Goal: Navigation & Orientation: Understand site structure

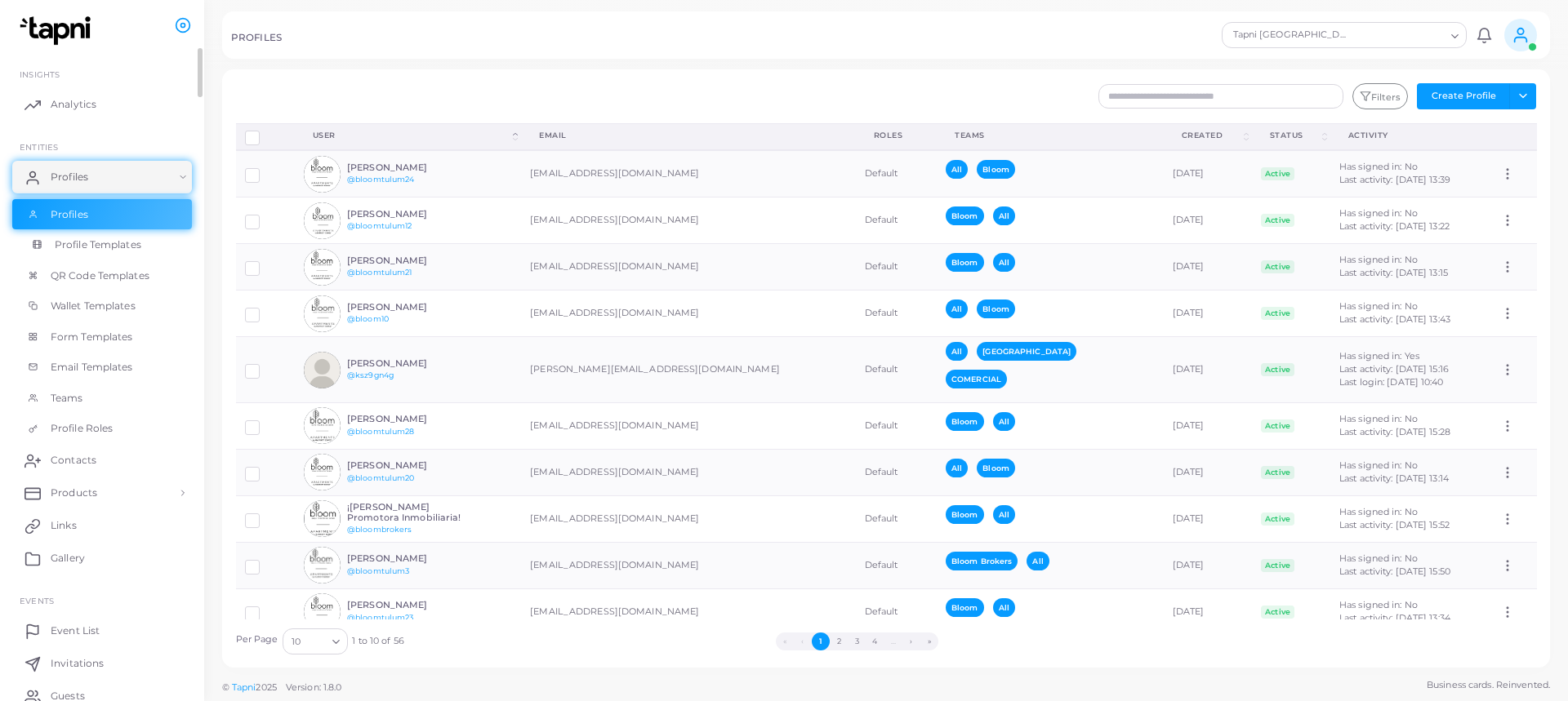
click at [147, 241] on link "Profile Templates" at bounding box center [102, 244] width 180 height 31
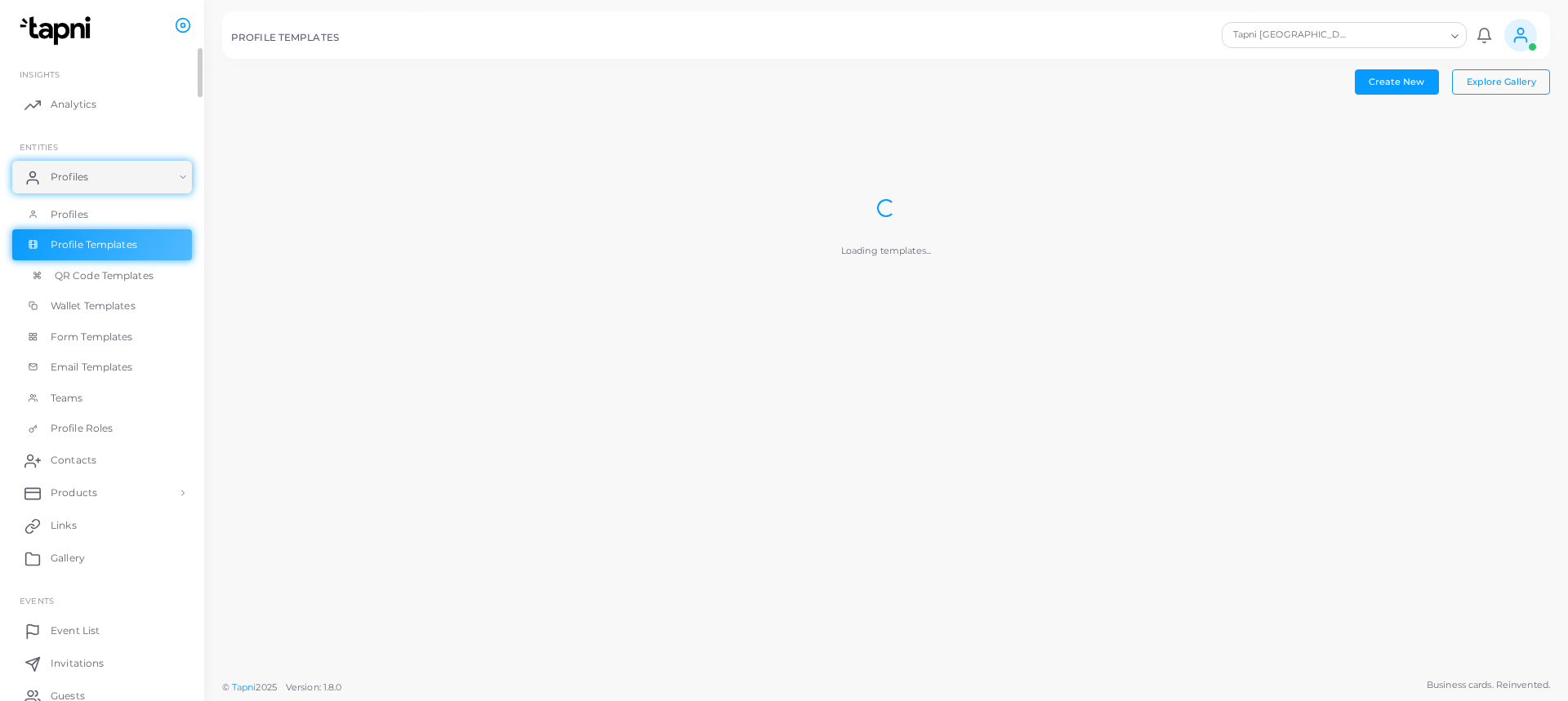
click at [122, 275] on span "QR Code Templates" at bounding box center [103, 276] width 99 height 15
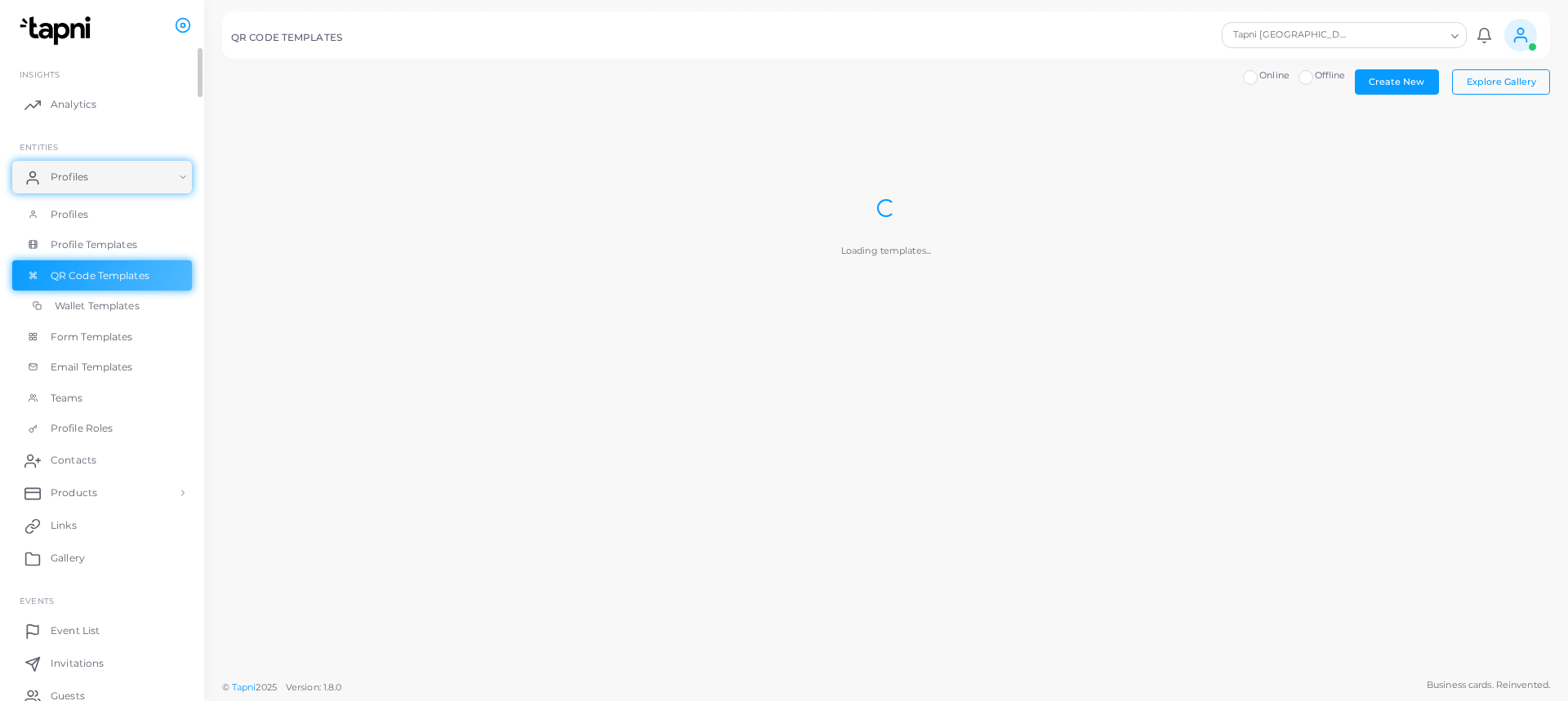
click at [121, 305] on span "Wallet Templates" at bounding box center [97, 306] width 85 height 15
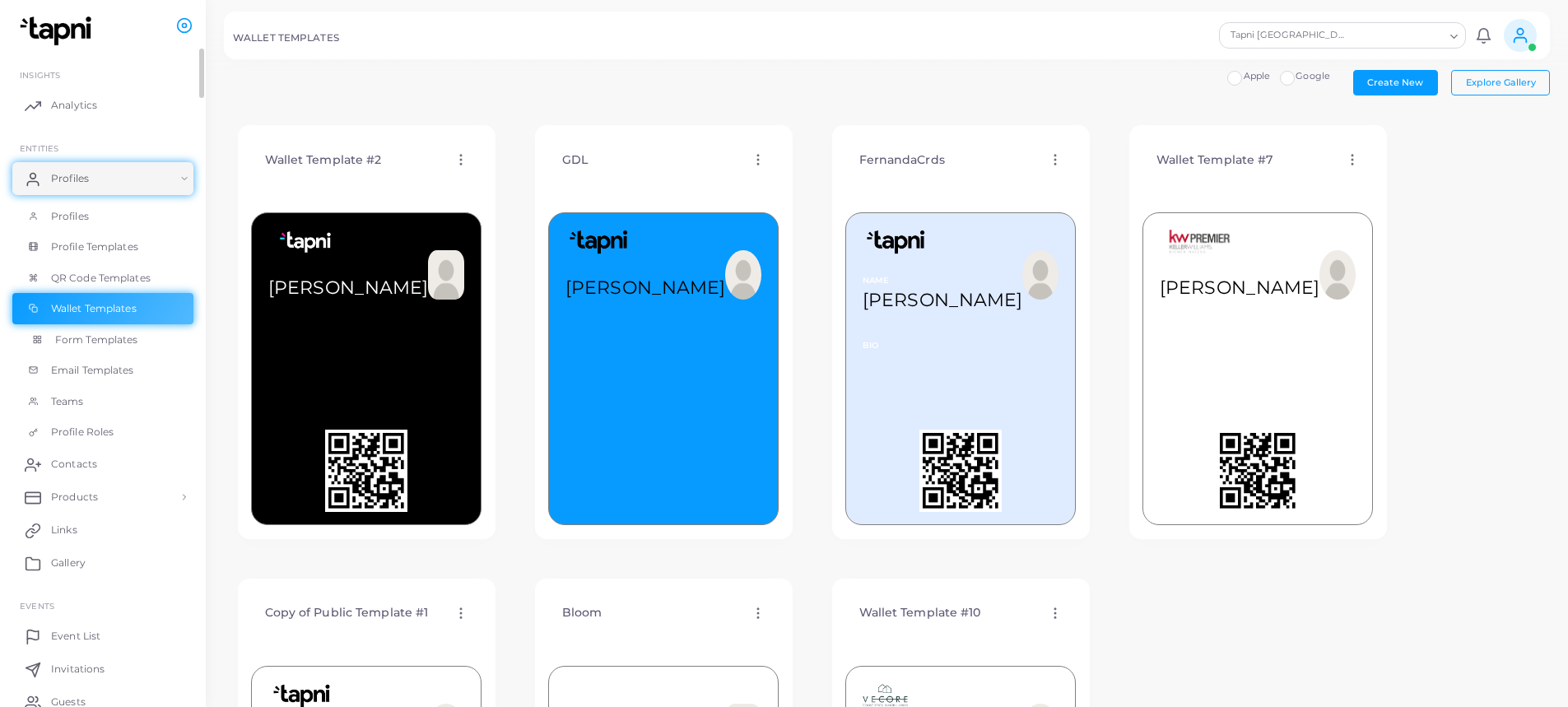
click at [127, 341] on span "Form Templates" at bounding box center [97, 341] width 83 height 15
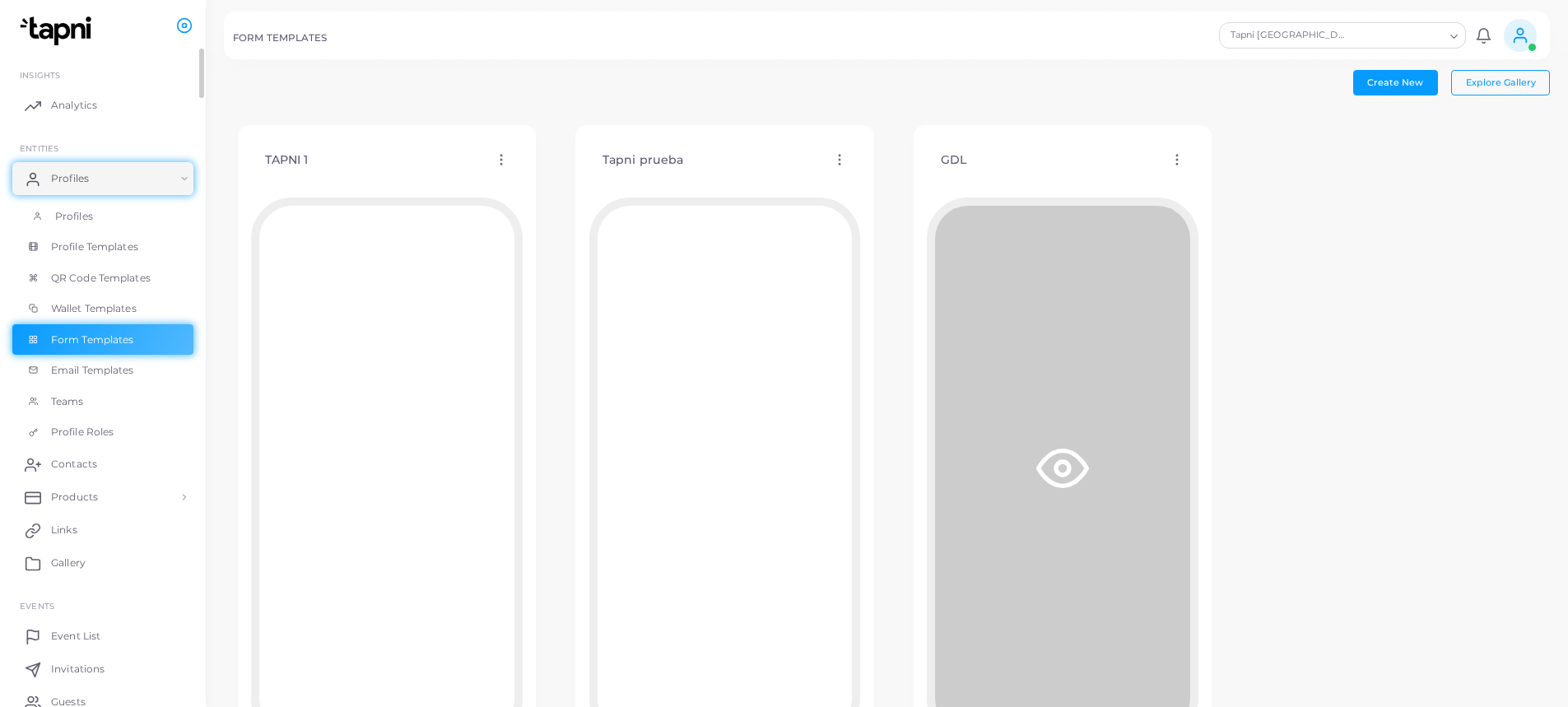
click at [84, 217] on span "Profiles" at bounding box center [73, 217] width 38 height 15
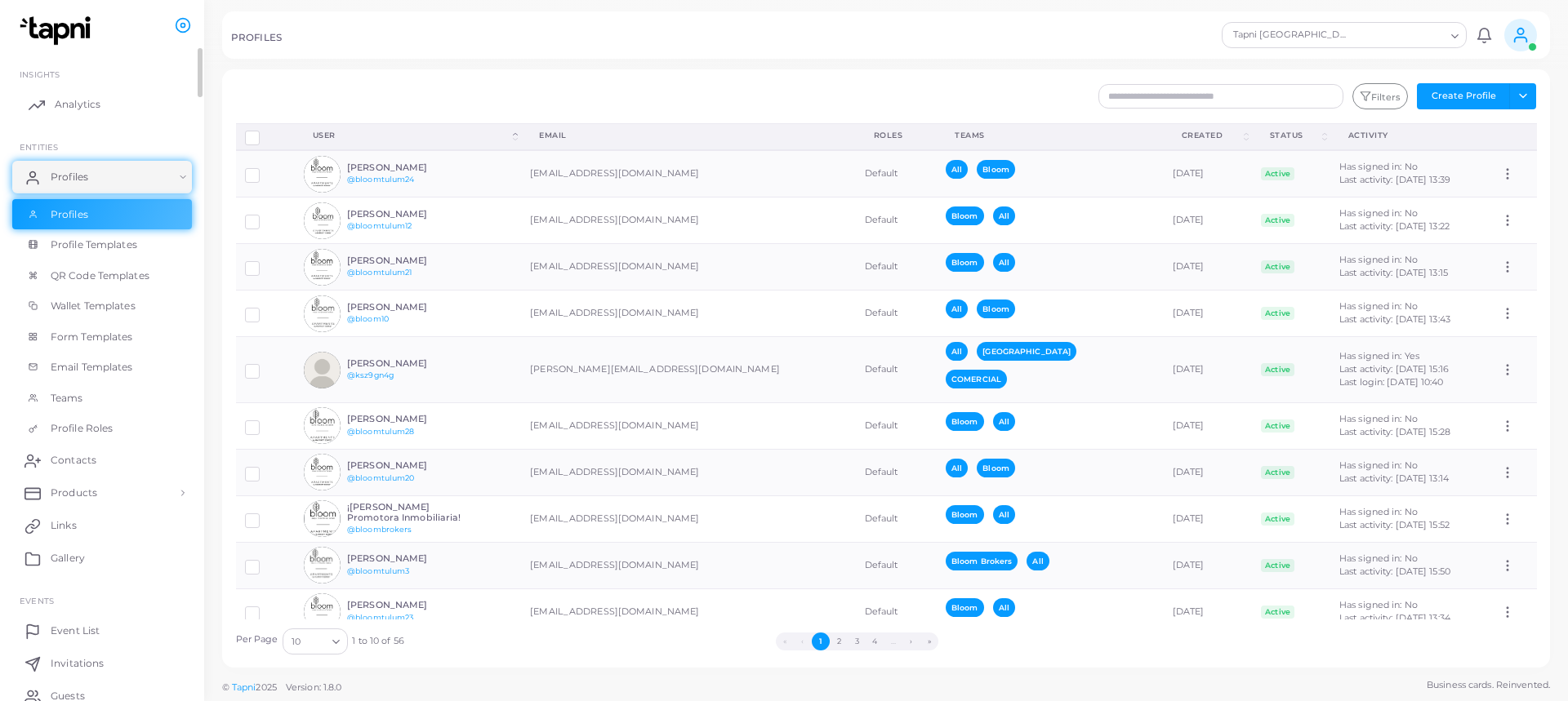
click at [100, 102] on link "Analytics" at bounding box center [102, 104] width 180 height 32
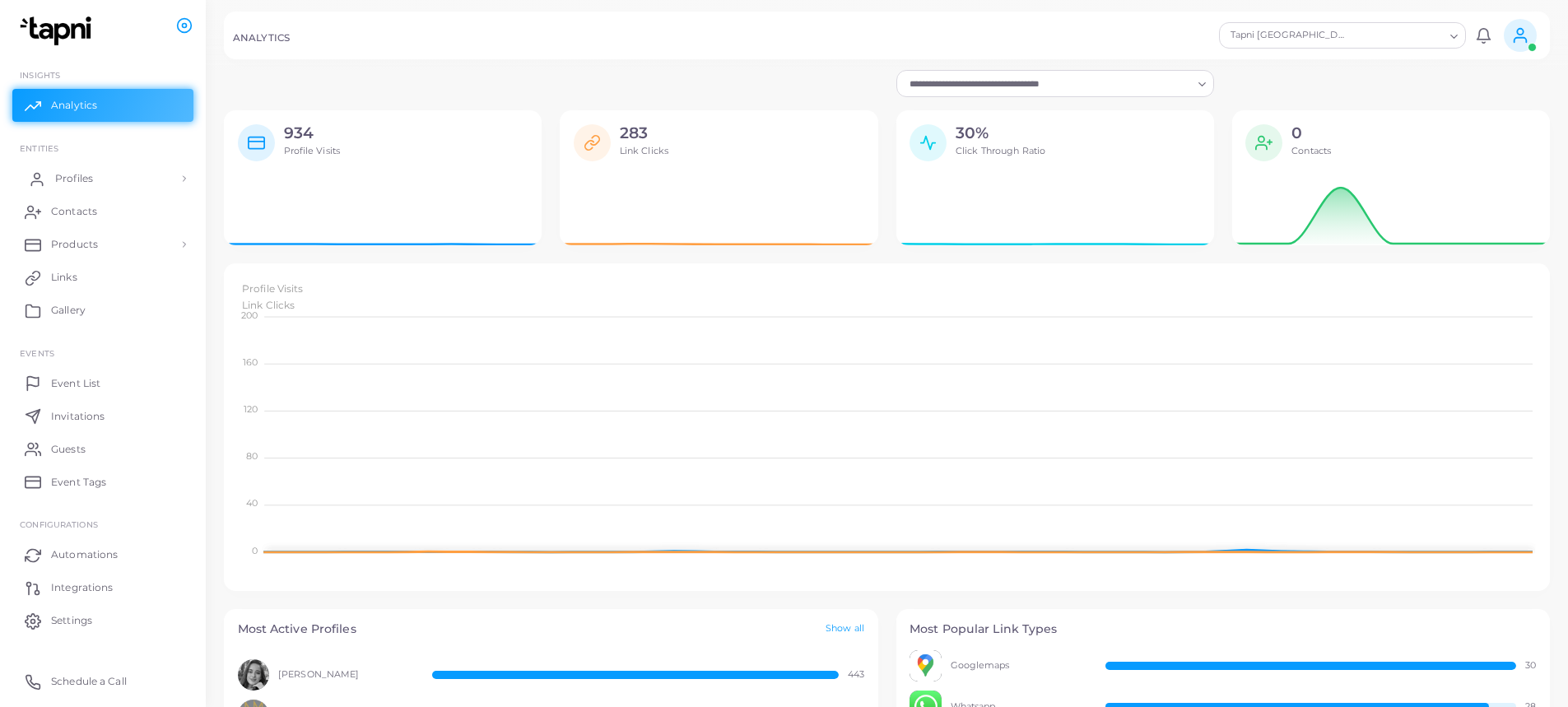
scroll to position [13, 13]
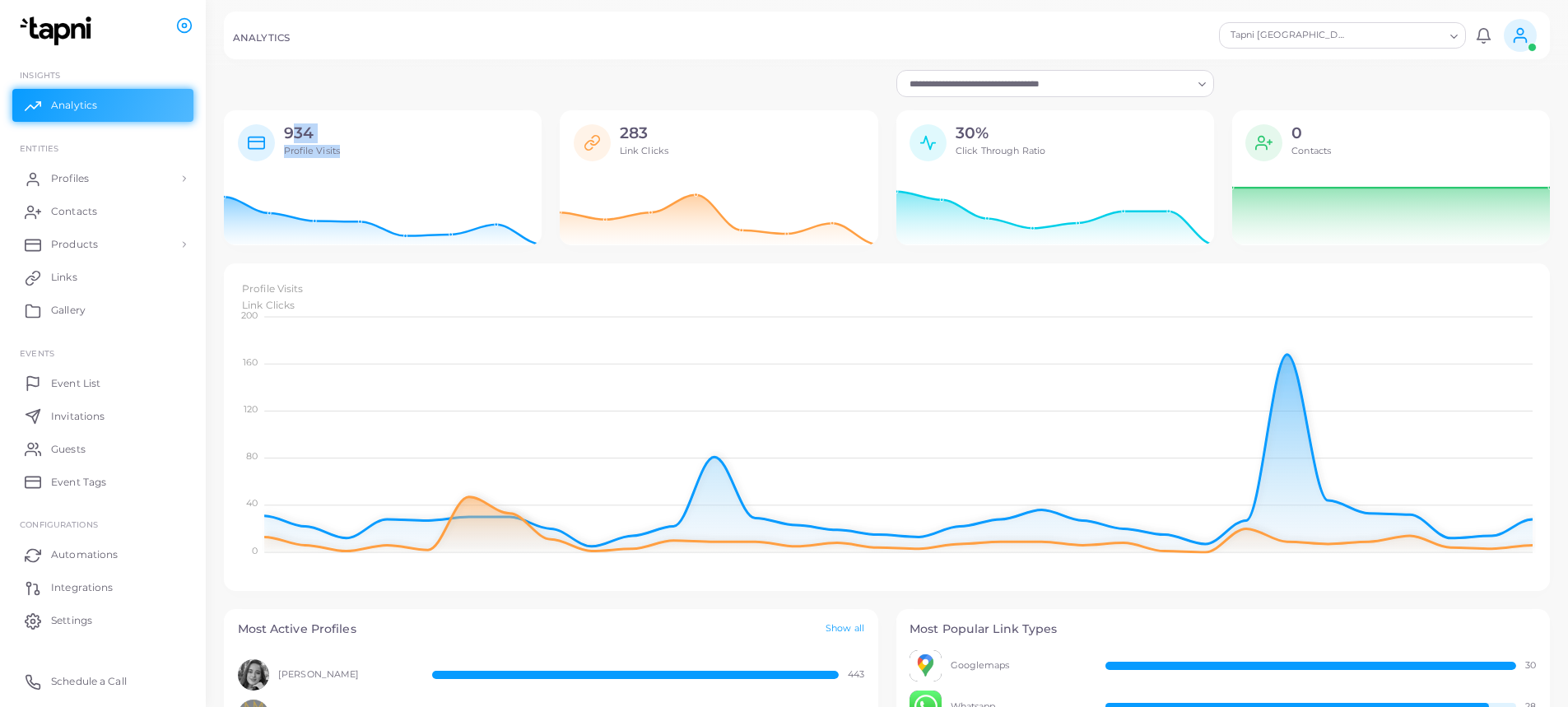
drag, startPoint x: 285, startPoint y: 133, endPoint x: 350, endPoint y: 149, distance: 66.9
click at [350, 149] on div "934 Profile Visits" at bounding box center [401, 147] width 254 height 46
click at [579, 76] on div "Loading..." at bounding box center [886, 83] width 1344 height 27
drag, startPoint x: 285, startPoint y: 129, endPoint x: 314, endPoint y: 134, distance: 29.4
click at [314, 134] on h2 "934" at bounding box center [312, 134] width 57 height 19
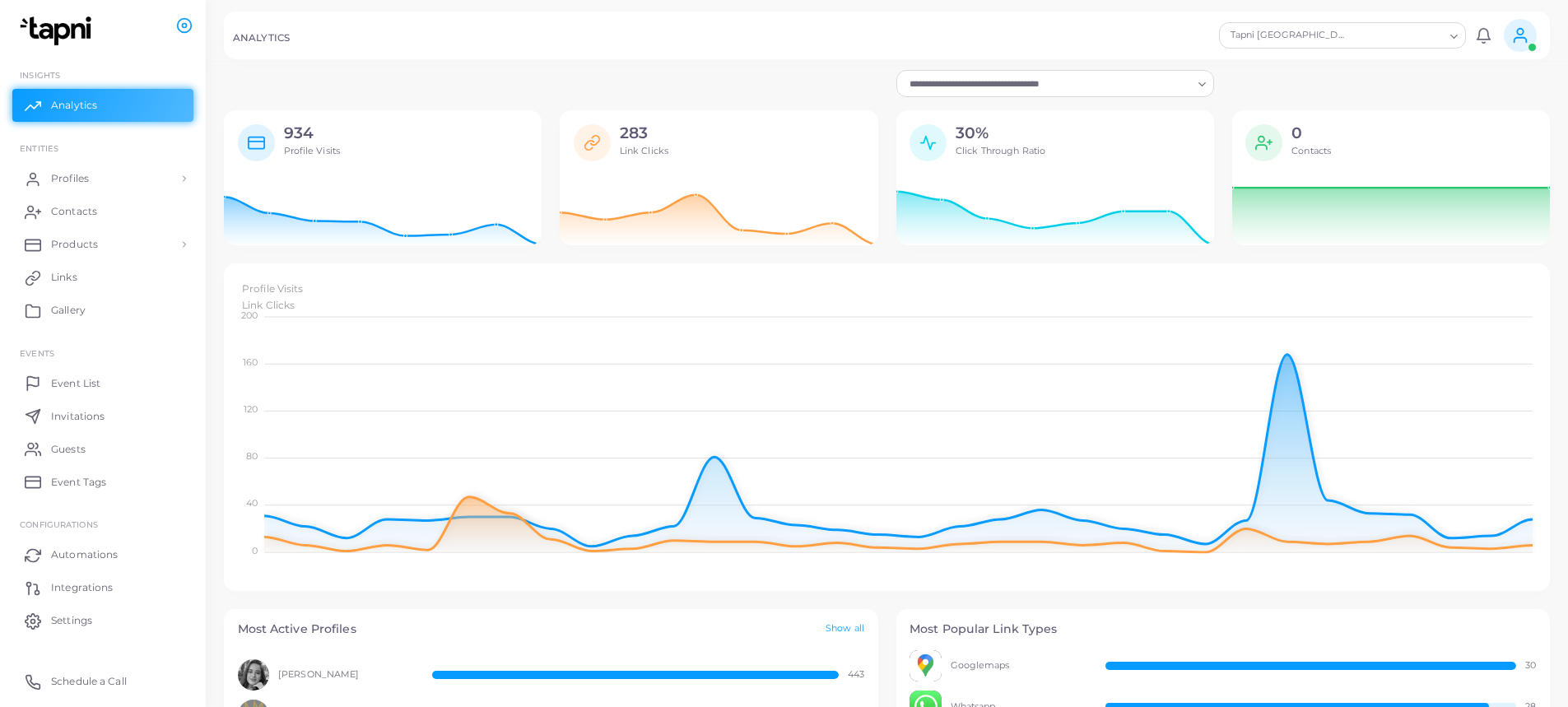
drag, startPoint x: 619, startPoint y: 134, endPoint x: 652, endPoint y: 130, distance: 33.2
click at [652, 130] on h2 "283" at bounding box center [644, 134] width 48 height 19
drag, startPoint x: 1294, startPoint y: 130, endPoint x: 1323, endPoint y: 141, distance: 31.0
click at [1323, 141] on h2 "0" at bounding box center [1311, 134] width 39 height 19
click at [1335, 153] on div "0 Contacts" at bounding box center [1409, 147] width 254 height 46
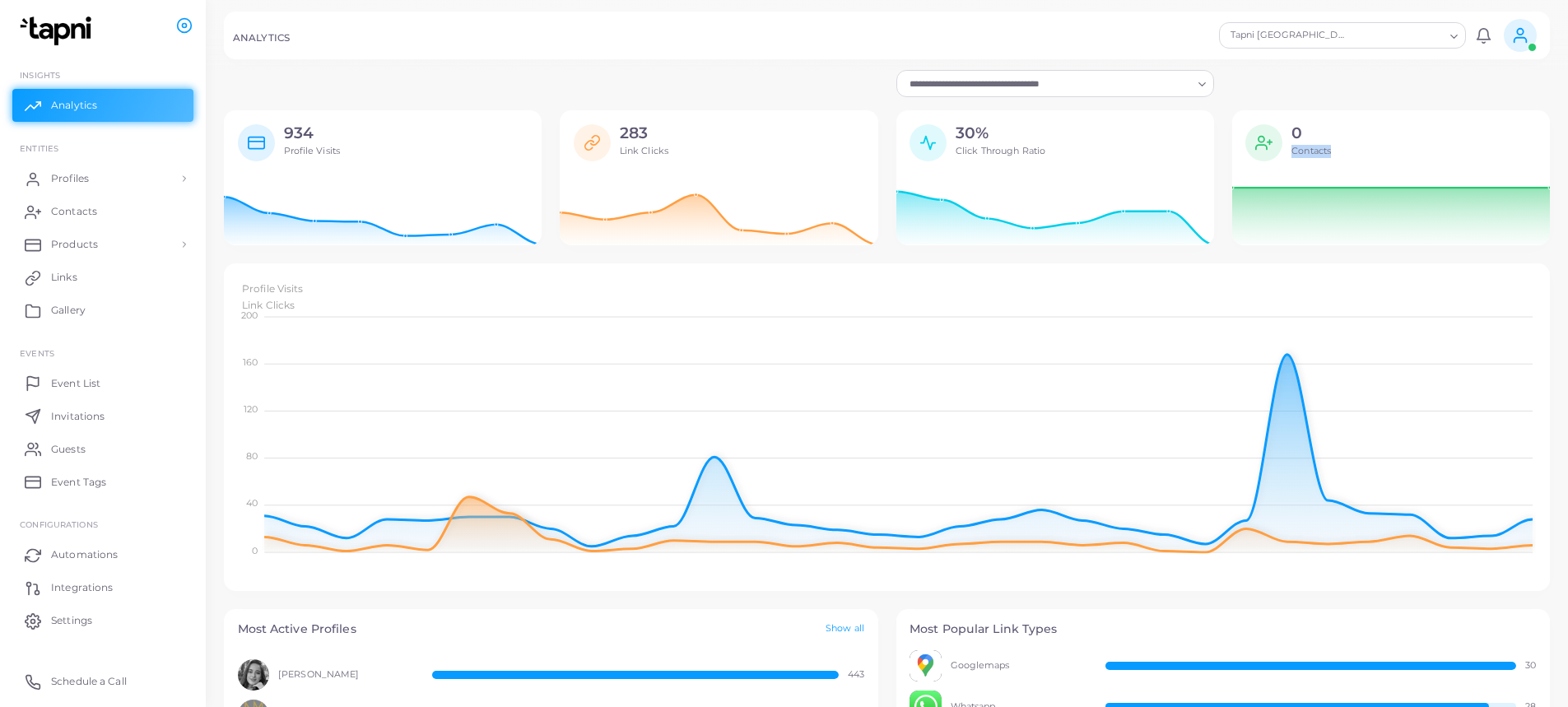
drag, startPoint x: 1324, startPoint y: 151, endPoint x: 1284, endPoint y: 129, distance: 45.7
click at [1284, 129] on div "0 Contacts" at bounding box center [1409, 147] width 254 height 46
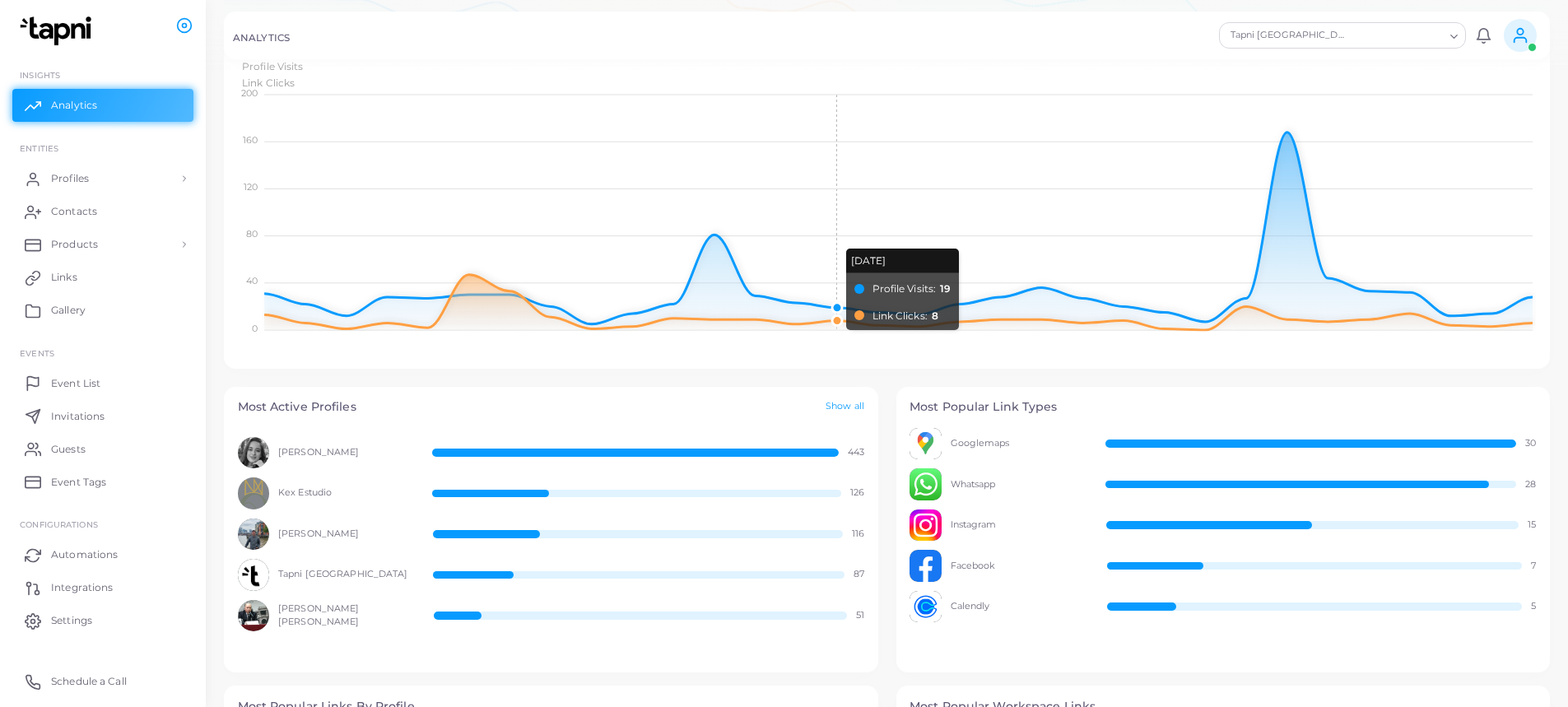
scroll to position [330, 0]
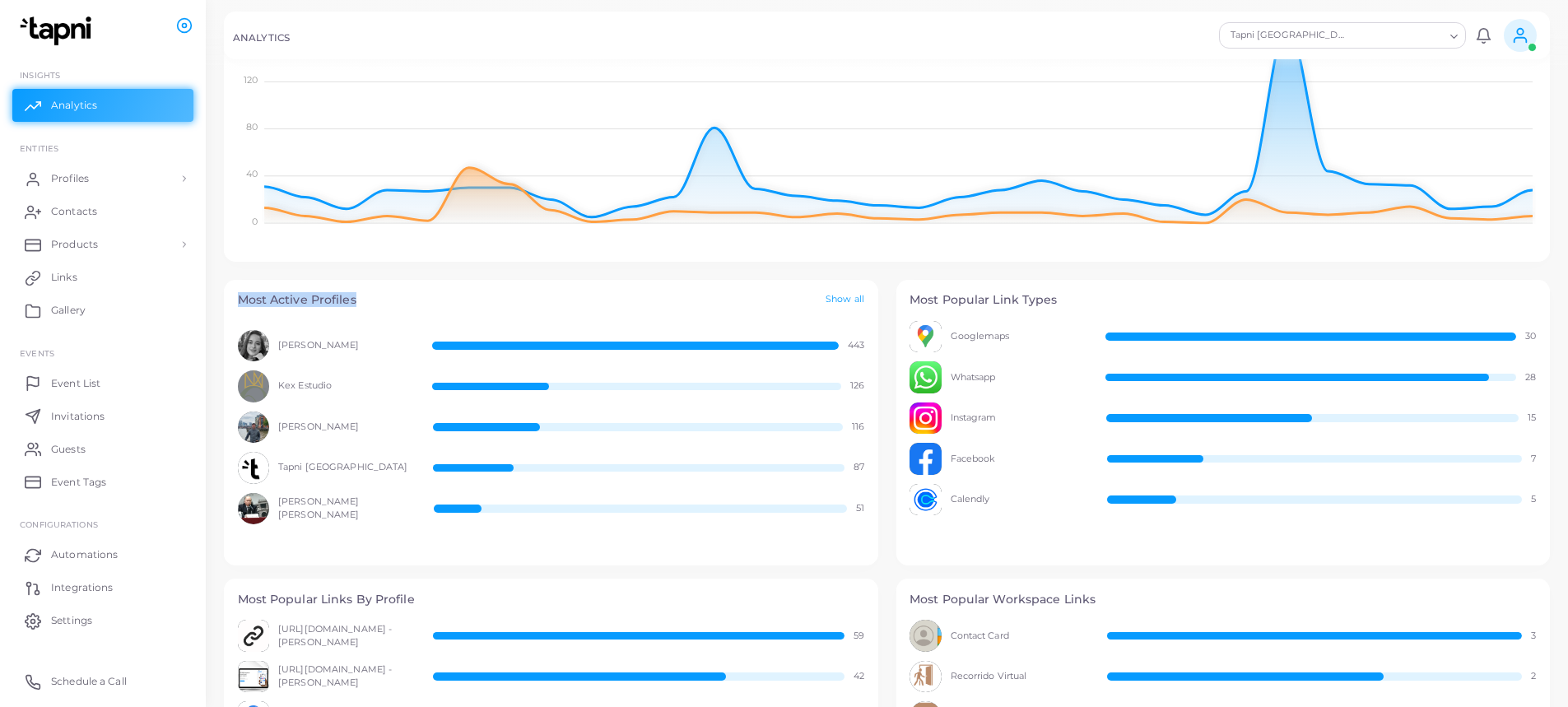
drag, startPoint x: 359, startPoint y: 300, endPoint x: 232, endPoint y: 297, distance: 127.0
click at [232, 297] on div "Most Active Profiles Show all" at bounding box center [551, 300] width 654 height 41
drag, startPoint x: 861, startPoint y: 343, endPoint x: 834, endPoint y: 346, distance: 27.2
click at [834, 346] on div "[PERSON_NAME] 443" at bounding box center [552, 346] width 628 height 32
click at [870, 340] on div "[PERSON_NAME] 443 Kex Estudio 126 [PERSON_NAME] 116 Tapni [GEOGRAPHIC_DATA] 87 …" at bounding box center [551, 443] width 654 height 245
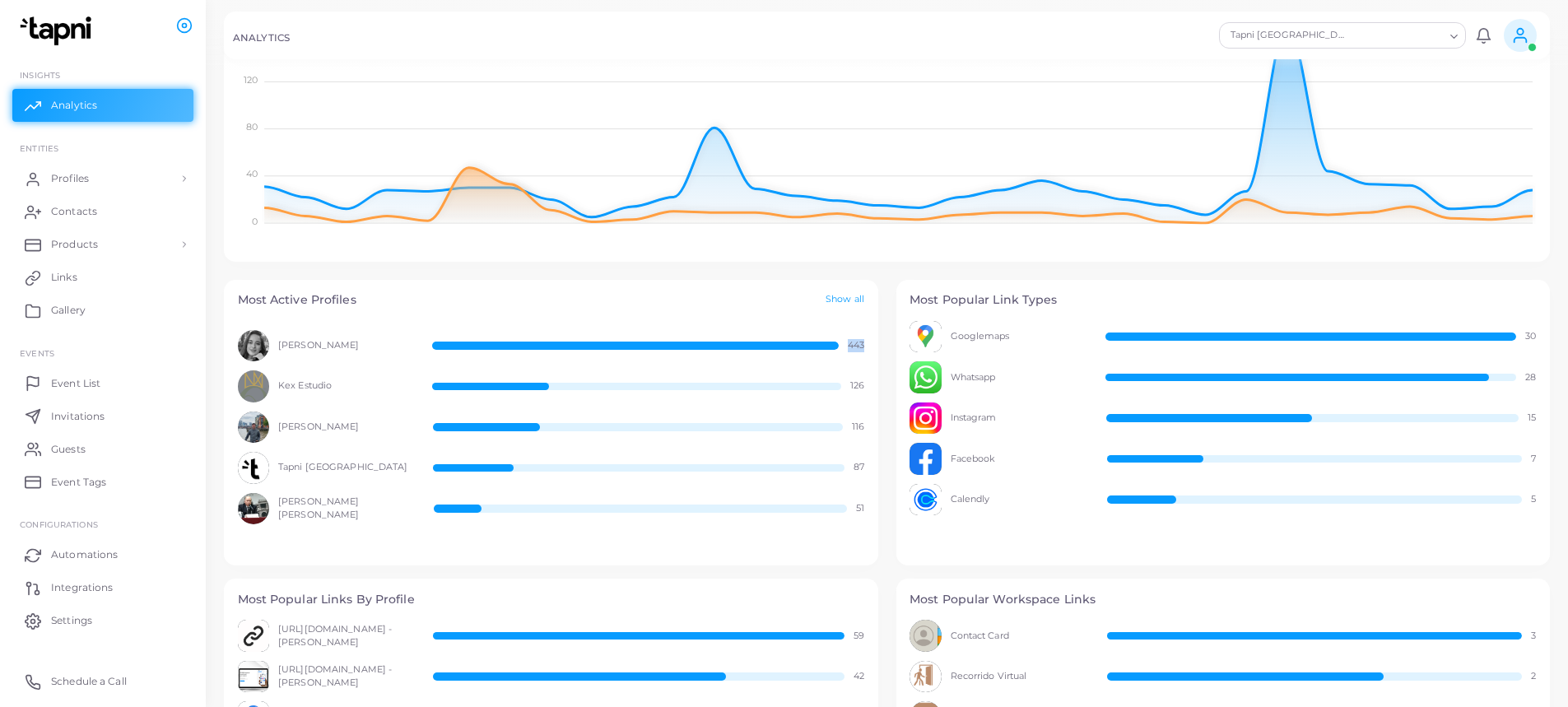
drag, startPoint x: 865, startPoint y: 342, endPoint x: 834, endPoint y: 343, distance: 31.0
click at [834, 343] on div "[PERSON_NAME] 443 Kex Estudio 126 [PERSON_NAME] 116 Tapni [GEOGRAPHIC_DATA] 87 …" at bounding box center [551, 443] width 654 height 245
drag, startPoint x: 322, startPoint y: 429, endPoint x: 323, endPoint y: 437, distance: 8.1
click at [282, 432] on span "[PERSON_NAME]" at bounding box center [346, 427] width 137 height 13
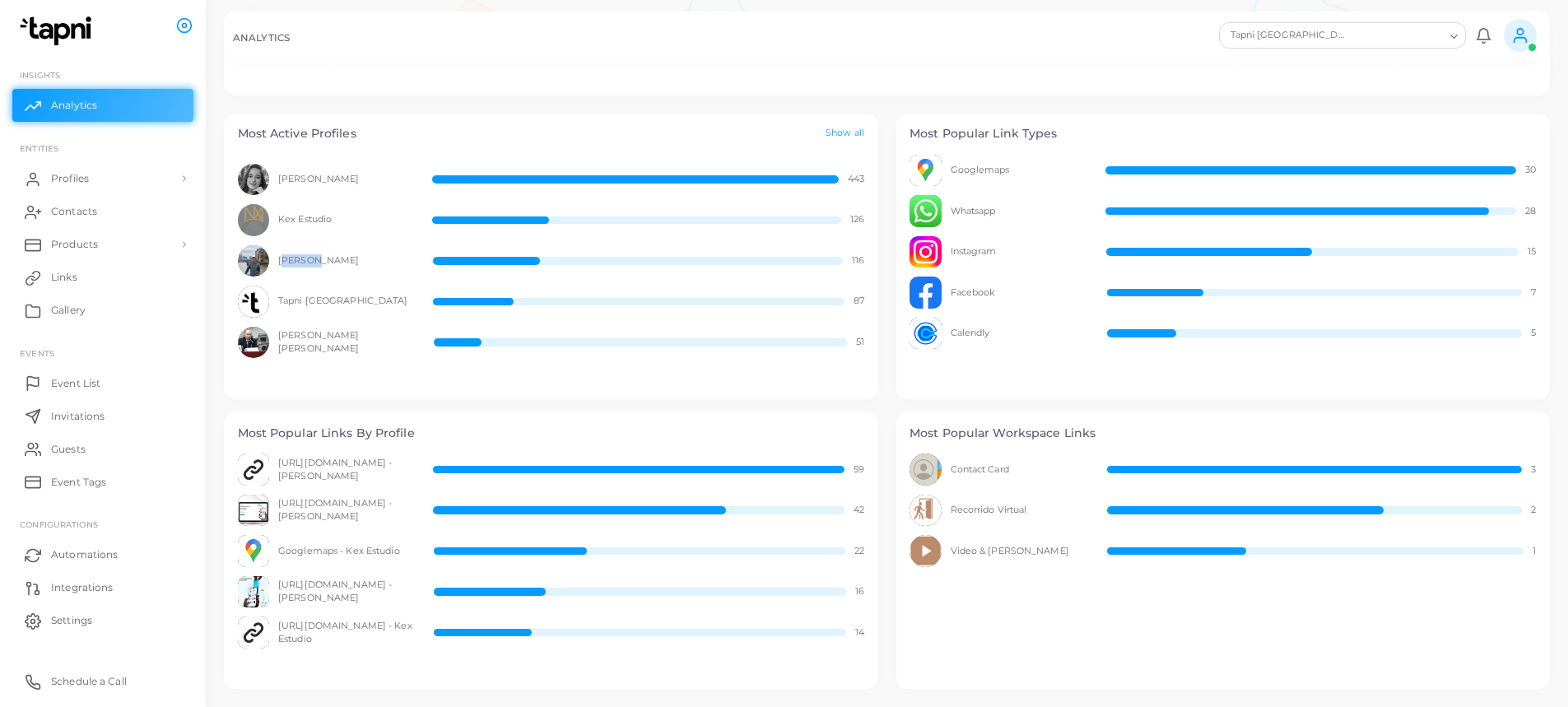
scroll to position [494, 0]
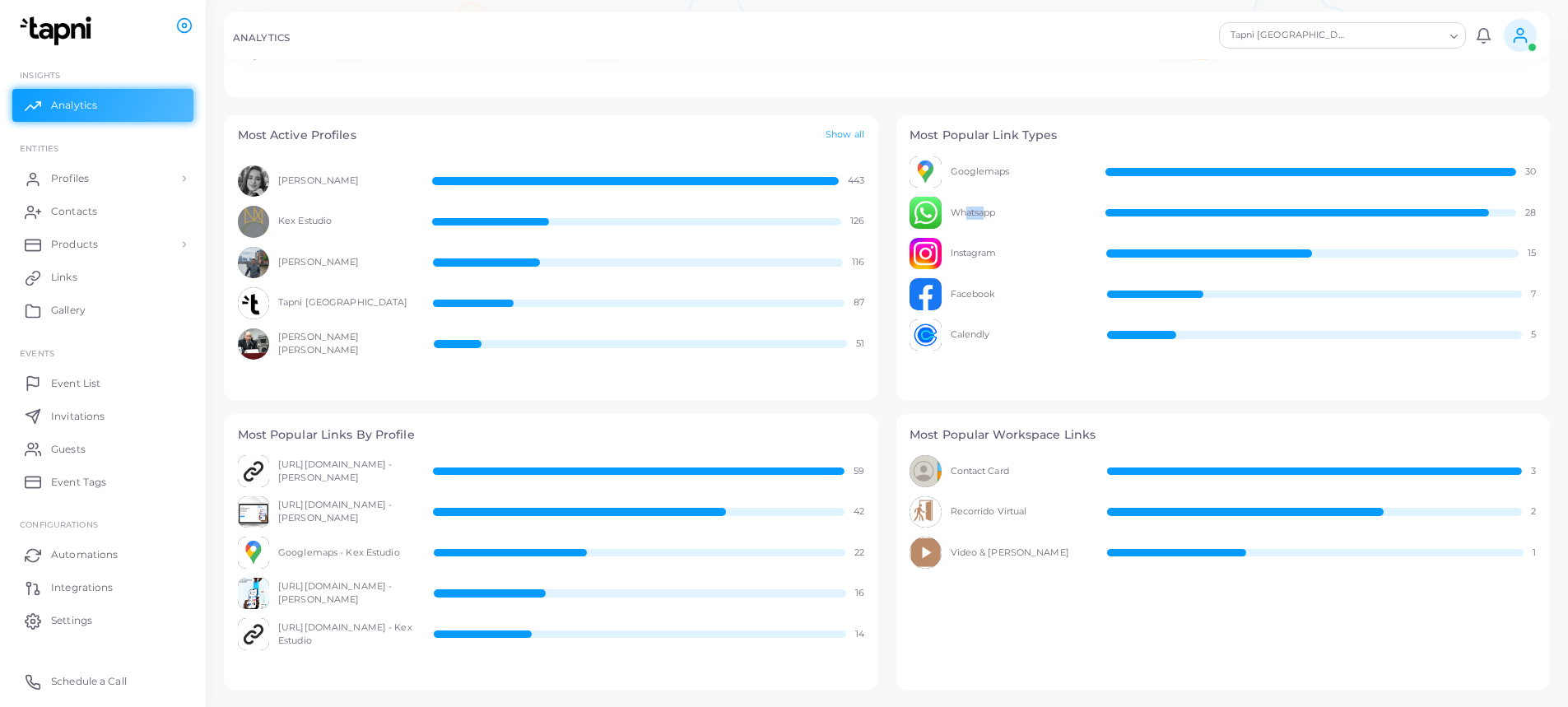
drag, startPoint x: 979, startPoint y: 214, endPoint x: 952, endPoint y: 206, distance: 28.2
click at [952, 207] on span "Whatsapp" at bounding box center [1019, 214] width 137 height 13
drag, startPoint x: 964, startPoint y: 168, endPoint x: 1001, endPoint y: 168, distance: 37.0
click at [1001, 168] on span "Googlemaps" at bounding box center [1019, 172] width 137 height 13
drag, startPoint x: 958, startPoint y: 255, endPoint x: 989, endPoint y: 255, distance: 31.0
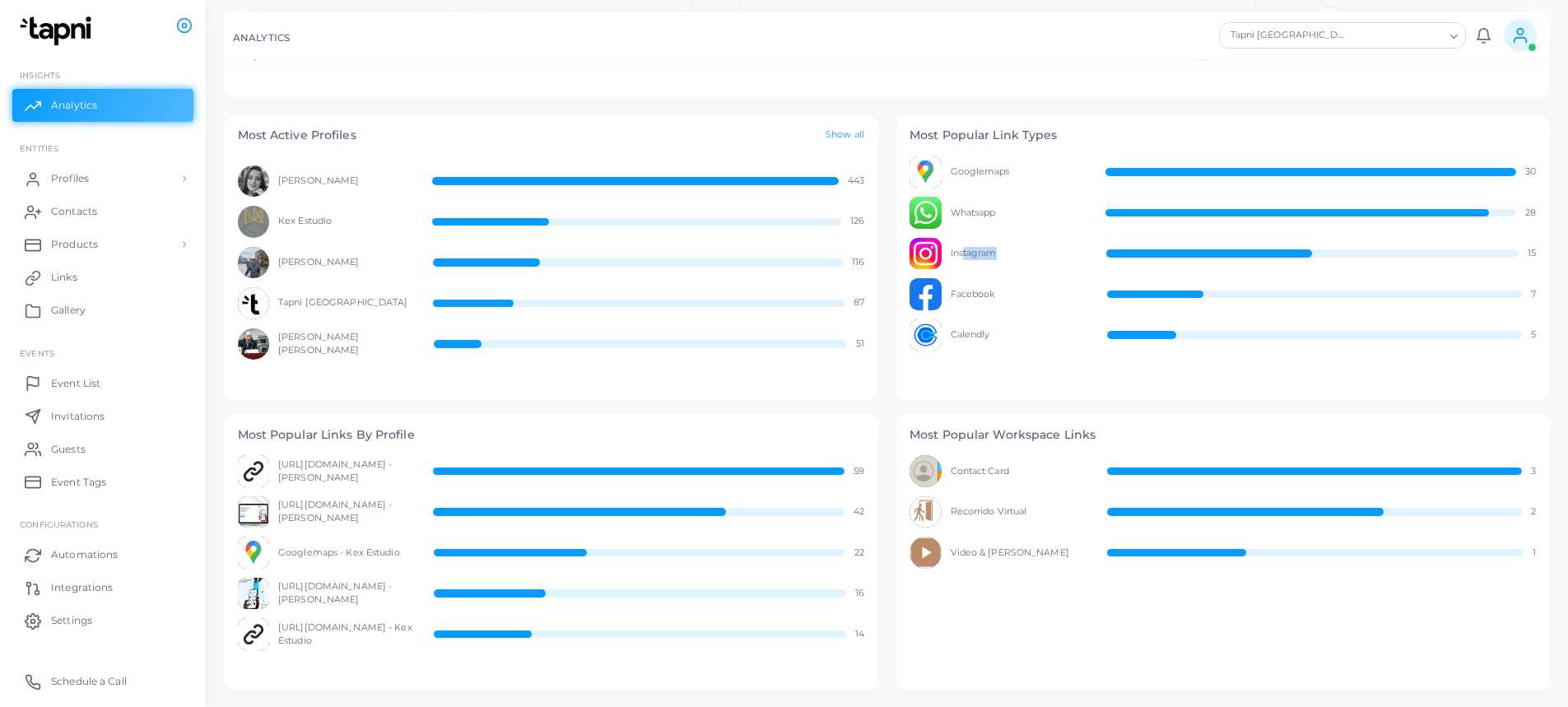
click at [989, 255] on span "Instagram" at bounding box center [1019, 254] width 138 height 13
drag, startPoint x: 961, startPoint y: 296, endPoint x: 986, endPoint y: 295, distance: 25.0
click at [986, 295] on span "Facebook" at bounding box center [1020, 295] width 139 height 13
click at [103, 178] on link "Profiles" at bounding box center [103, 178] width 181 height 33
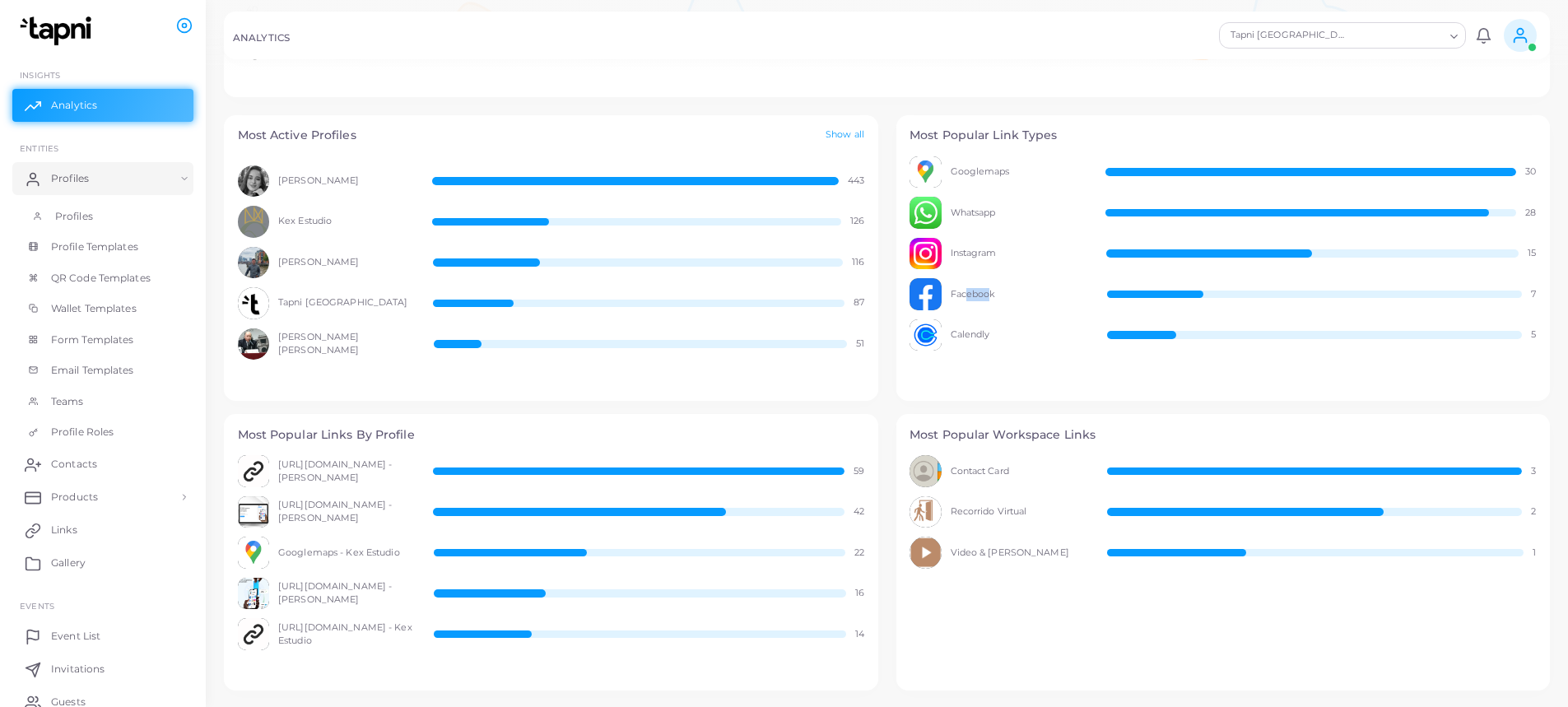
click at [98, 213] on link "Profiles" at bounding box center [103, 216] width 181 height 31
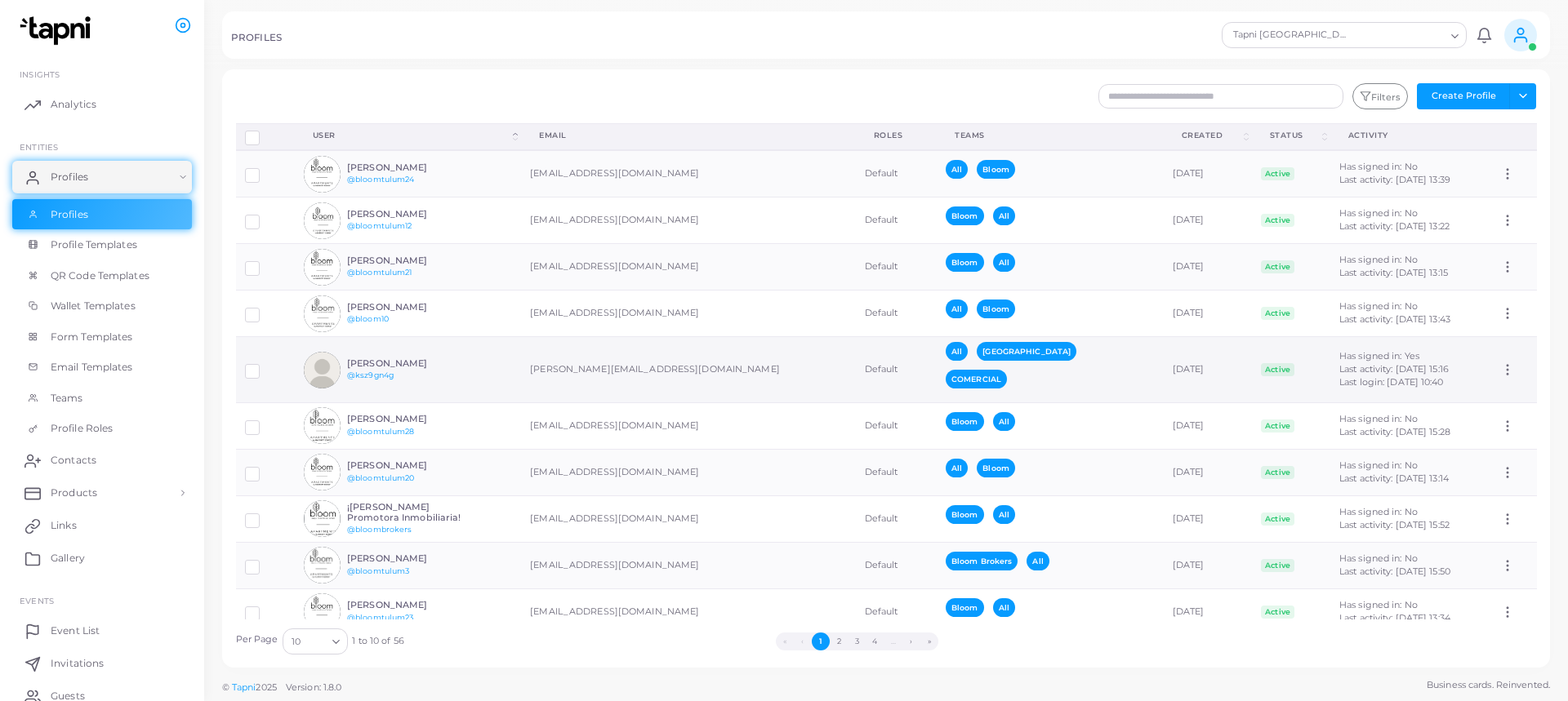
click at [372, 358] on h6 "[PERSON_NAME]" at bounding box center [406, 363] width 120 height 11
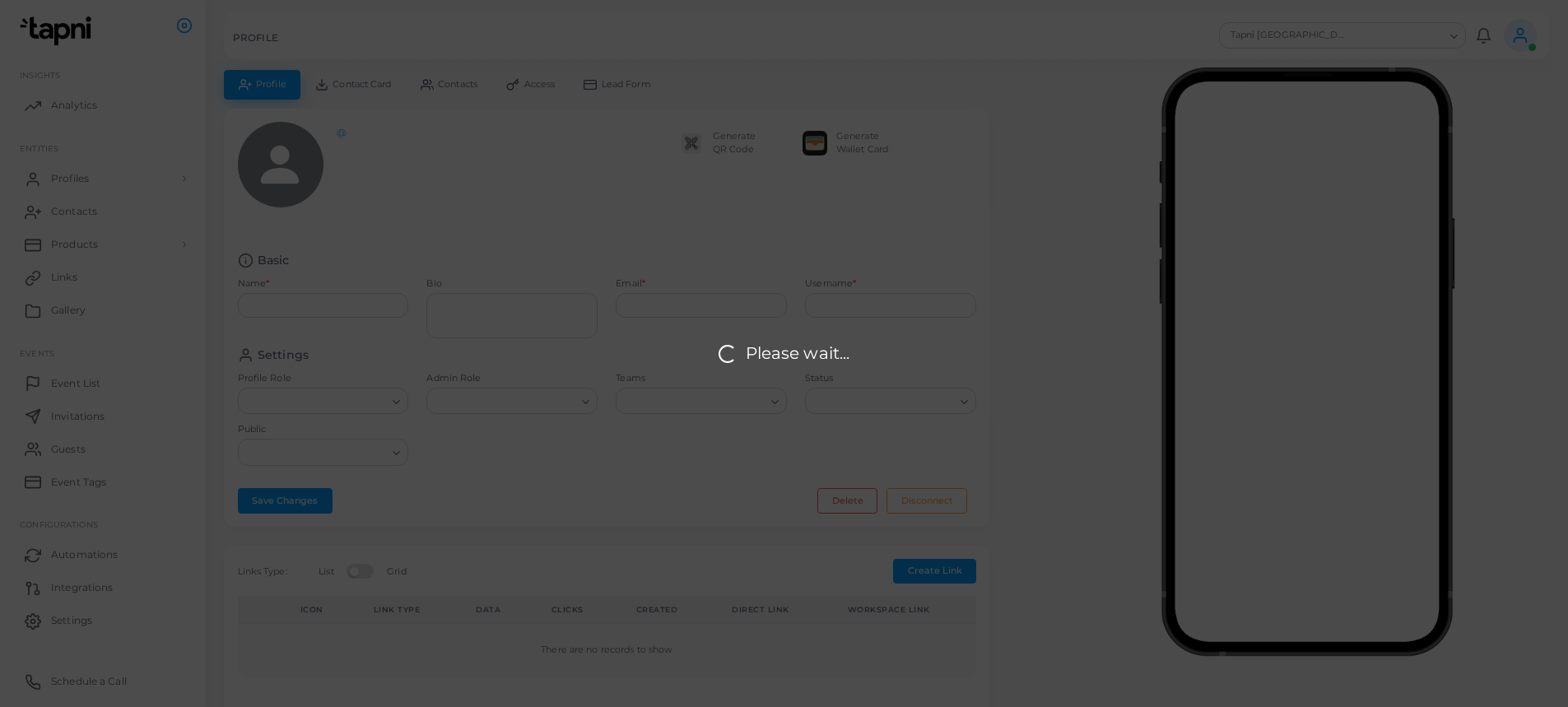
type input "**********"
type input "********"
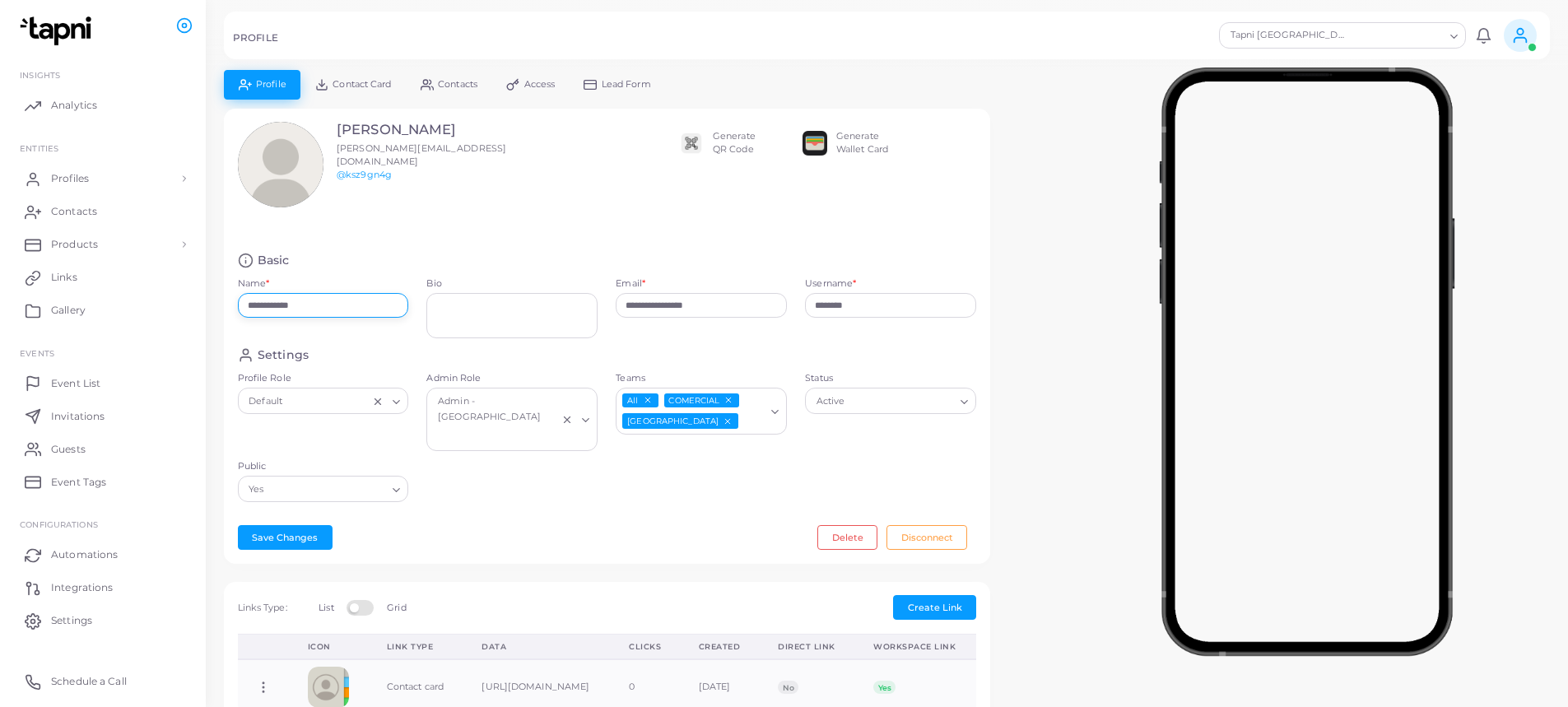
click at [328, 311] on input "**********" at bounding box center [323, 306] width 171 height 25
drag, startPoint x: 344, startPoint y: 311, endPoint x: 232, endPoint y: 310, distance: 112.0
click at [232, 310] on div "**********" at bounding box center [323, 312] width 189 height 70
click at [324, 300] on input "**********" at bounding box center [323, 306] width 171 height 25
click at [665, 308] on input "**********" at bounding box center [701, 306] width 171 height 25
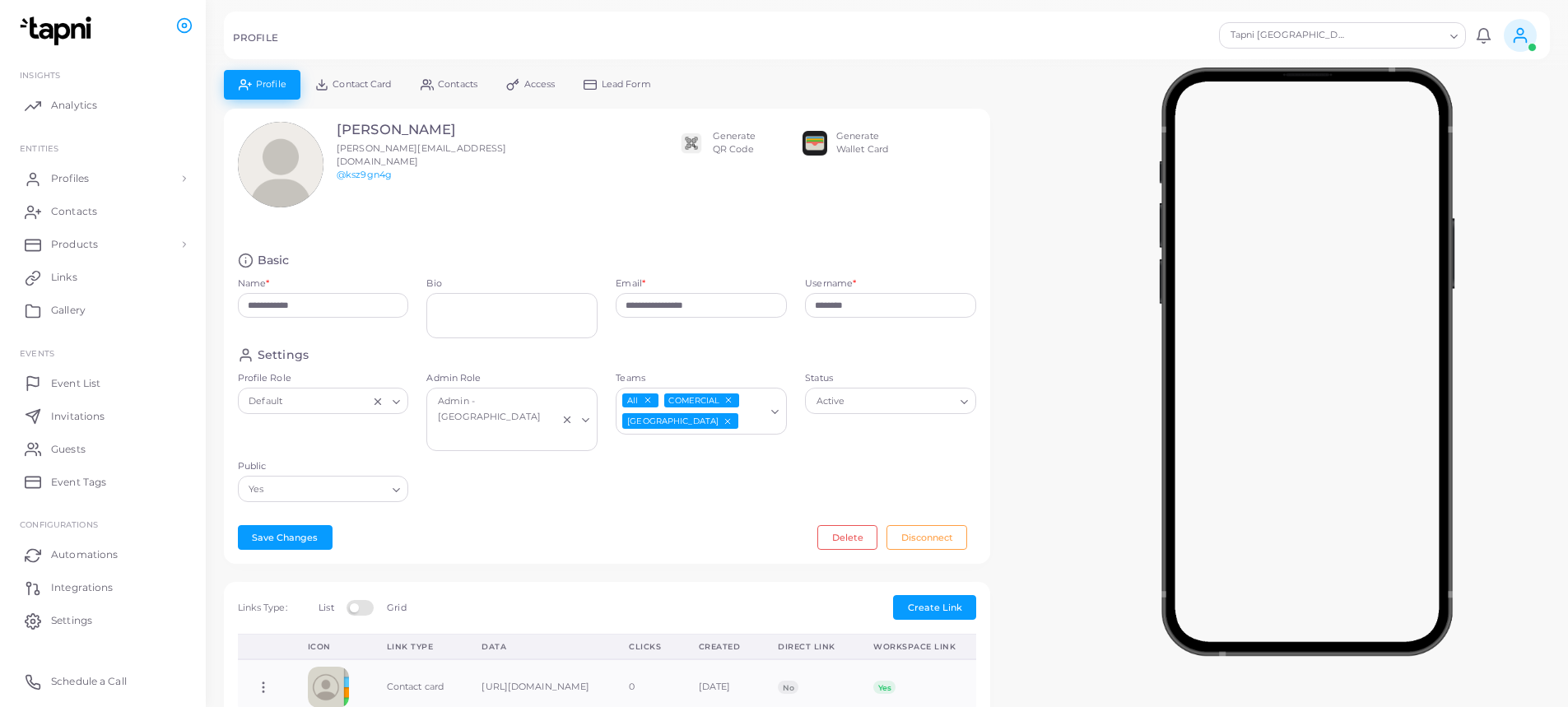
click at [372, 92] on link "Contact Card" at bounding box center [353, 84] width 105 height 29
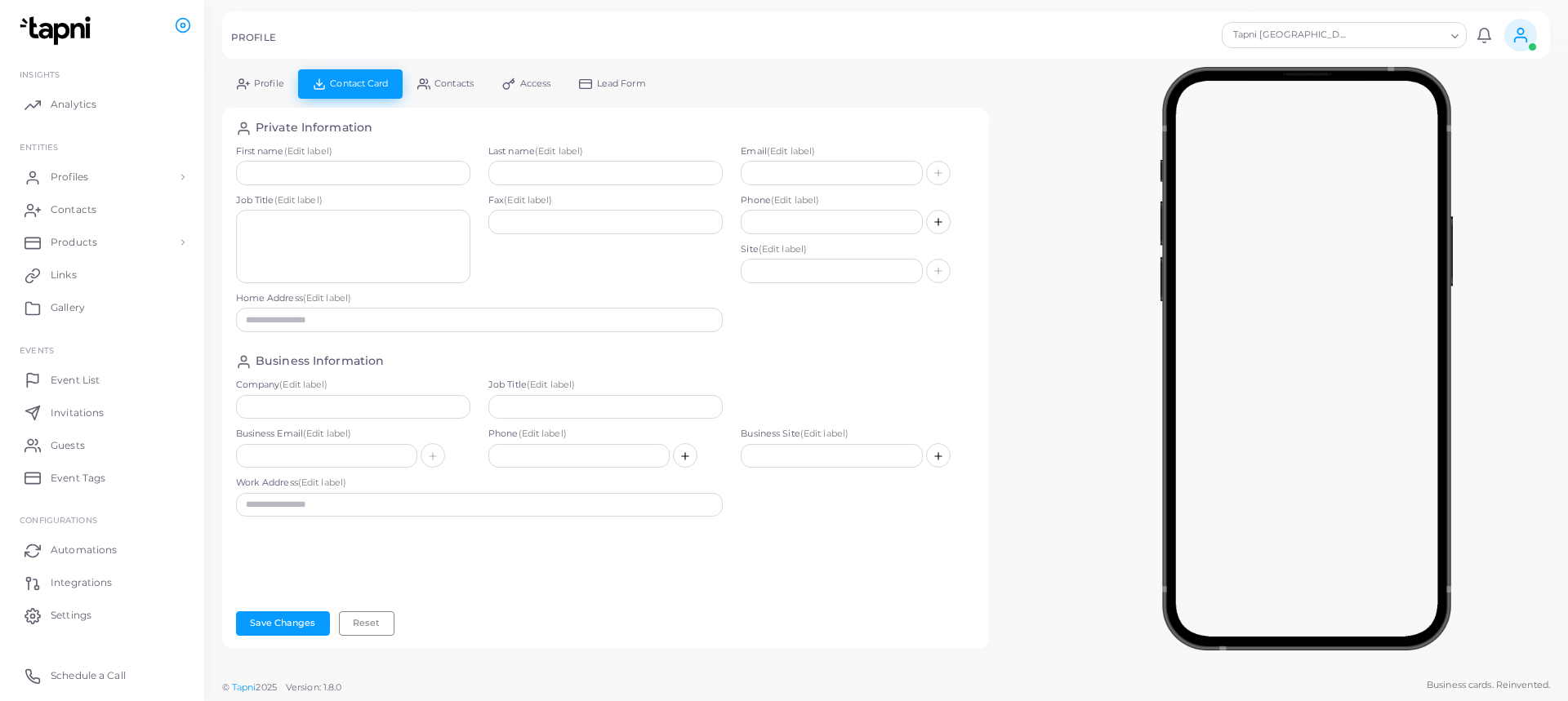
click at [454, 85] on span "Contacts" at bounding box center [454, 84] width 39 height 9
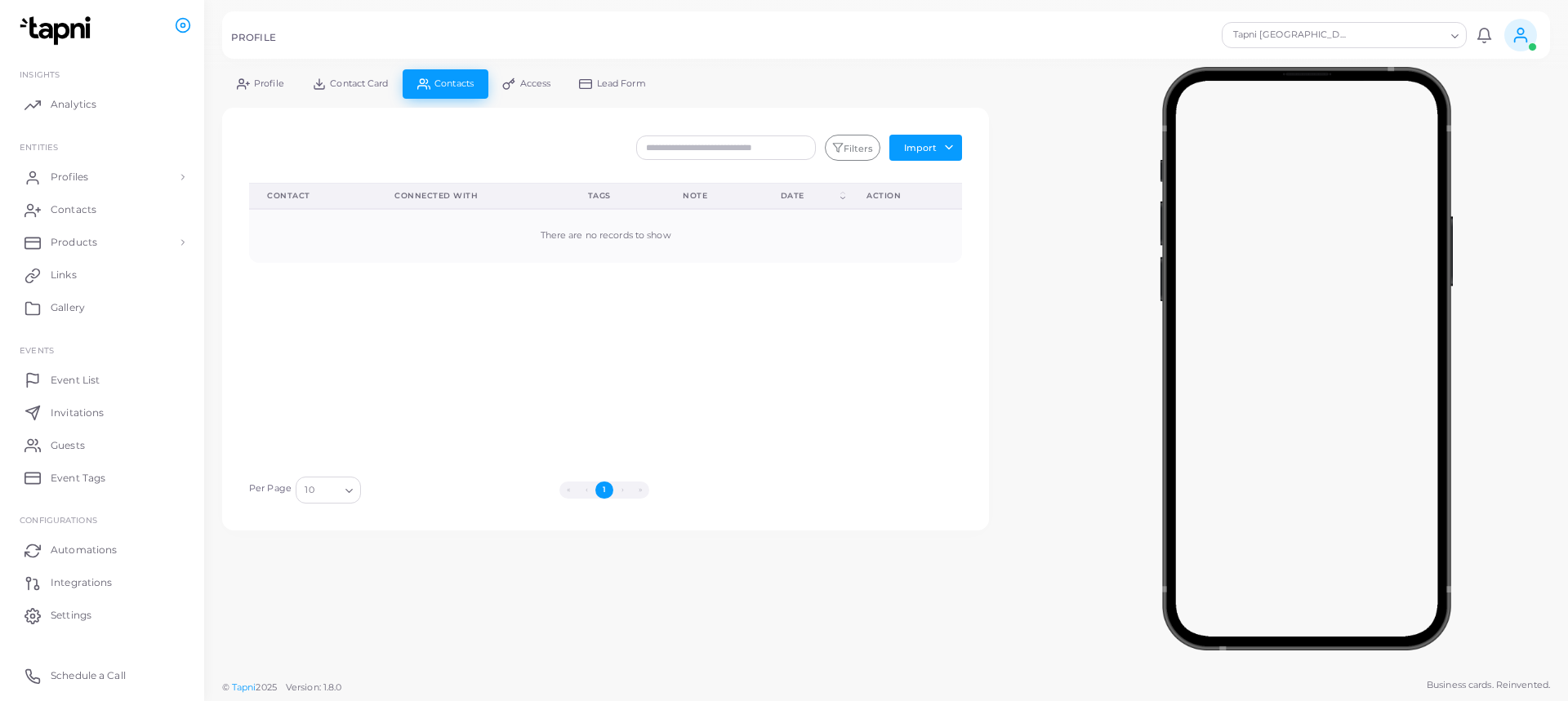
click at [536, 88] on span "Access" at bounding box center [535, 84] width 31 height 9
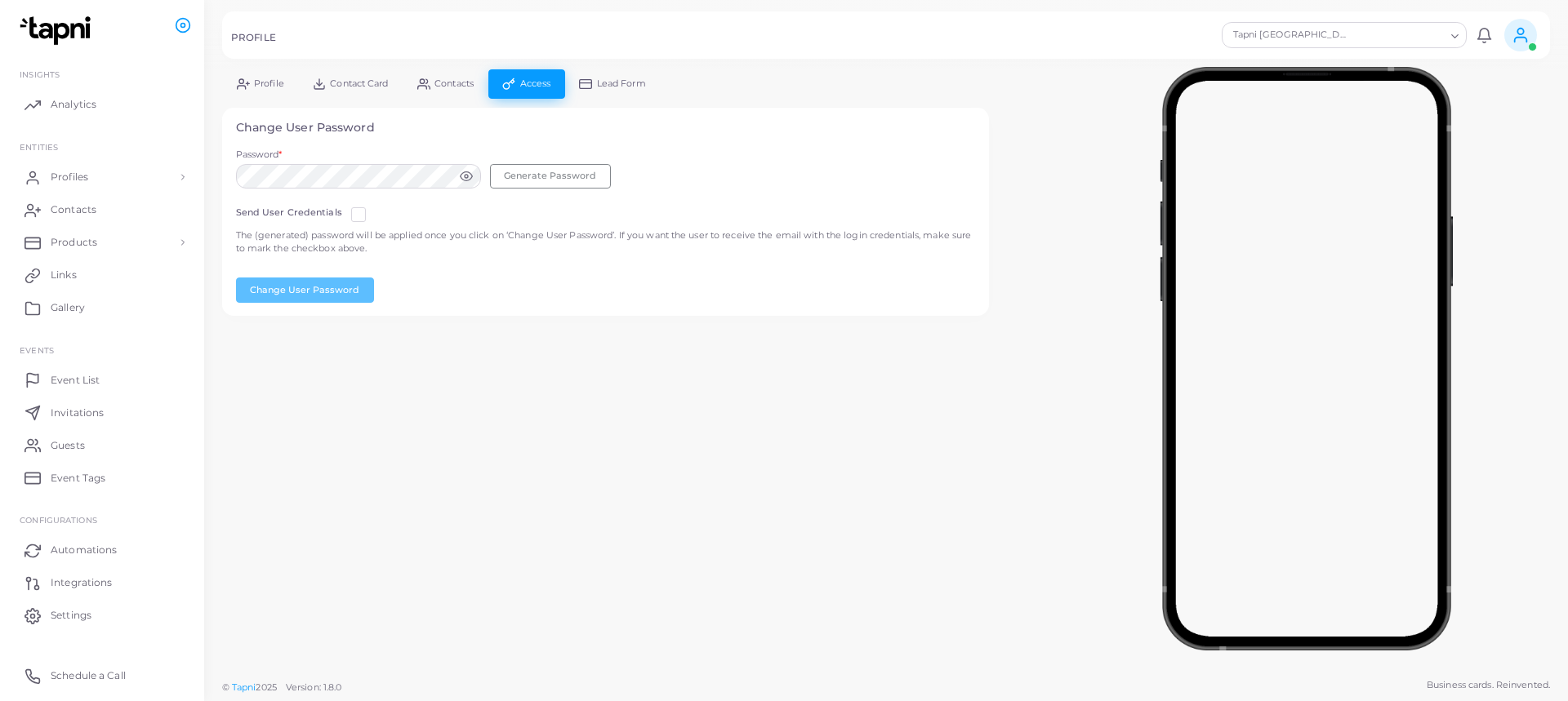
click at [613, 86] on span "Lead Form" at bounding box center [621, 84] width 49 height 9
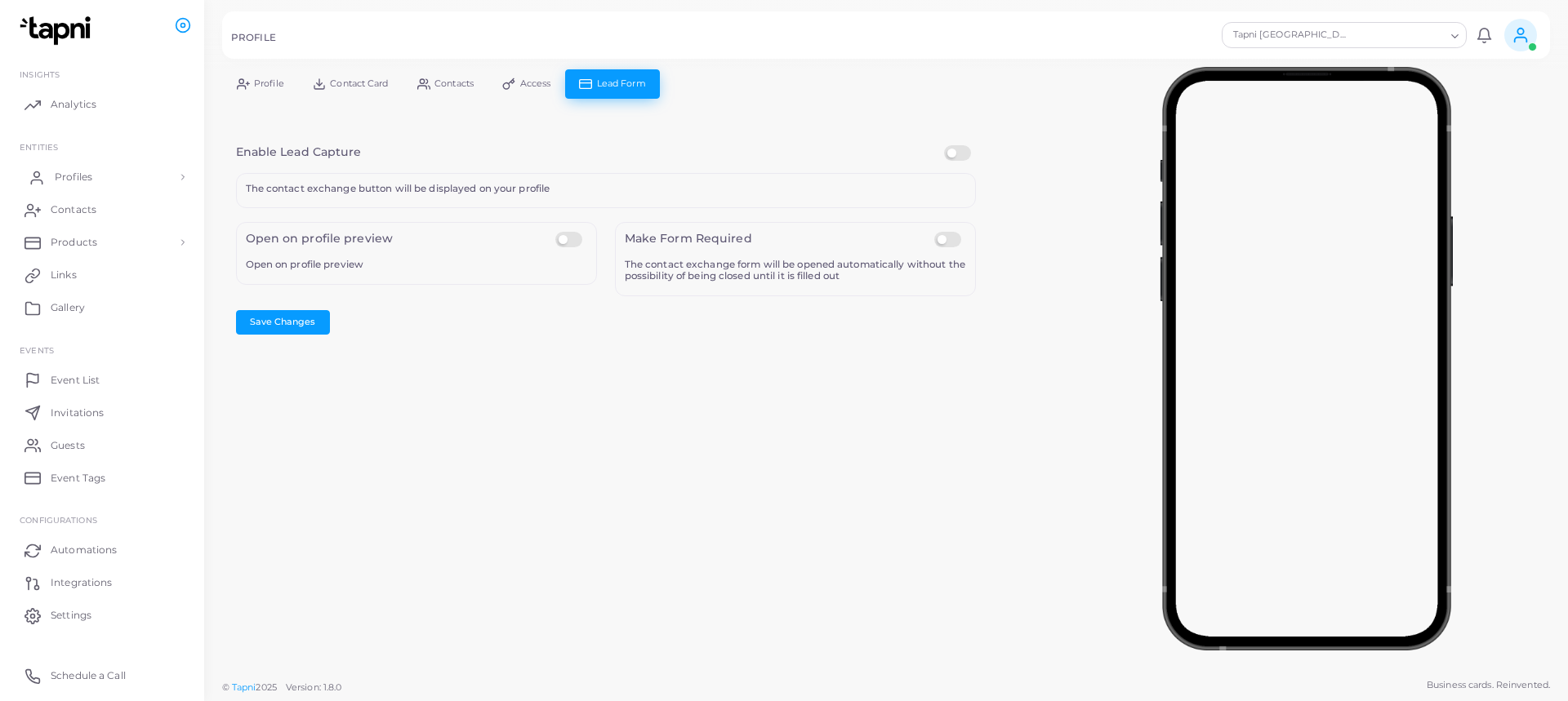
click at [77, 181] on span "Profiles" at bounding box center [73, 177] width 37 height 15
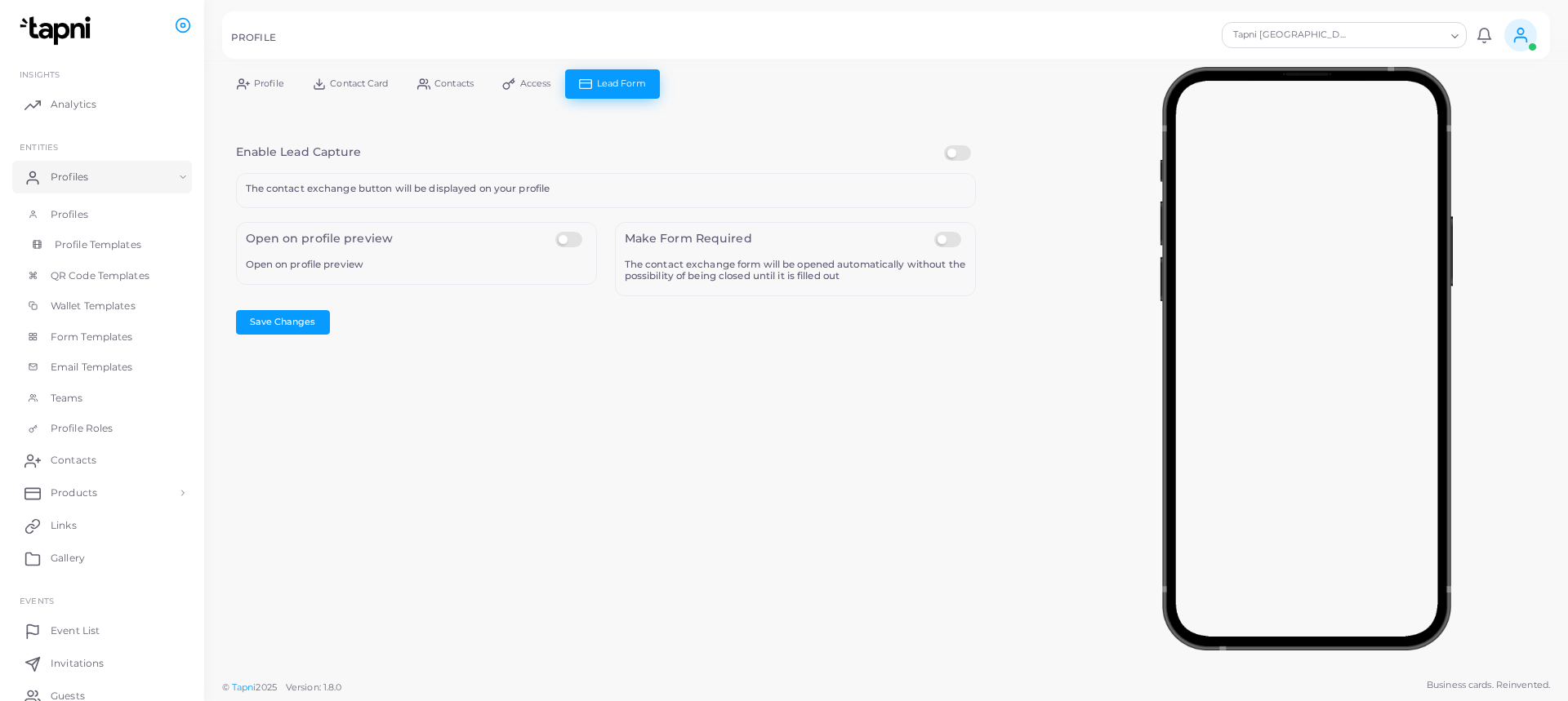
click at [76, 252] on span "Profile Templates" at bounding box center [98, 245] width 87 height 15
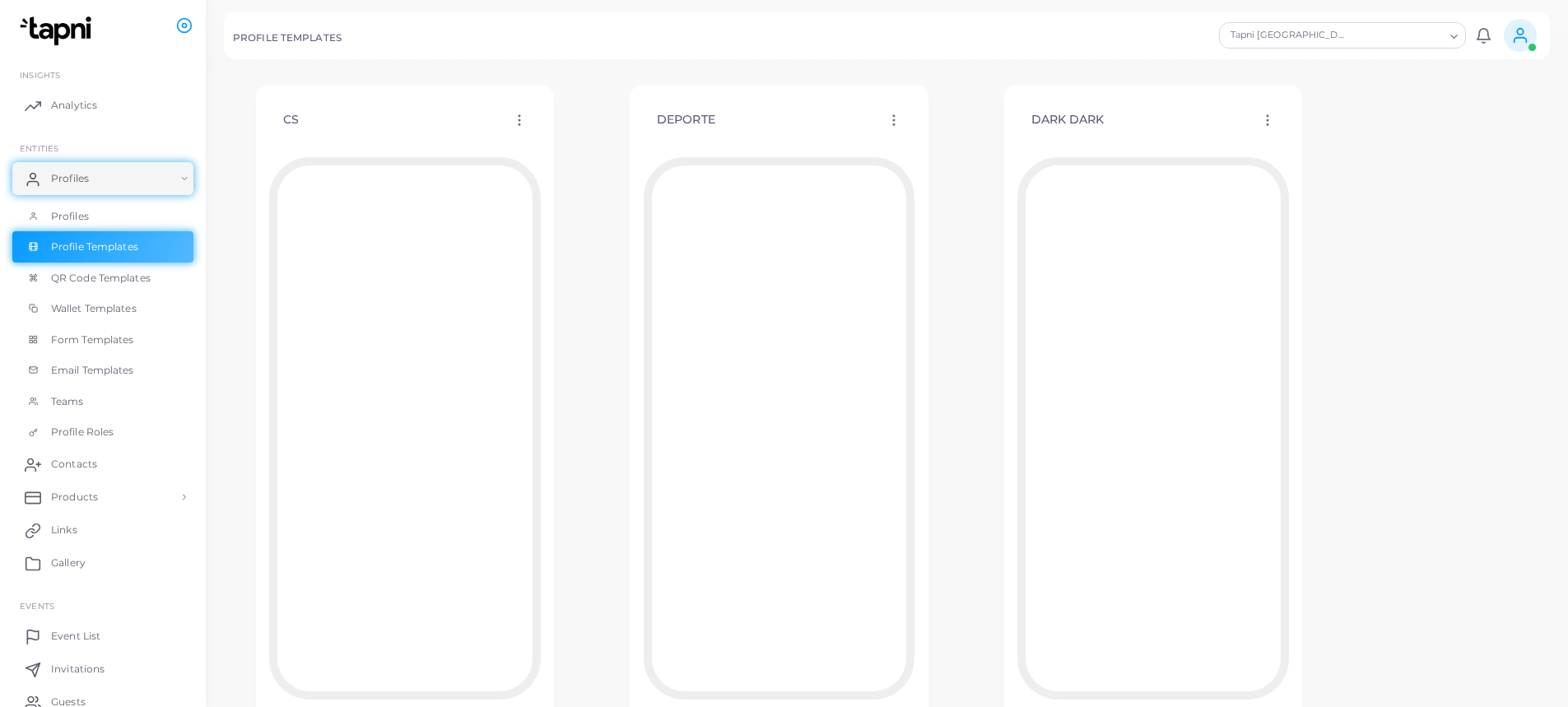
scroll to position [824, 0]
click at [99, 275] on span "QR Code Templates" at bounding box center [104, 279] width 99 height 15
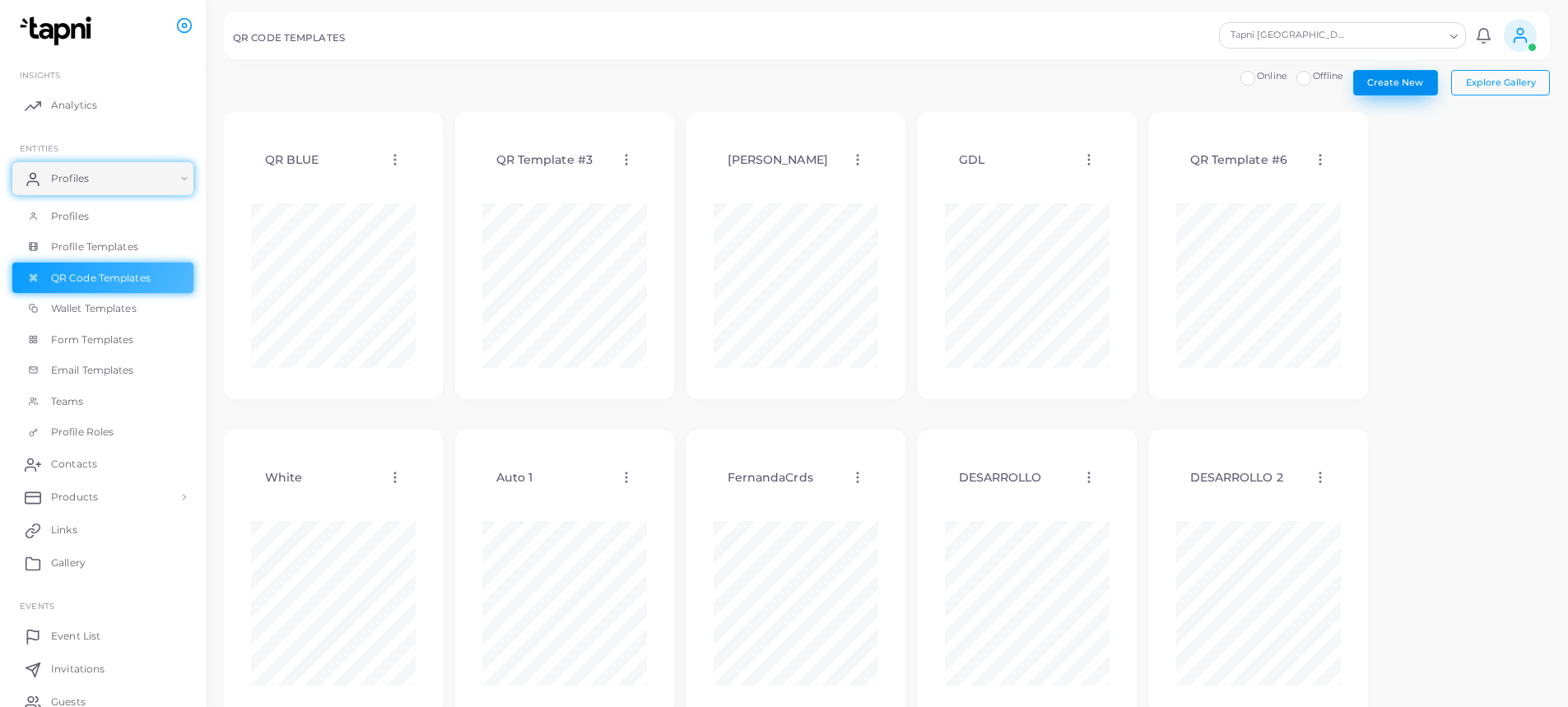
click at [1382, 82] on span "Create New" at bounding box center [1395, 83] width 56 height 12
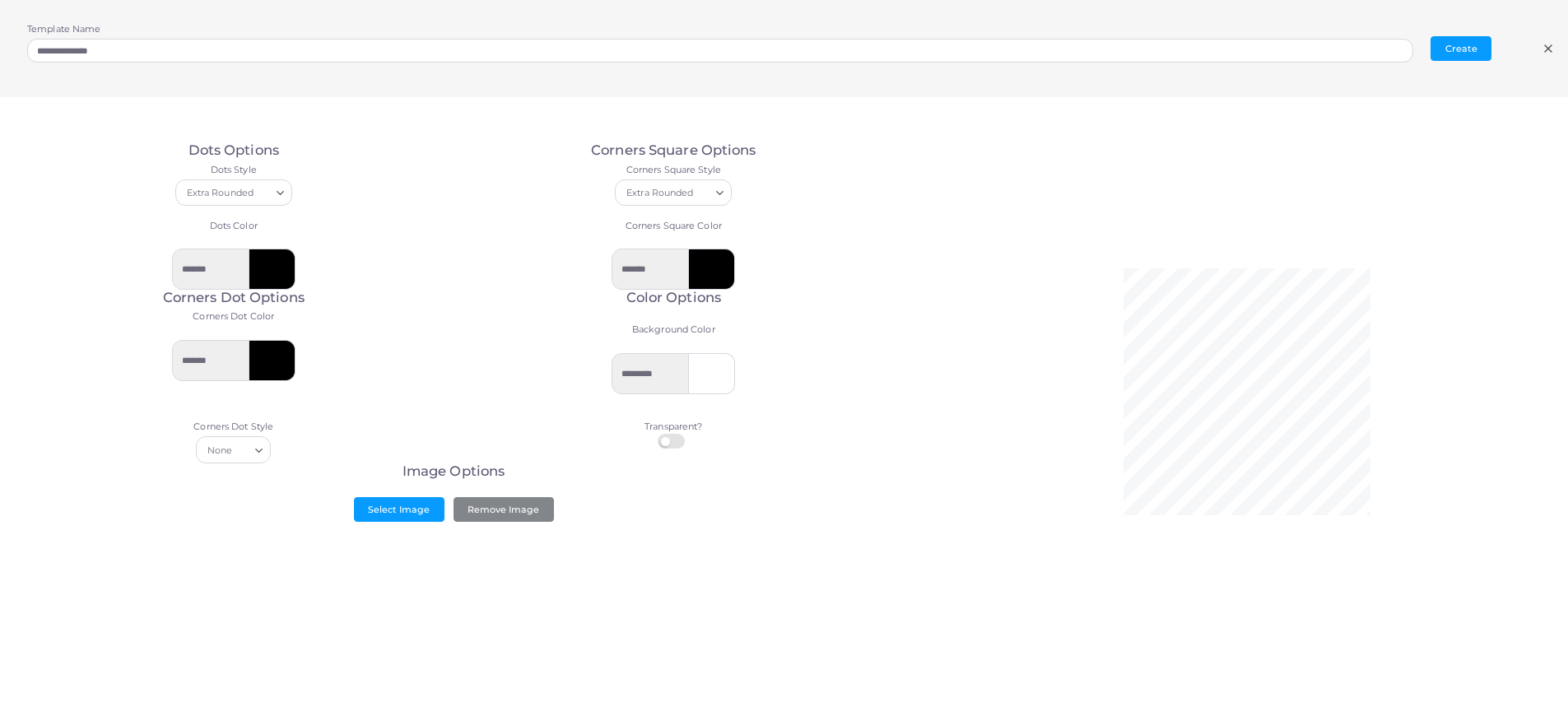
click at [1543, 51] on icon at bounding box center [1549, 48] width 13 height 13
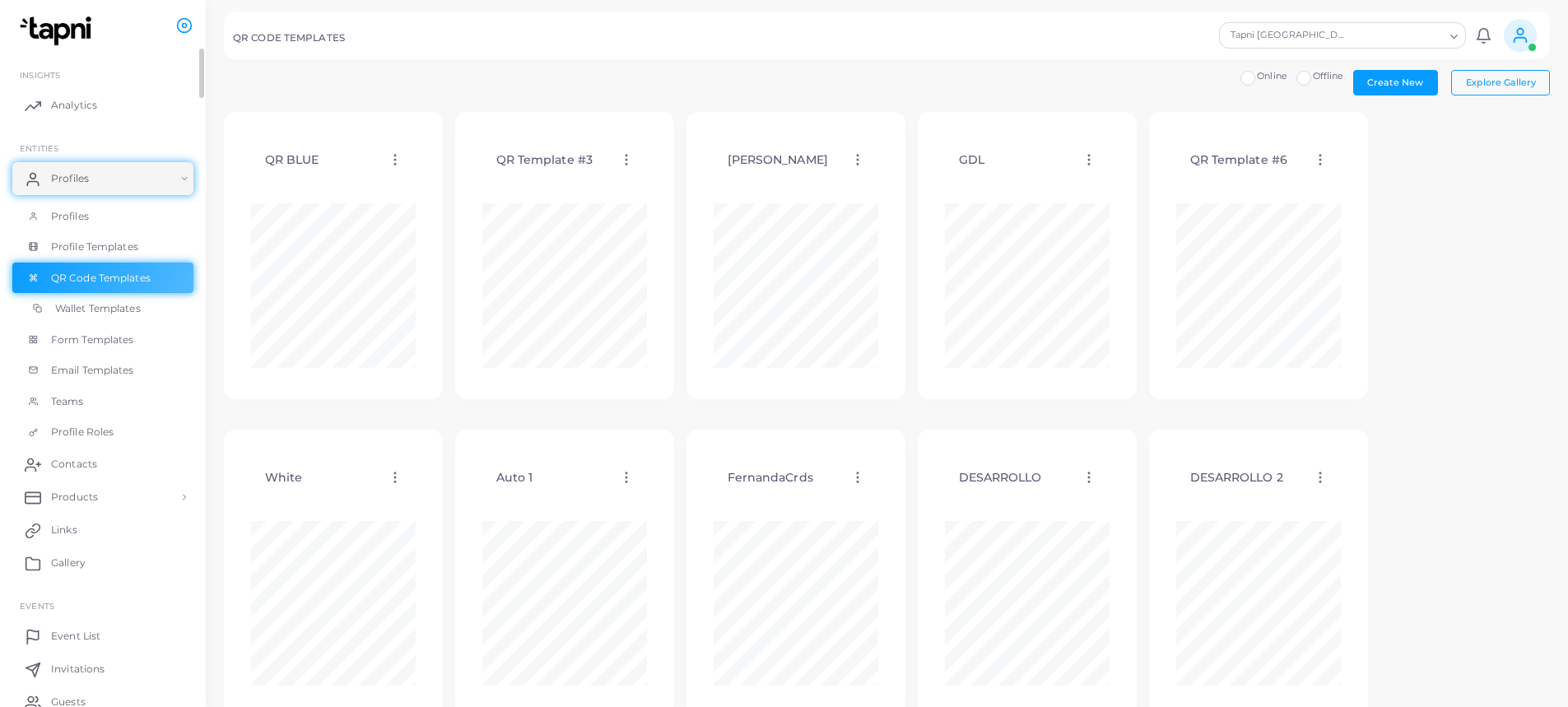
click at [91, 316] on span "Wallet Templates" at bounding box center [98, 309] width 86 height 15
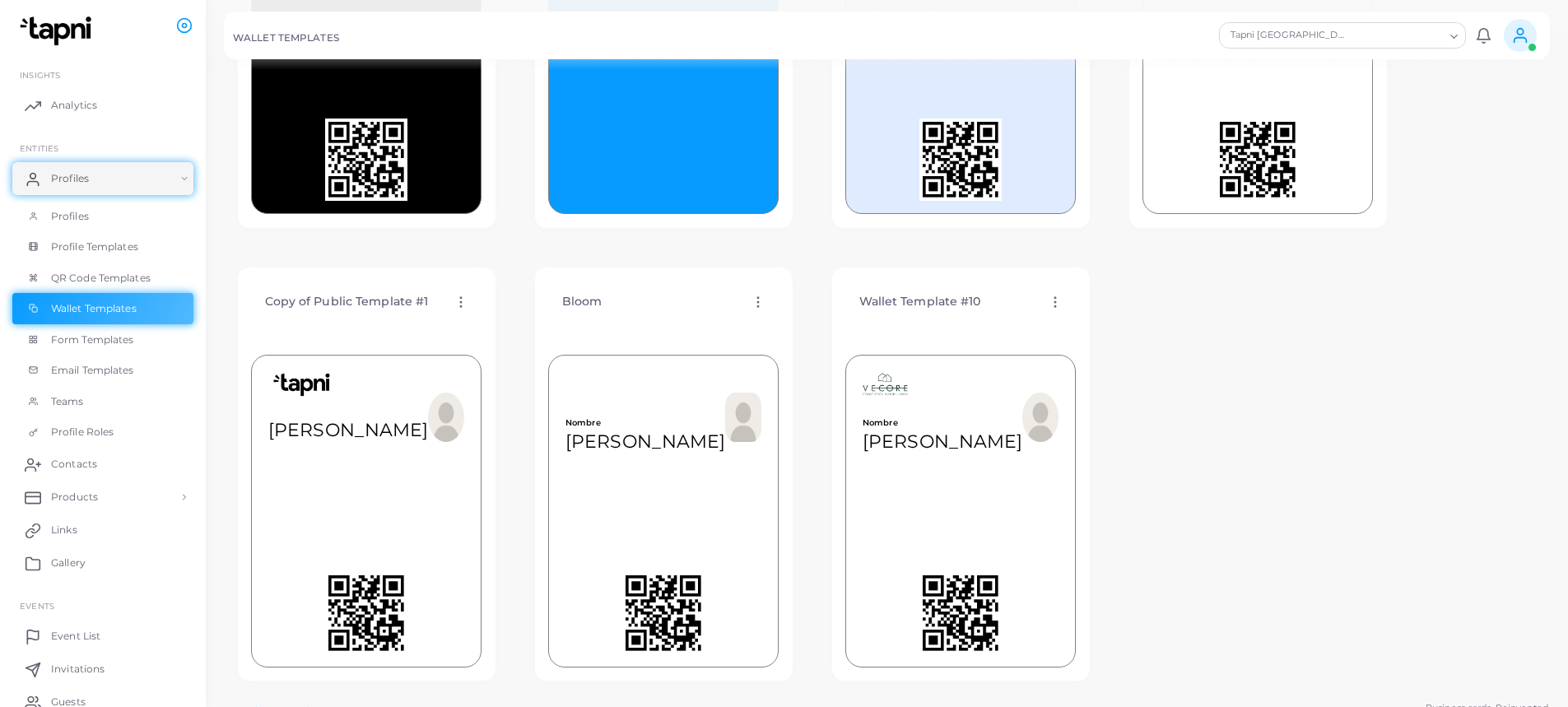
scroll to position [329, 0]
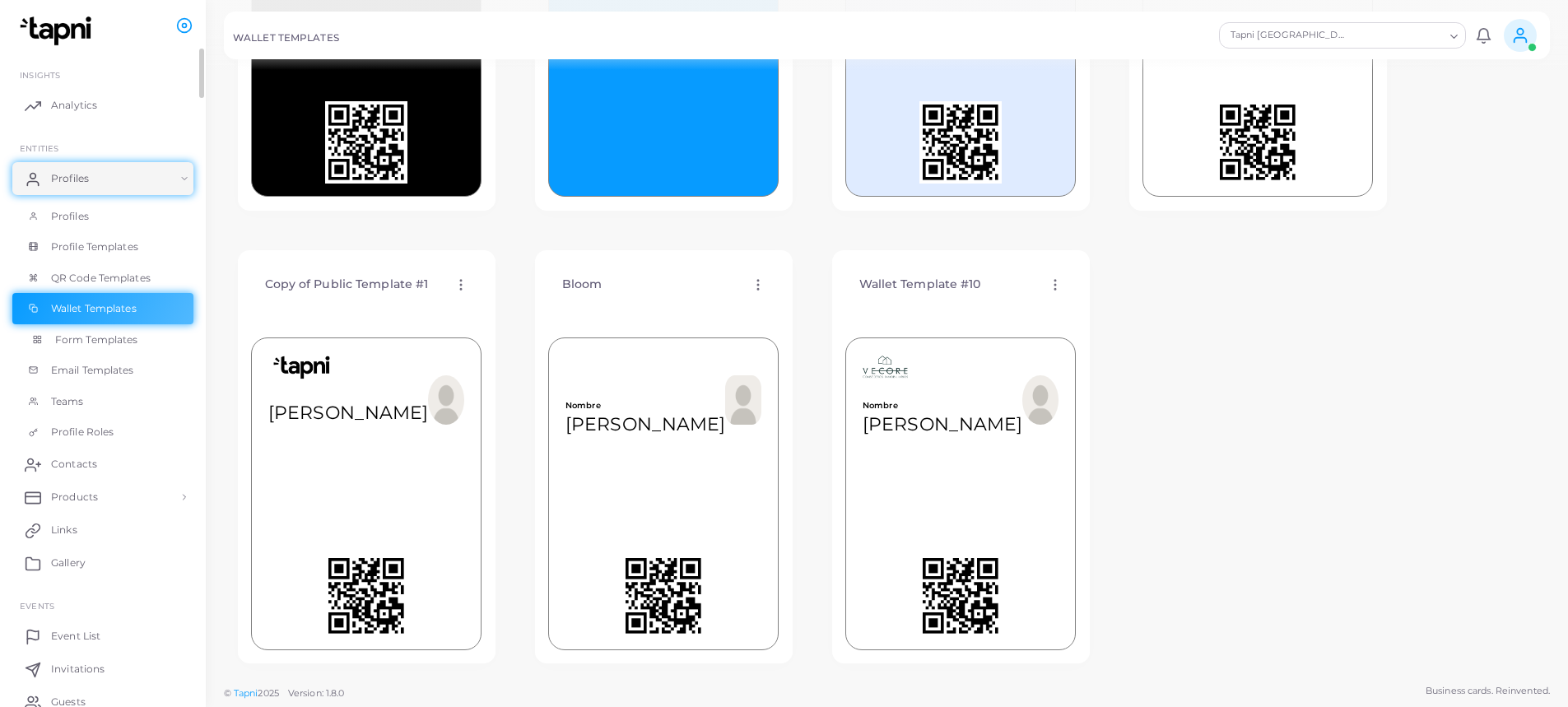
click at [75, 340] on span "Form Templates" at bounding box center [97, 341] width 83 height 15
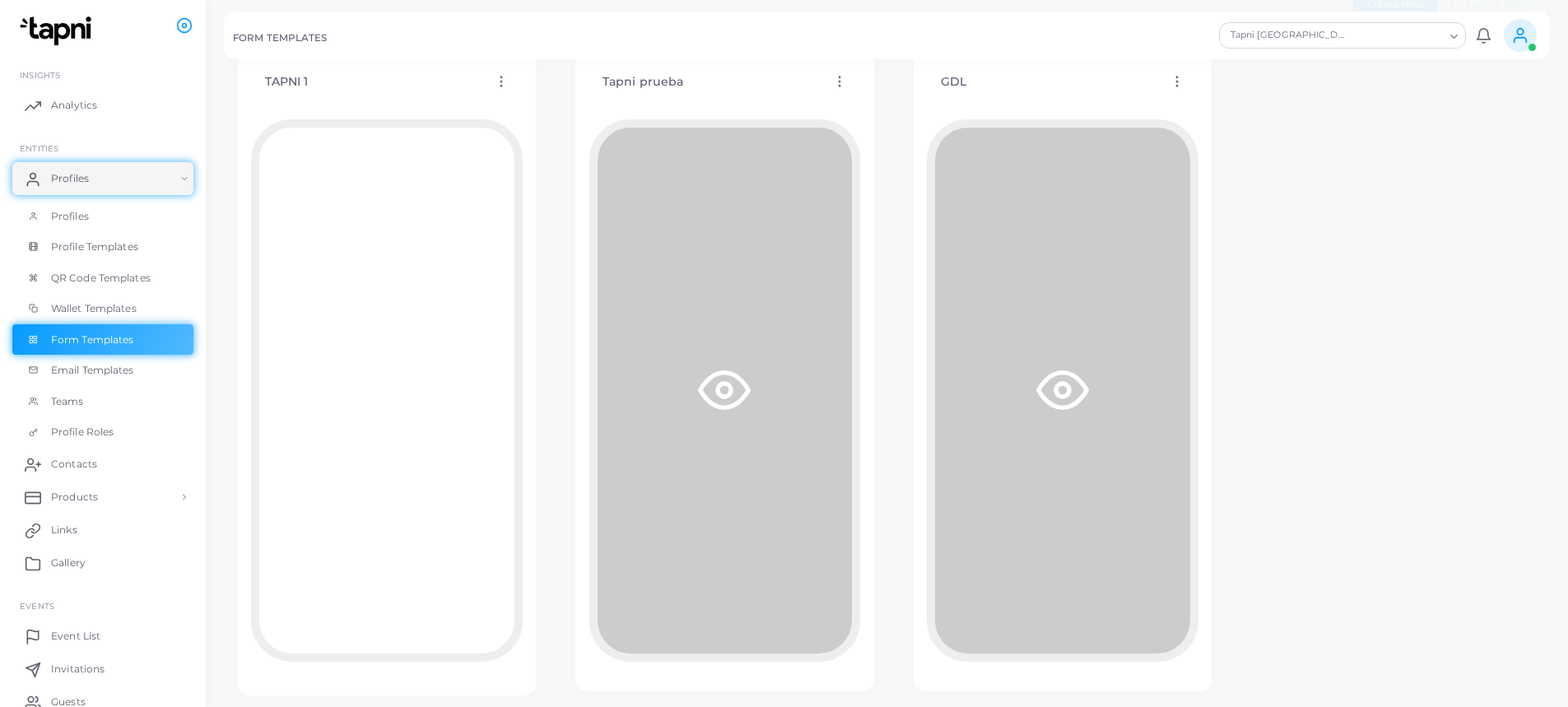
scroll to position [83, 0]
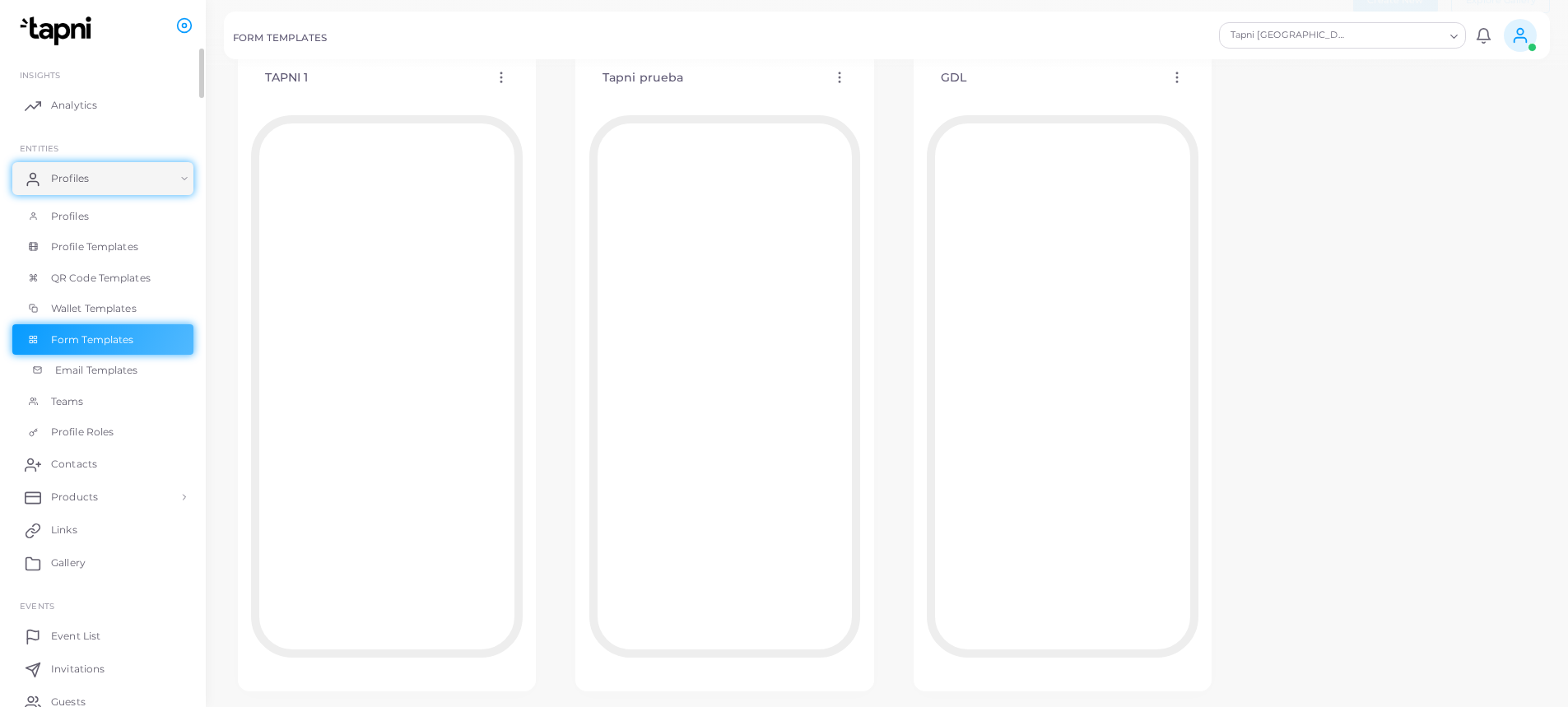
click at [115, 373] on span "Email Templates" at bounding box center [97, 371] width 83 height 15
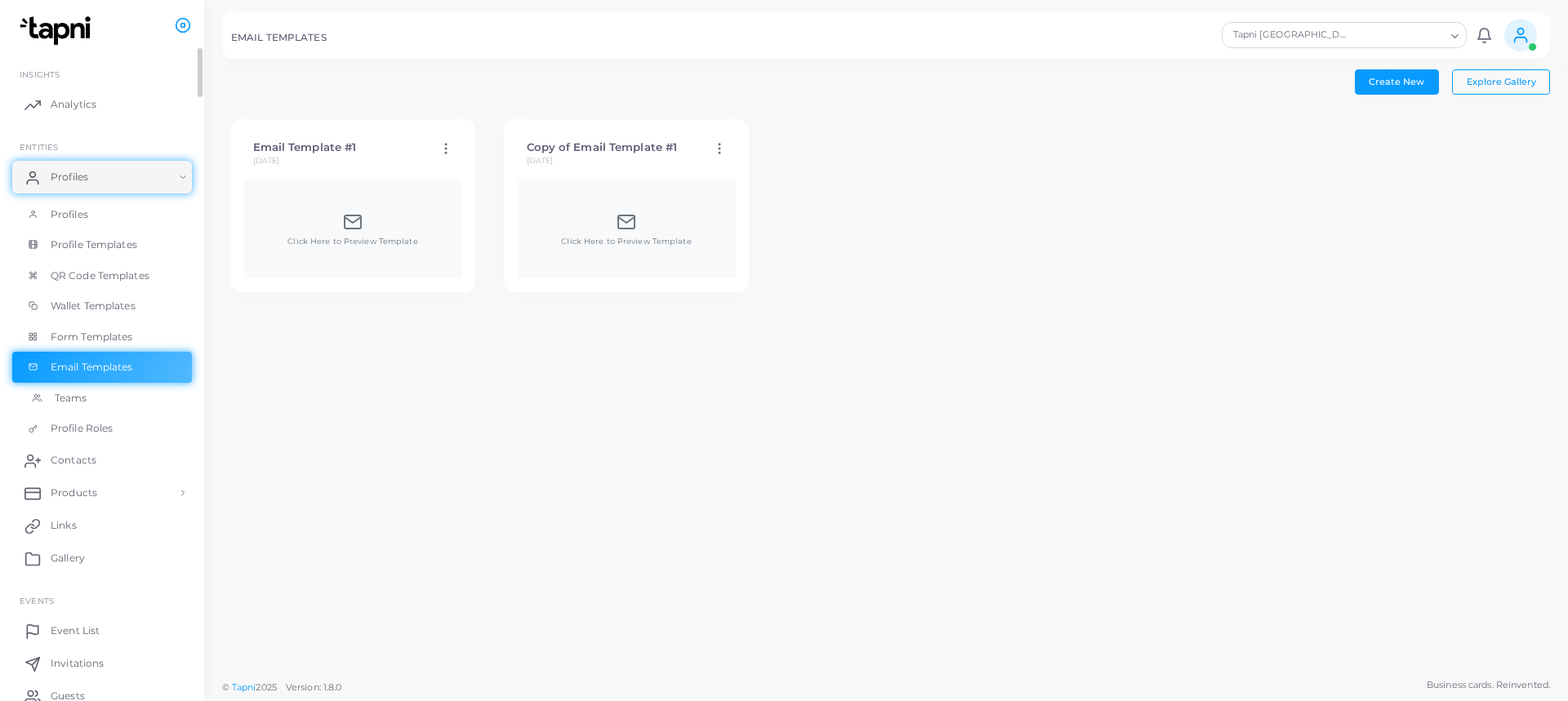
click at [90, 400] on link "Teams" at bounding box center [102, 398] width 180 height 31
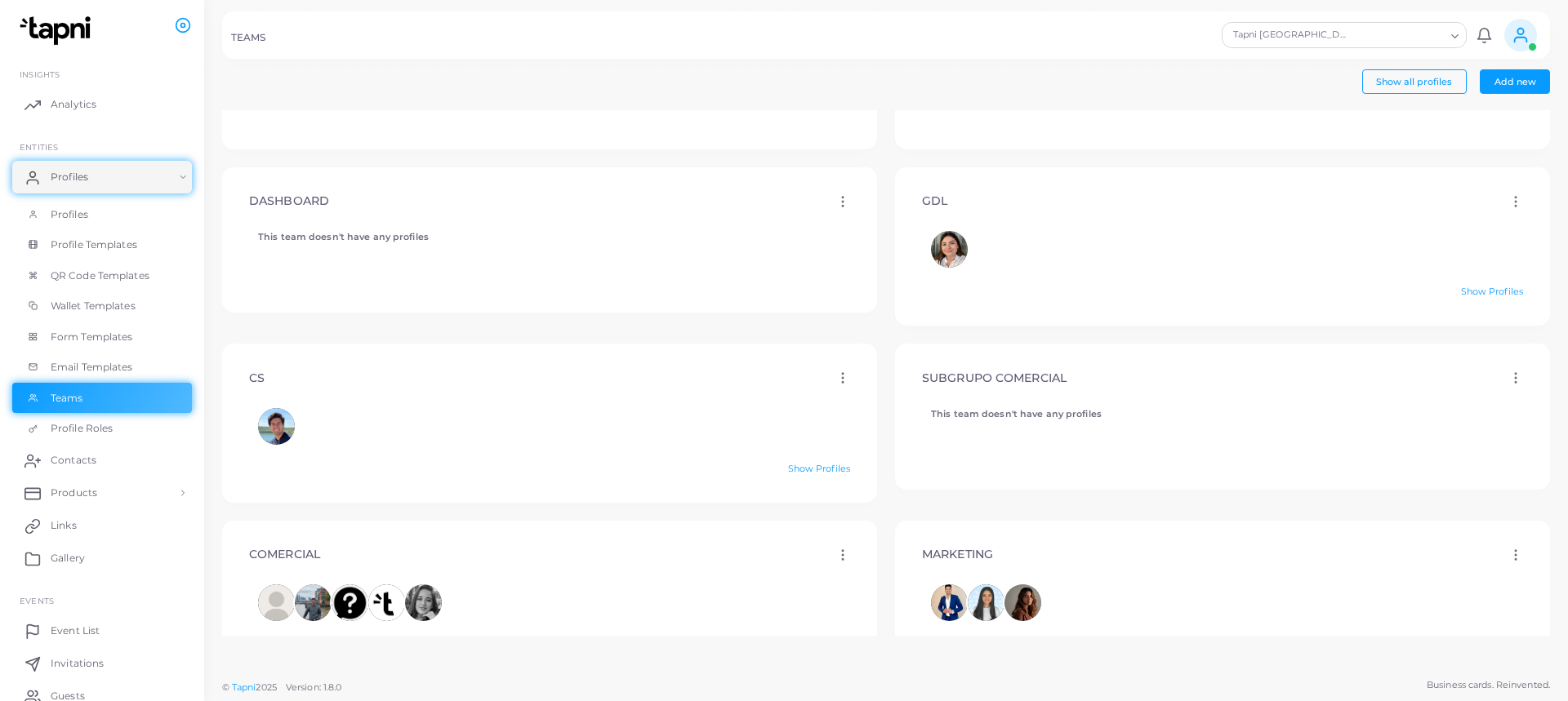
scroll to position [1266, 0]
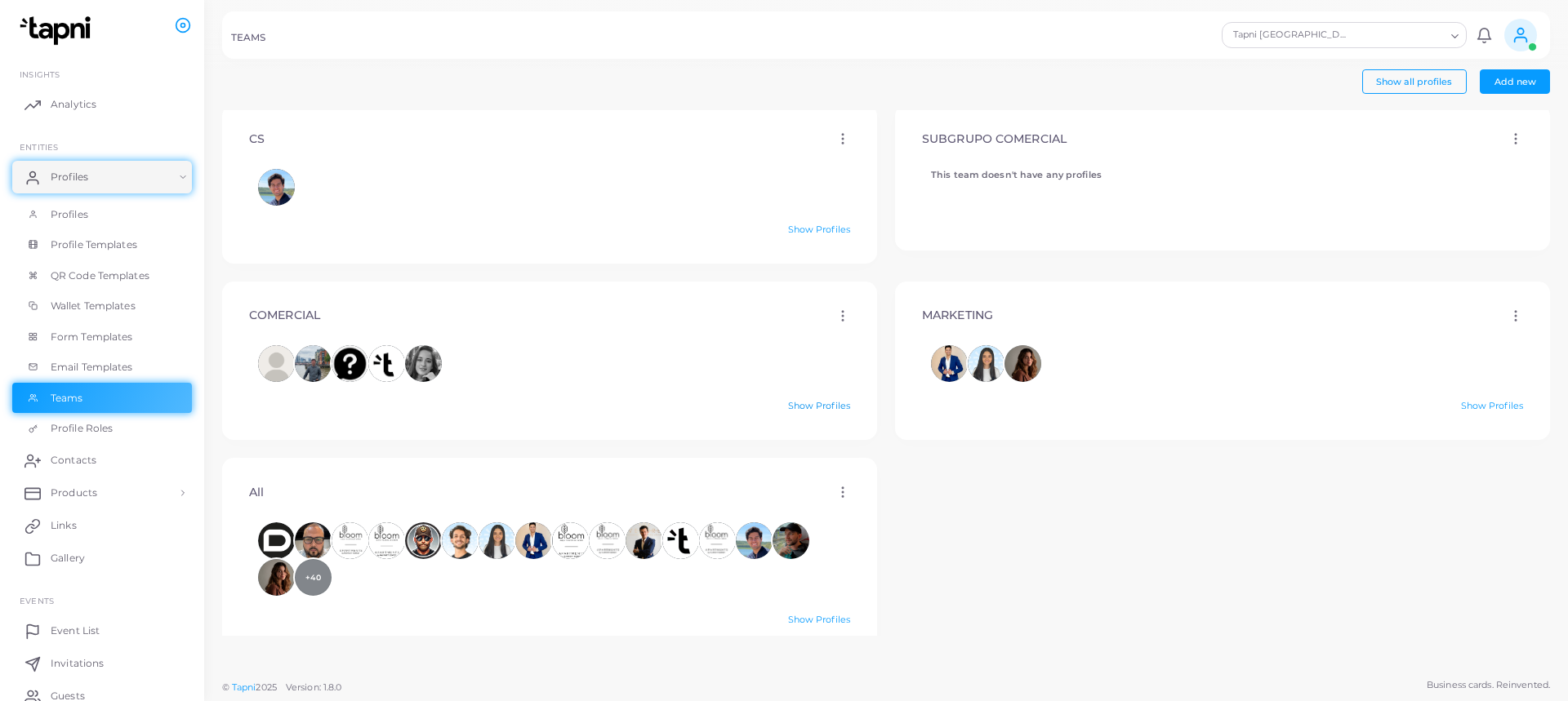
click at [798, 401] on link "Show Profiles" at bounding box center [819, 406] width 62 height 12
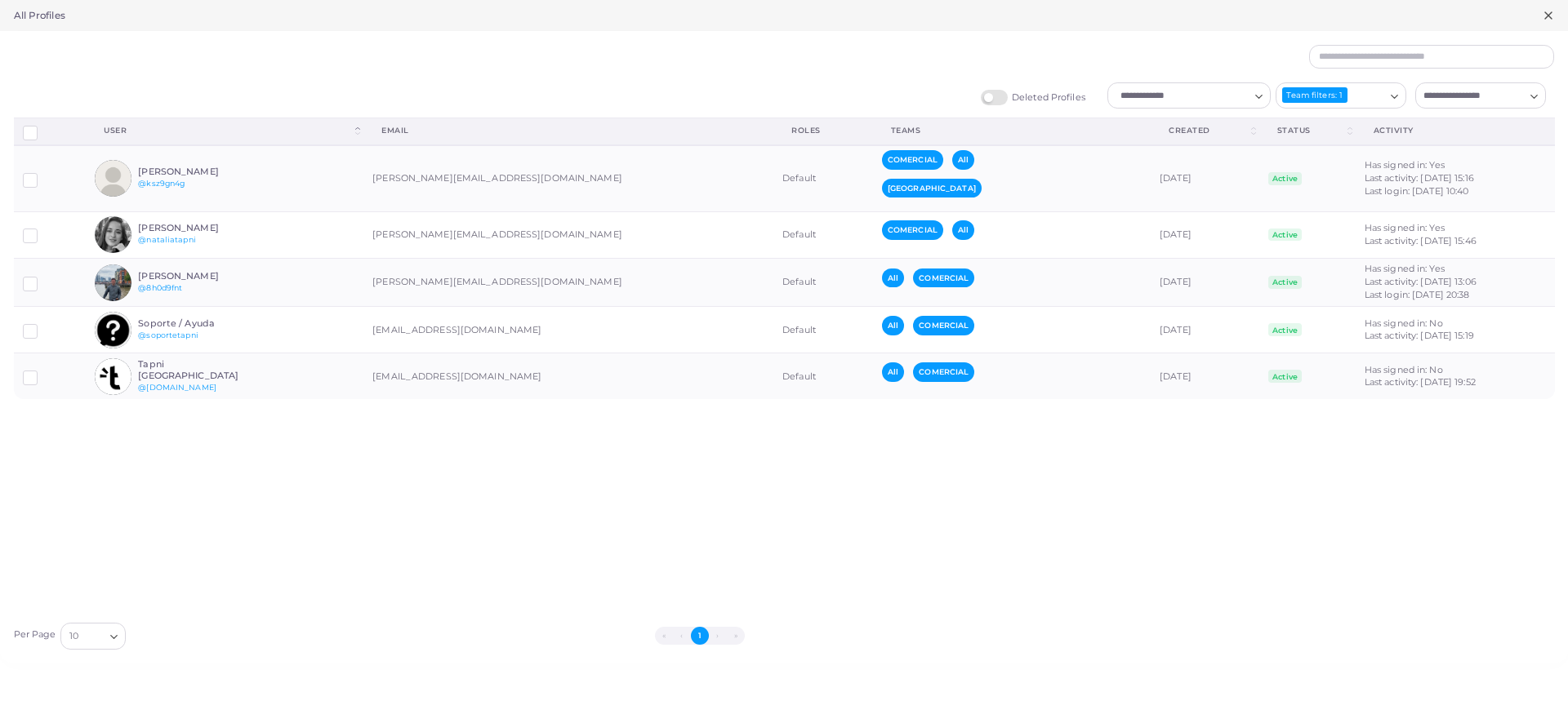
click at [1543, 12] on icon at bounding box center [1549, 16] width 13 height 13
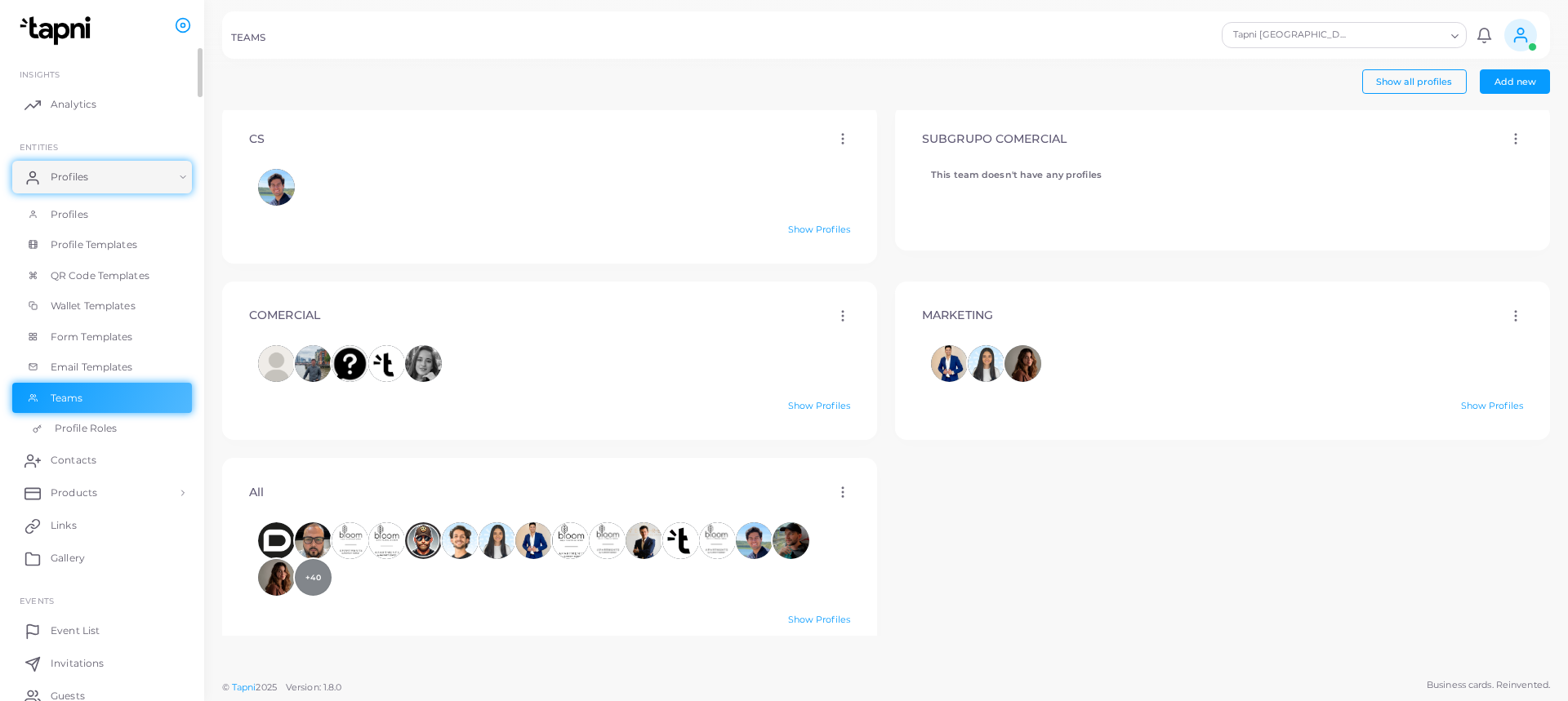
click at [118, 425] on link "Profile Roles" at bounding box center [102, 428] width 180 height 31
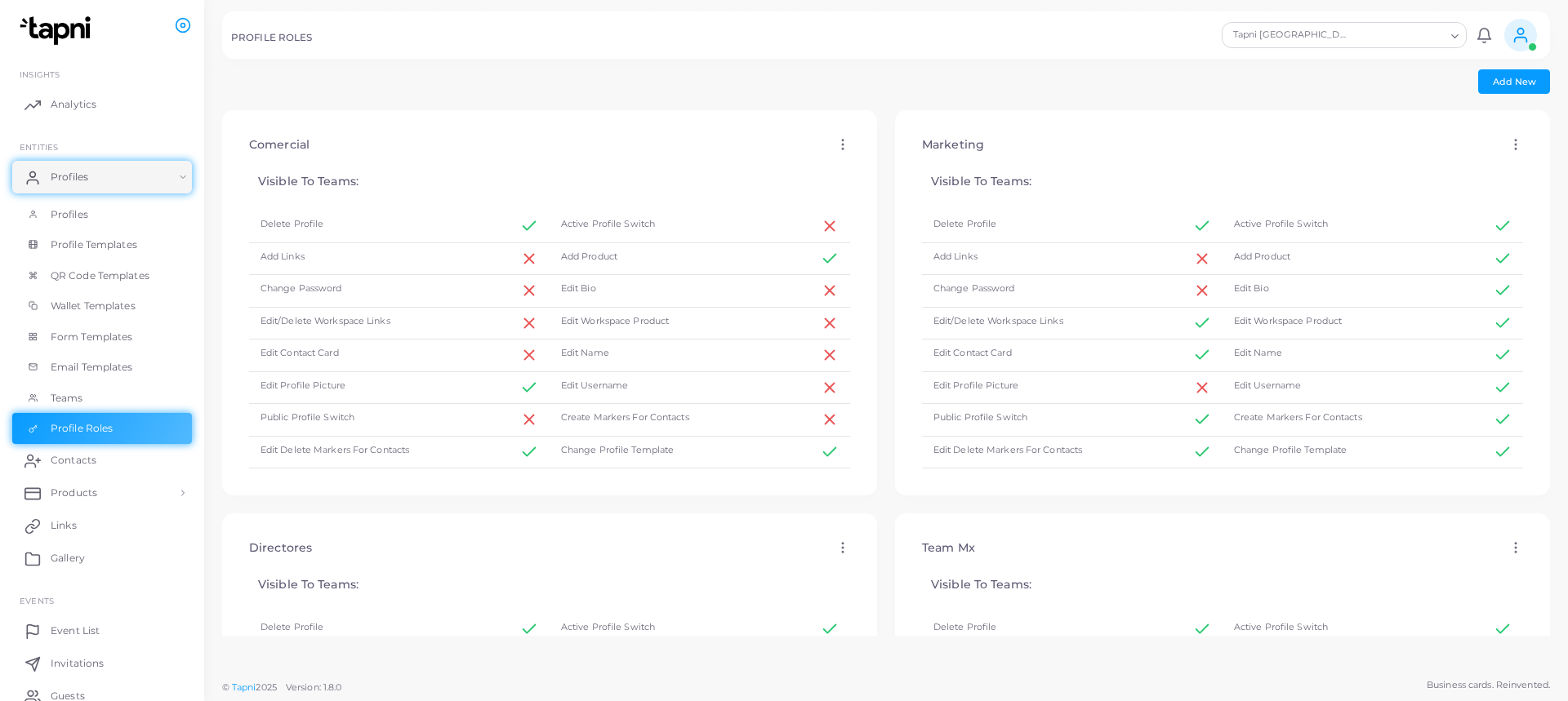
drag, startPoint x: 324, startPoint y: 137, endPoint x: 247, endPoint y: 146, distance: 77.5
click at [247, 146] on div "Comercial Edit Assign to Team Apply Delete" at bounding box center [550, 145] width 628 height 41
click at [400, 170] on div "Visible To Teams:" at bounding box center [550, 183] width 601 height 36
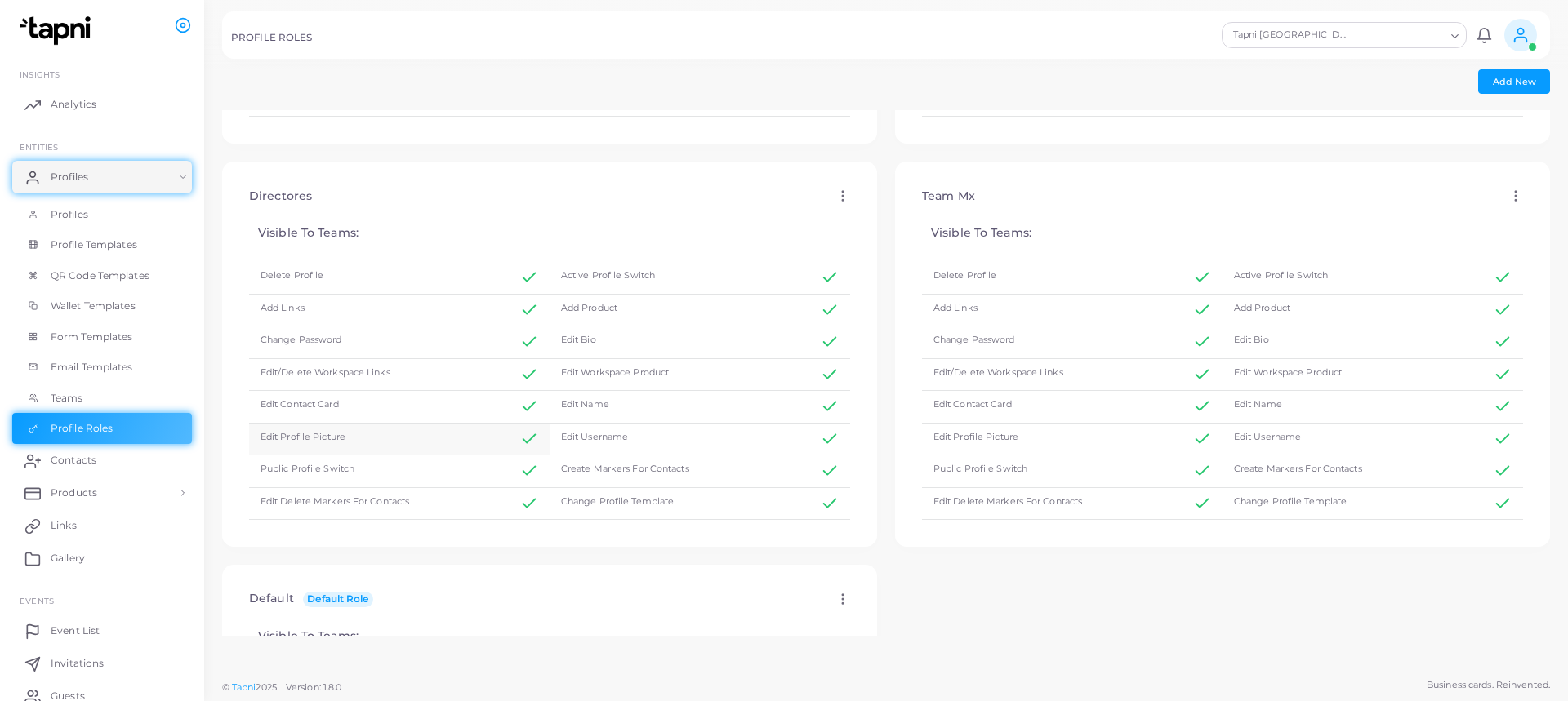
scroll to position [327, 0]
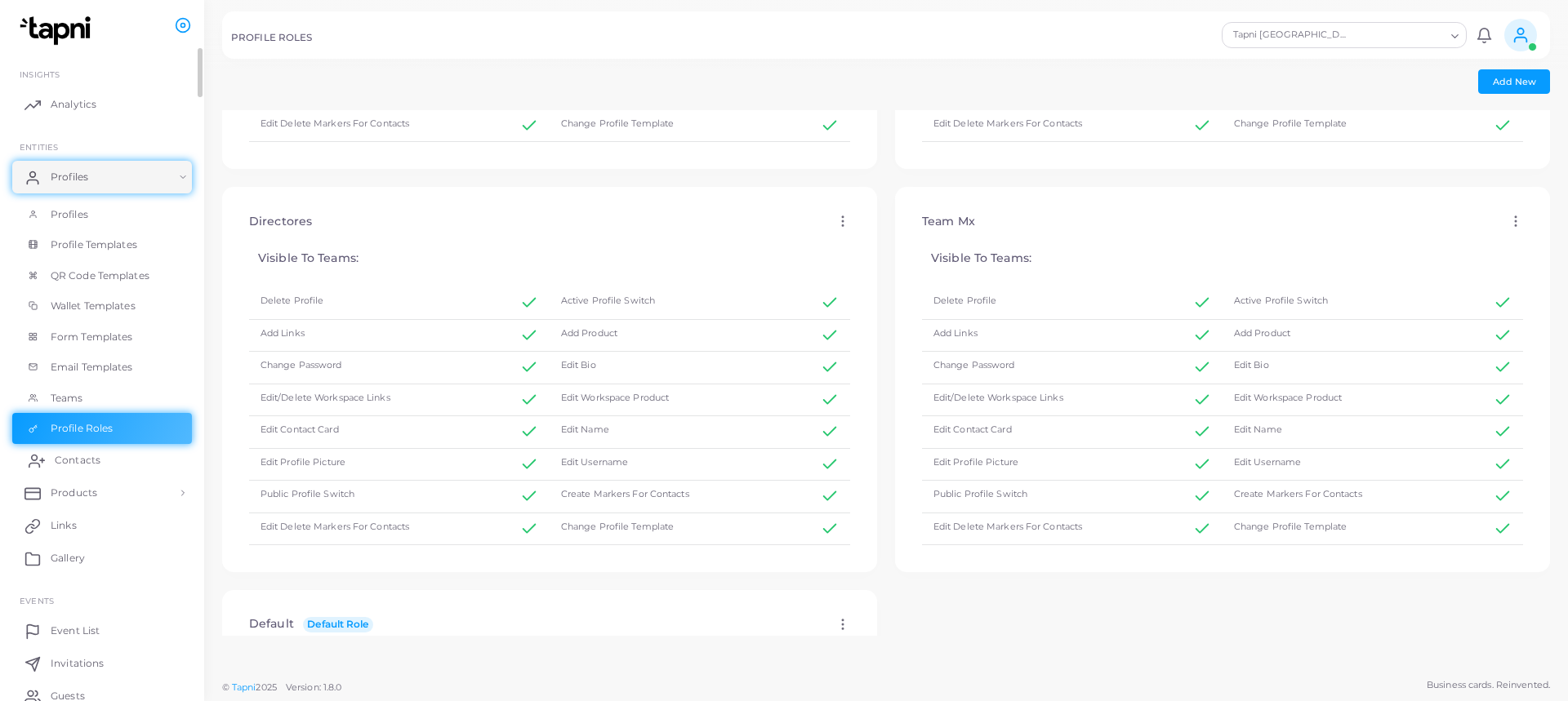
click at [89, 460] on span "Contacts" at bounding box center [77, 461] width 46 height 15
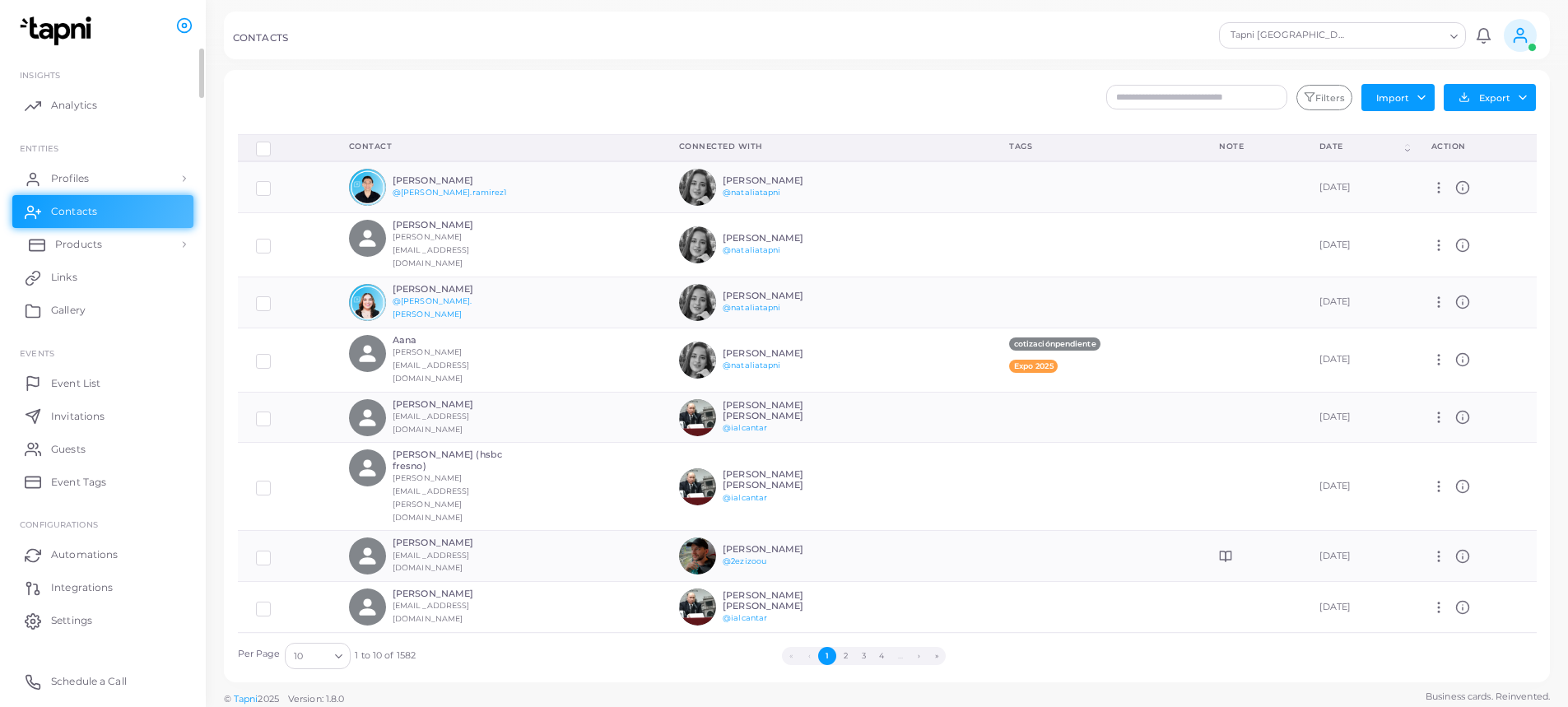
click at [88, 240] on span "Products" at bounding box center [78, 245] width 47 height 15
click at [83, 284] on span "Products" at bounding box center [78, 282] width 47 height 15
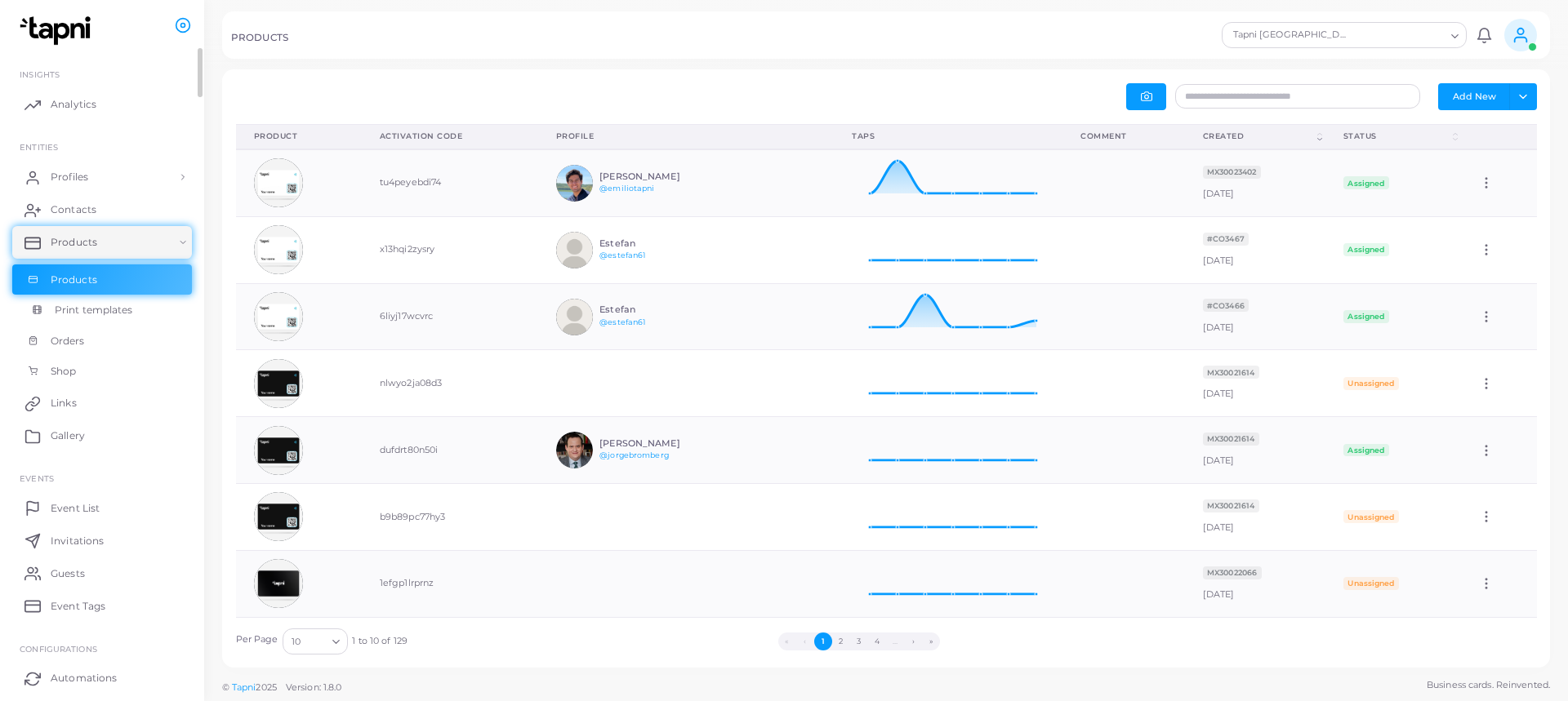
click at [77, 318] on link "Print templates" at bounding box center [102, 310] width 180 height 31
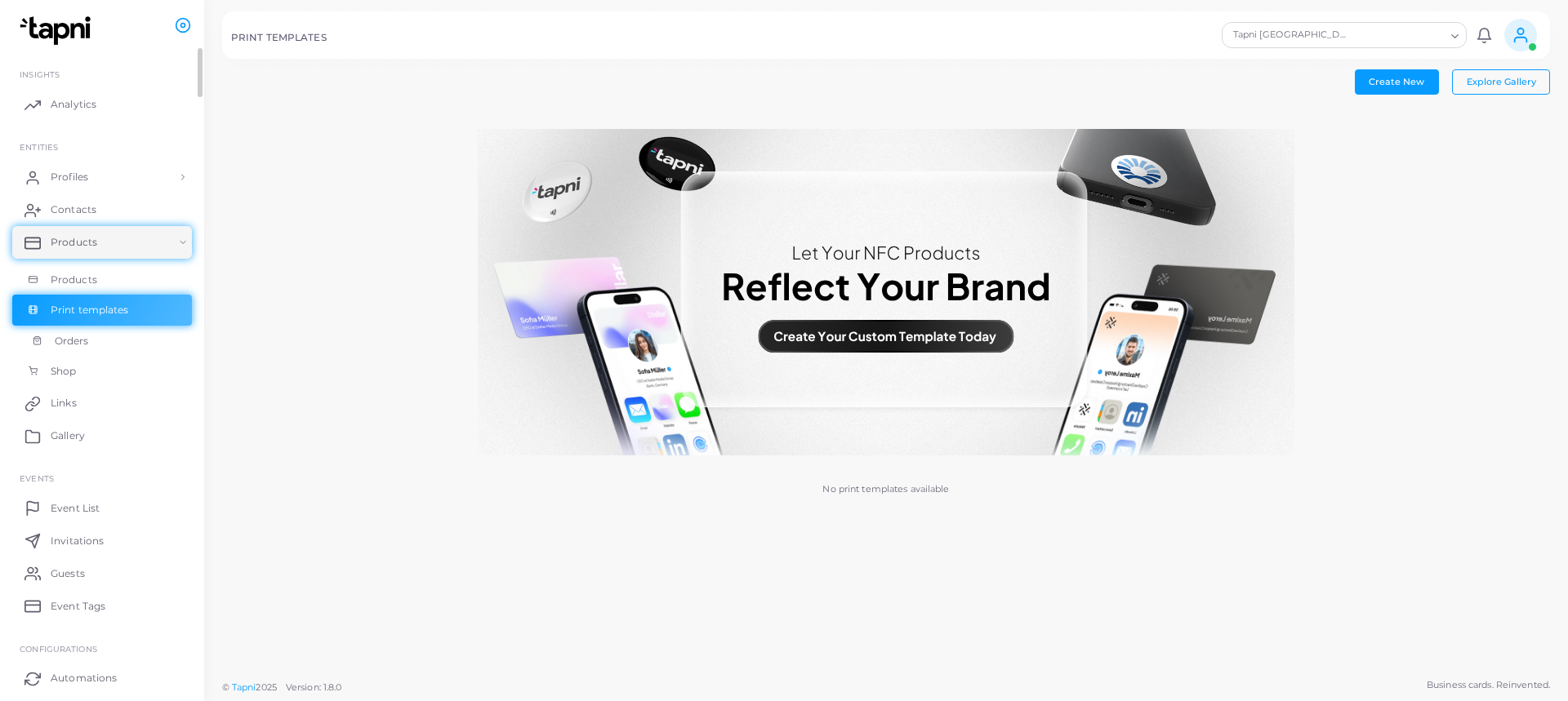
click at [70, 341] on span "Orders" at bounding box center [71, 341] width 34 height 15
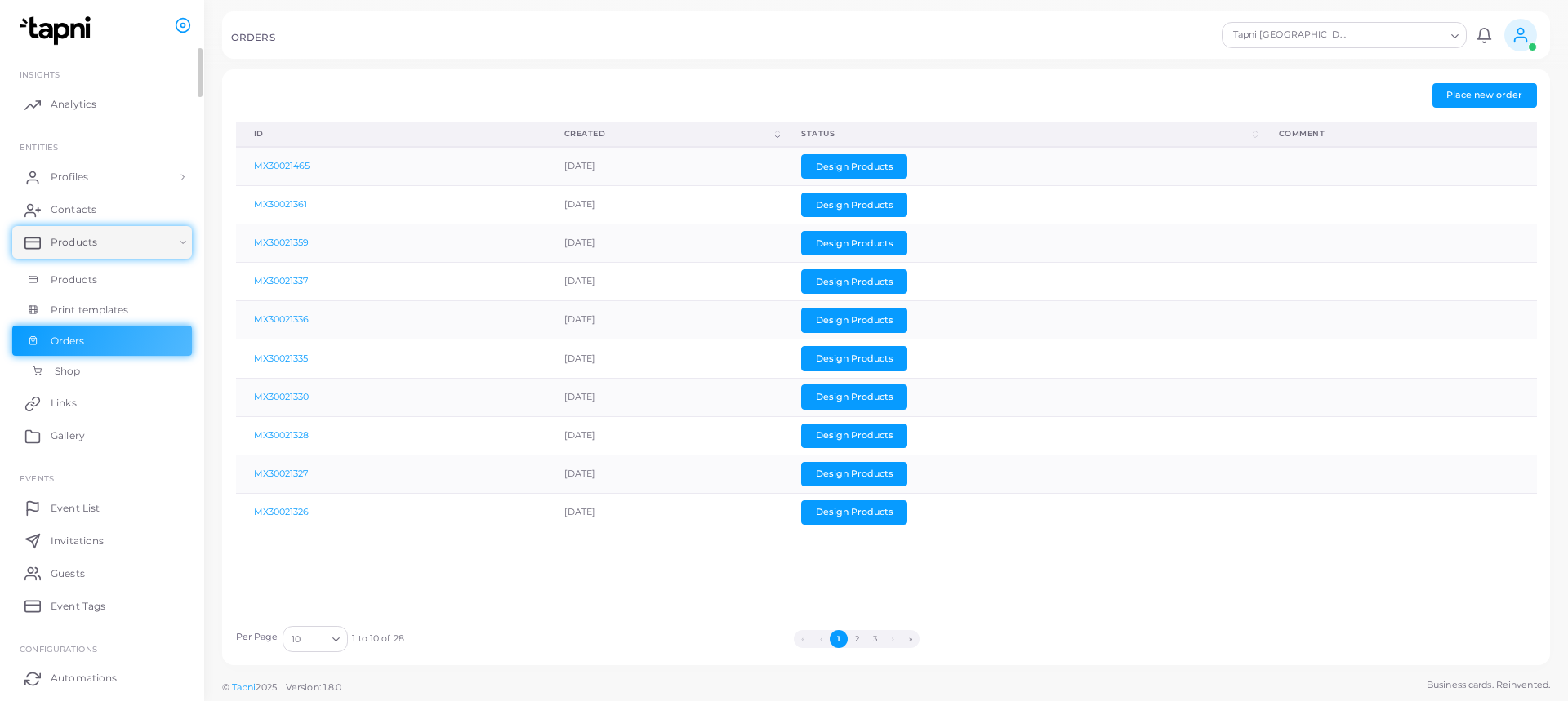
click at [84, 377] on link "Shop" at bounding box center [102, 371] width 180 height 31
drag, startPoint x: 97, startPoint y: 399, endPoint x: 71, endPoint y: 409, distance: 27.9
click at [97, 400] on link "Links" at bounding box center [102, 403] width 180 height 32
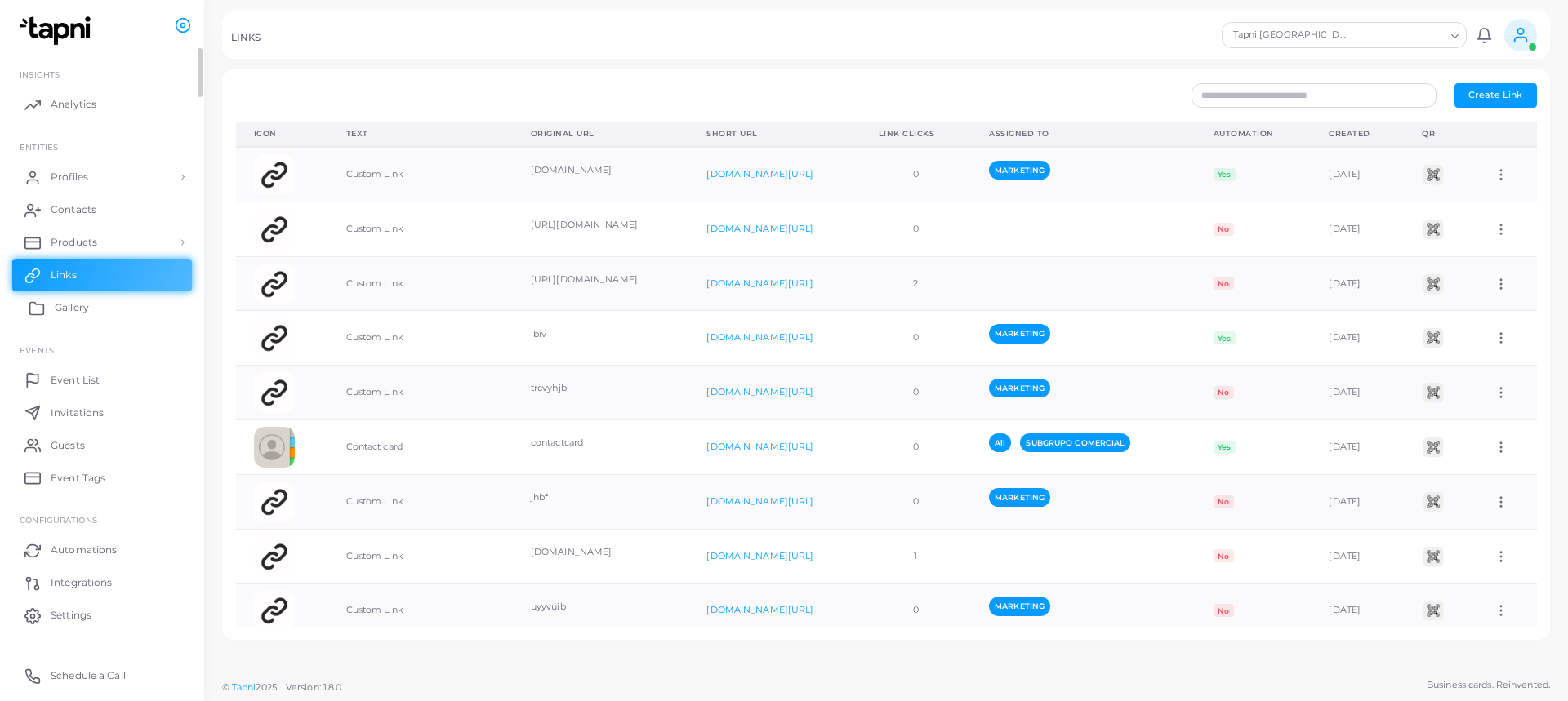
click at [105, 306] on link "Gallery" at bounding box center [102, 307] width 180 height 32
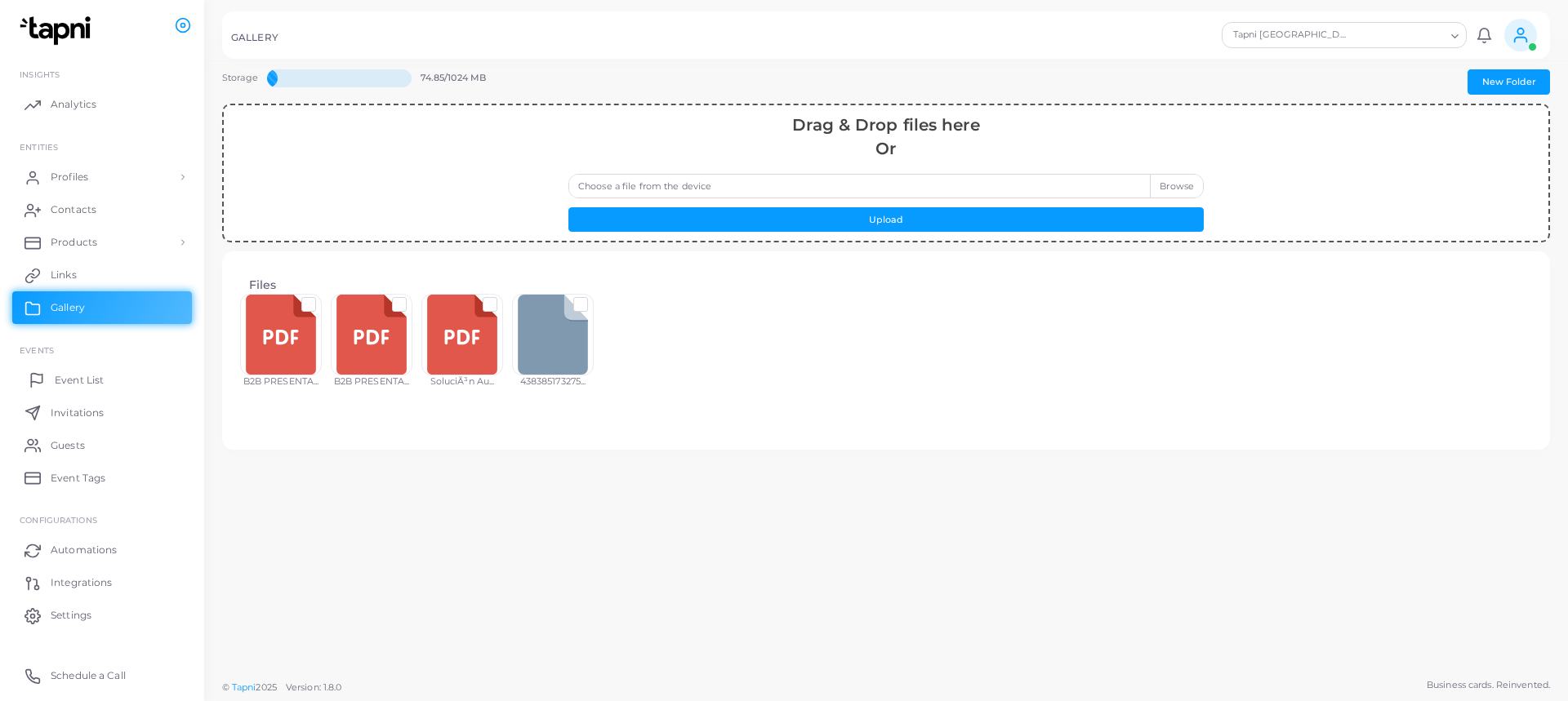
click at [107, 380] on link "Event List" at bounding box center [102, 379] width 180 height 32
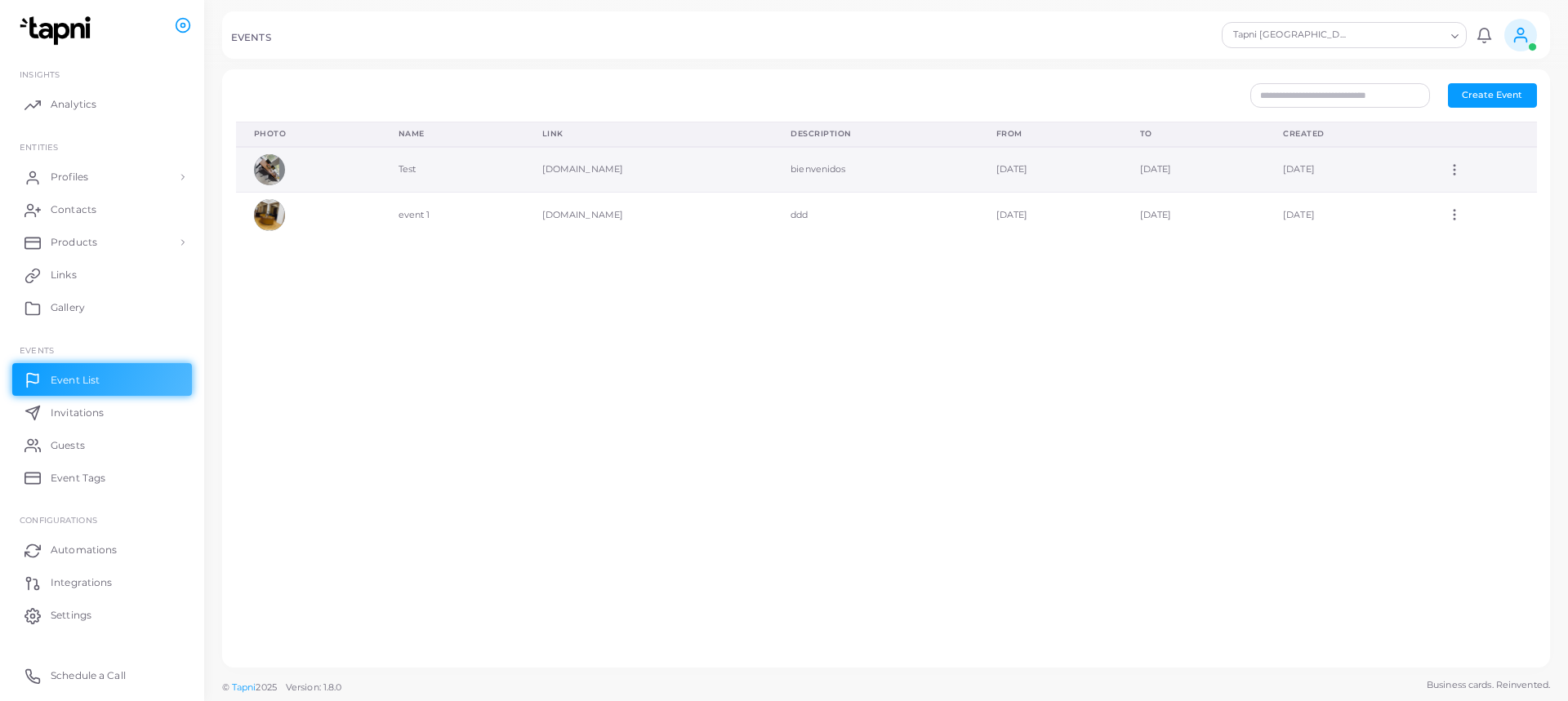
click at [391, 166] on td "Test" at bounding box center [453, 170] width 144 height 46
click at [527, 166] on td "[DOMAIN_NAME]" at bounding box center [648, 170] width 249 height 46
click at [772, 158] on td "bienvenidos" at bounding box center [875, 170] width 206 height 46
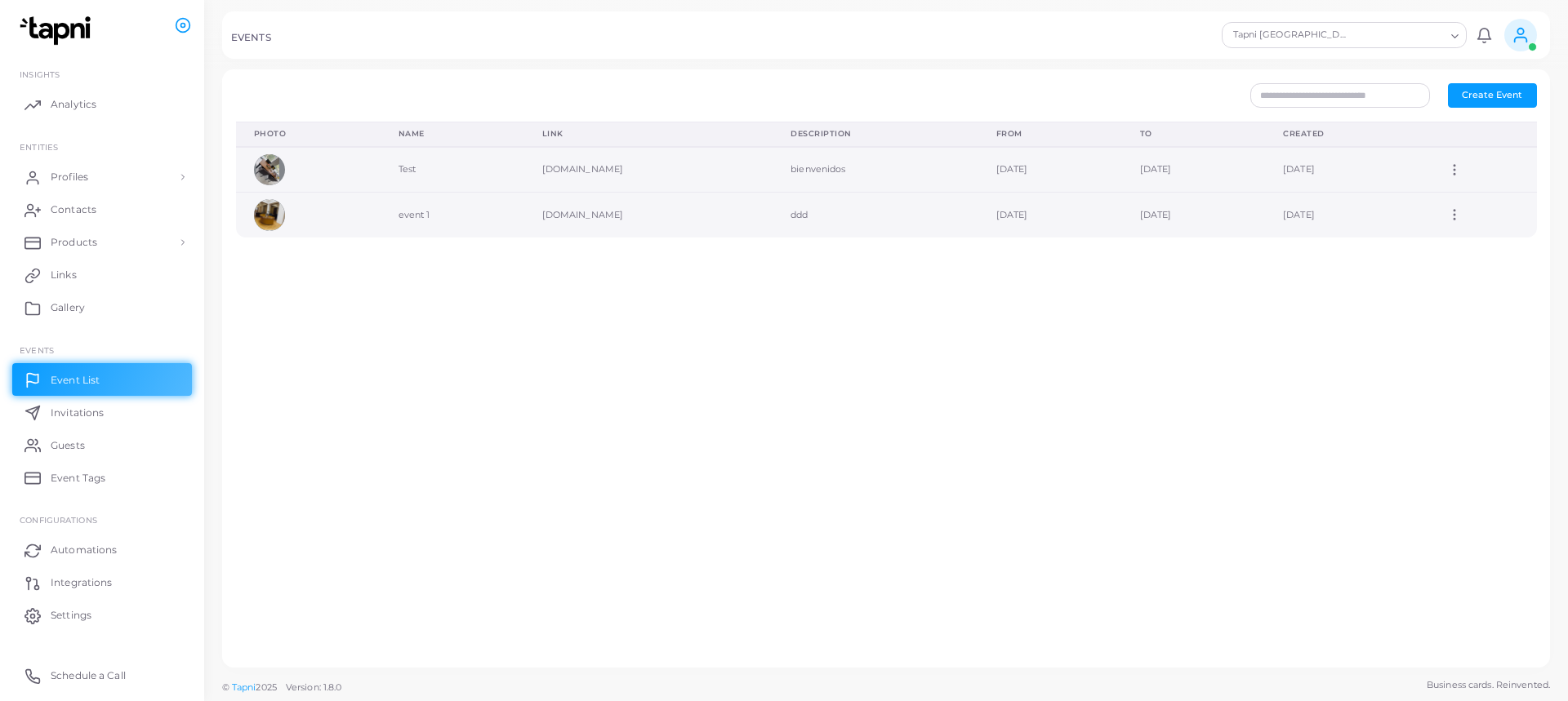
drag, startPoint x: 943, startPoint y: 179, endPoint x: 841, endPoint y: 204, distance: 105.0
click at [979, 179] on td "[DATE]" at bounding box center [1051, 170] width 144 height 46
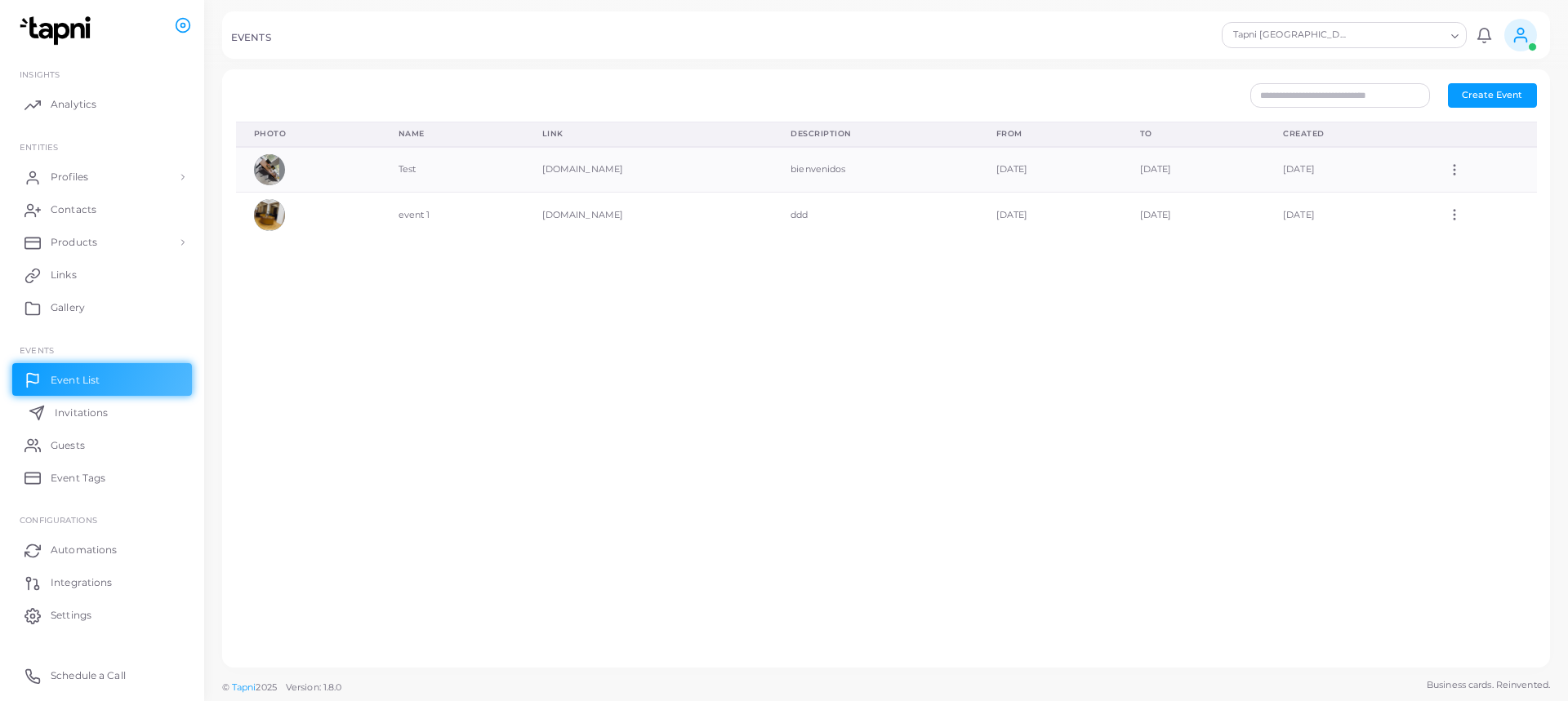
click at [88, 416] on span "Invitations" at bounding box center [81, 413] width 53 height 15
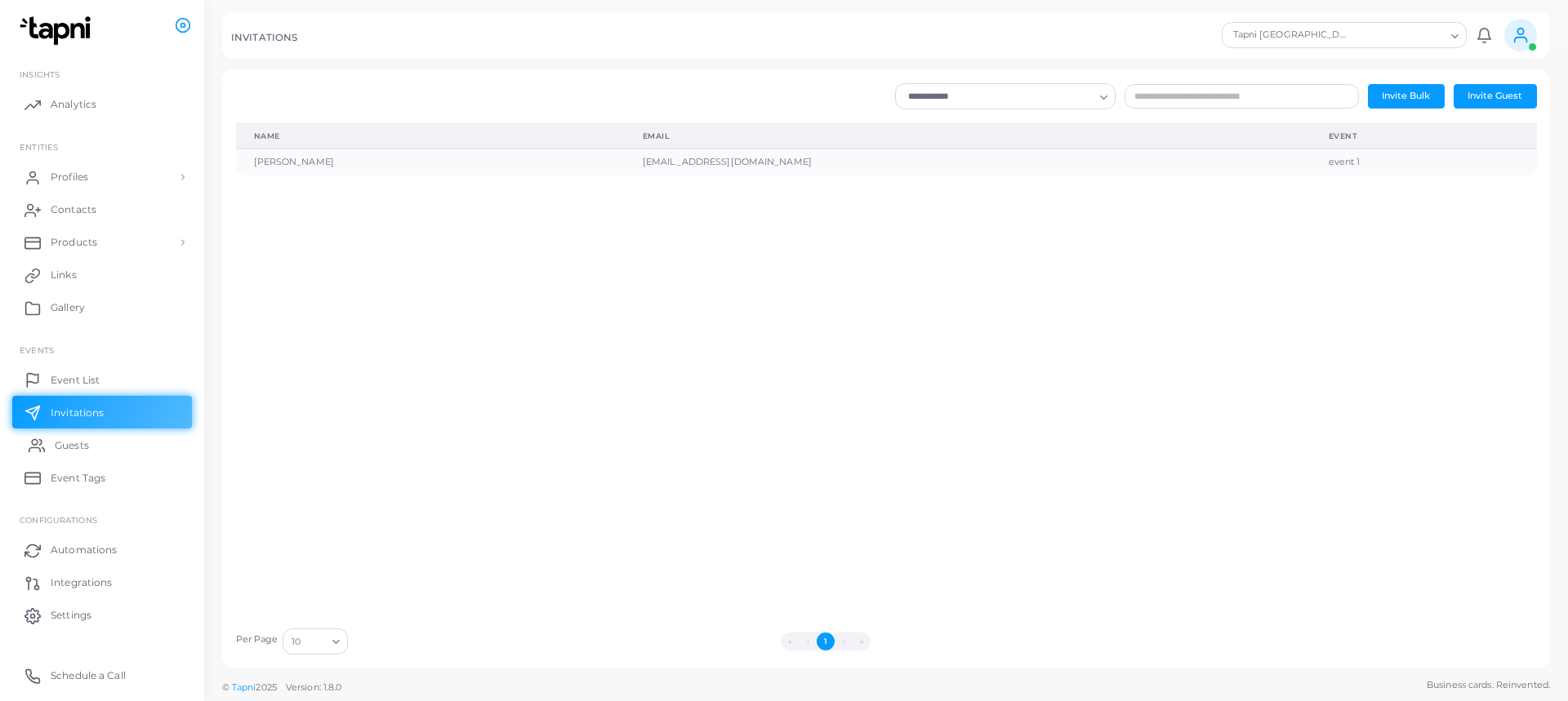
click at [79, 444] on span "Guests" at bounding box center [71, 446] width 34 height 15
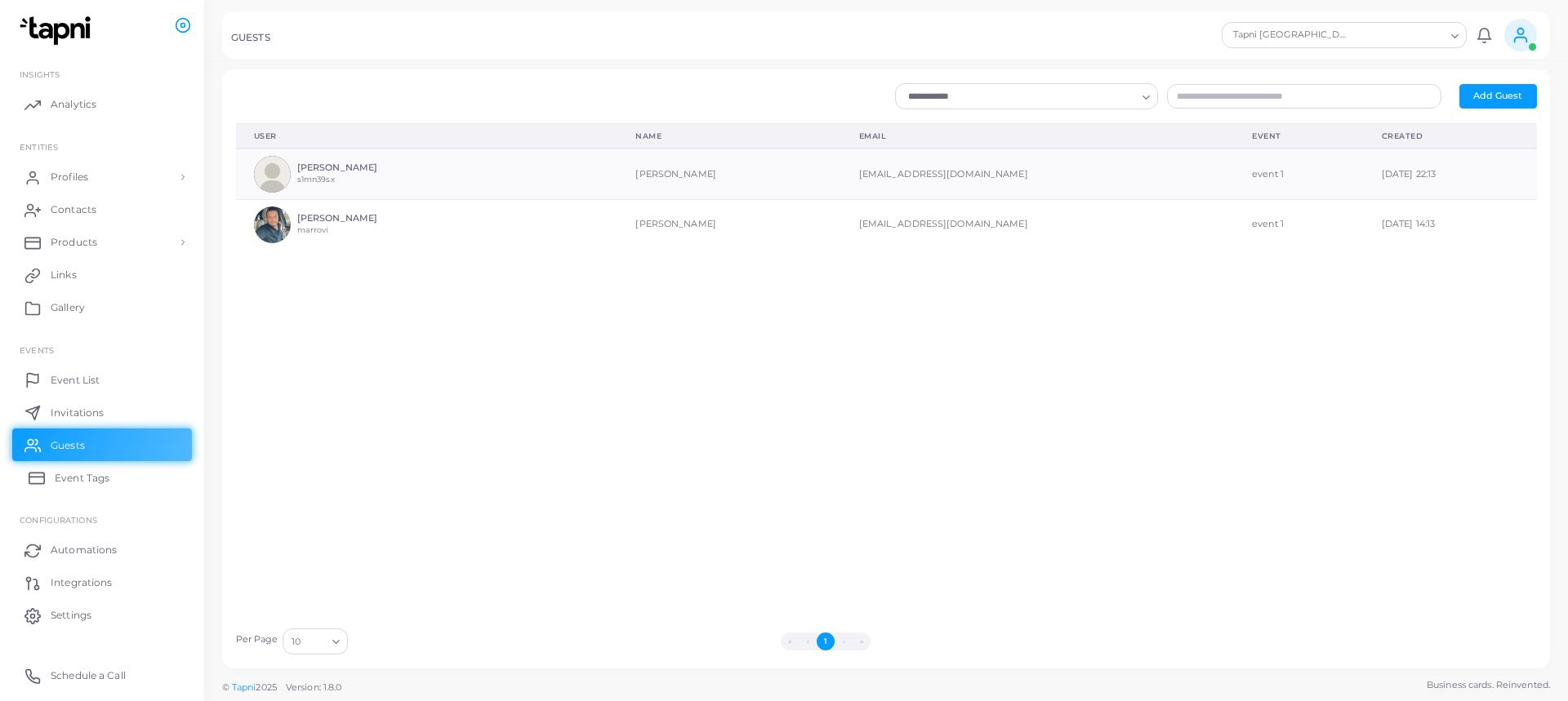
click at [75, 482] on span "Event Tags" at bounding box center [82, 478] width 55 height 15
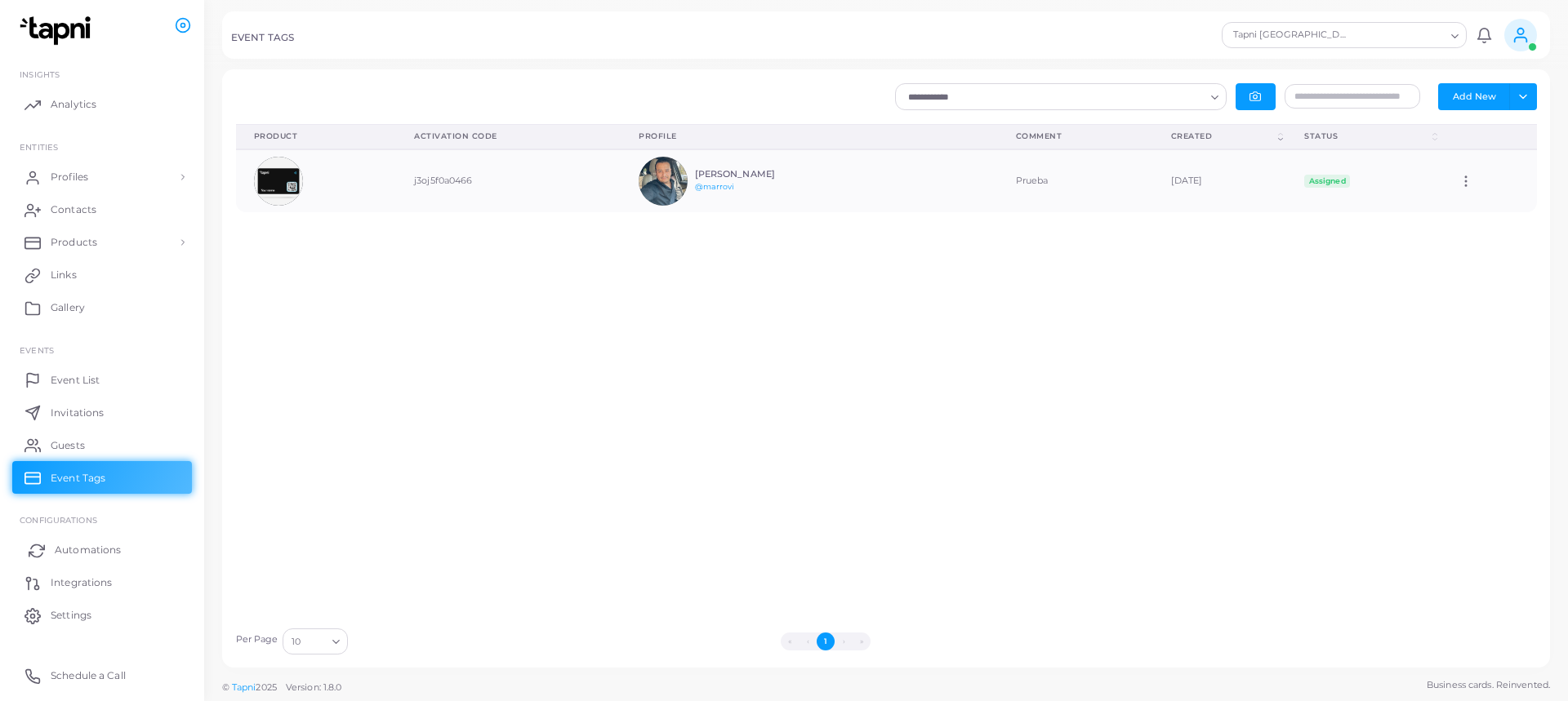
click at [89, 550] on span "Automations" at bounding box center [88, 550] width 66 height 15
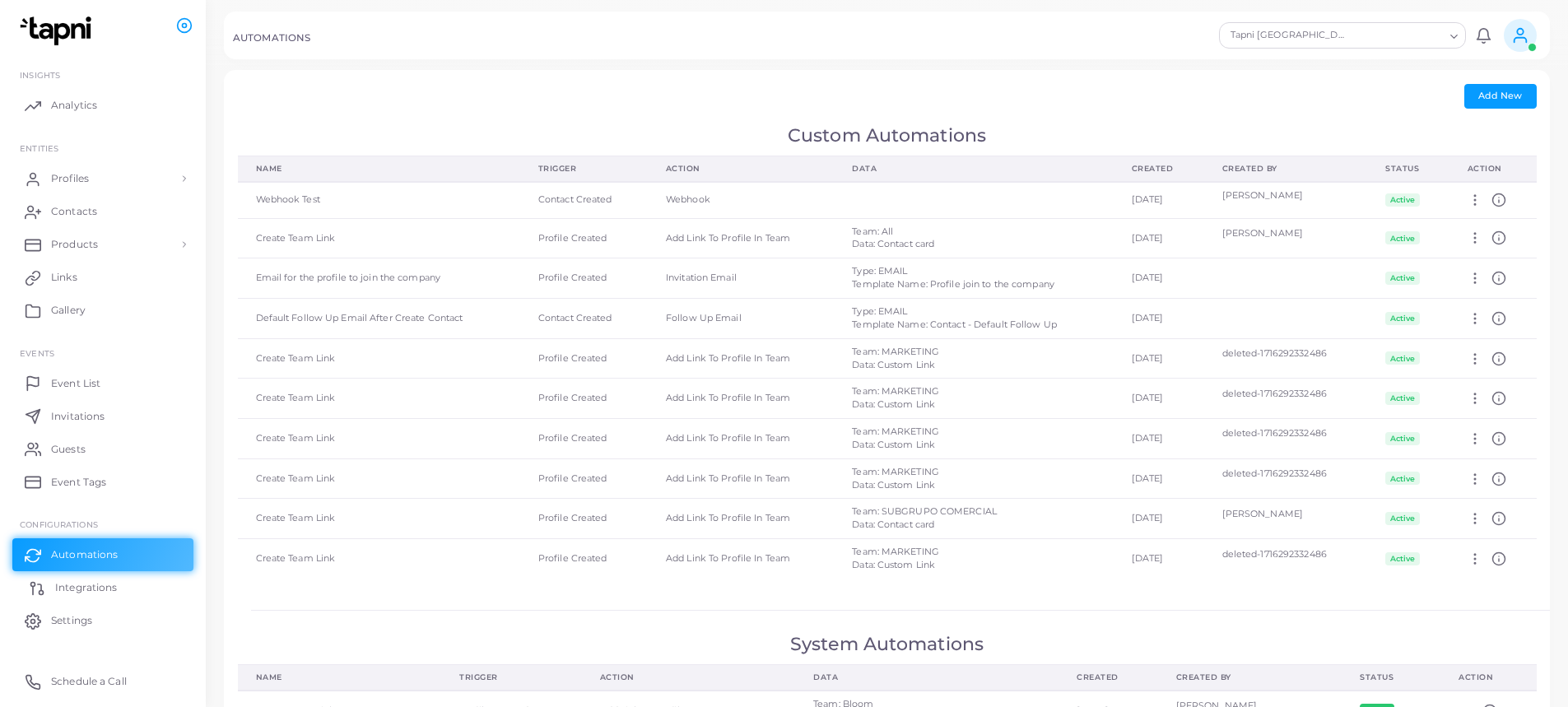
click at [113, 592] on span "Integrations" at bounding box center [86, 588] width 62 height 15
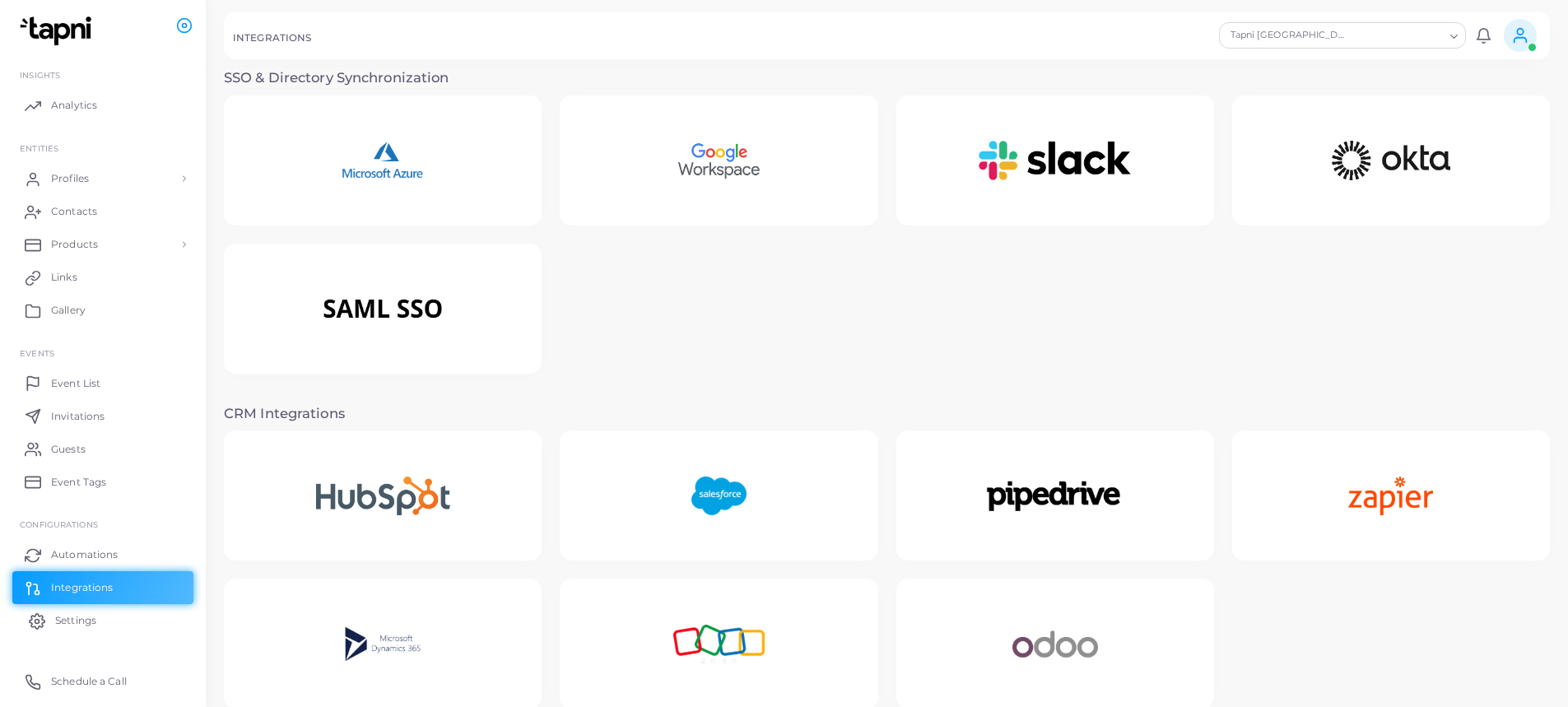
click at [87, 614] on span "Settings" at bounding box center [75, 621] width 41 height 15
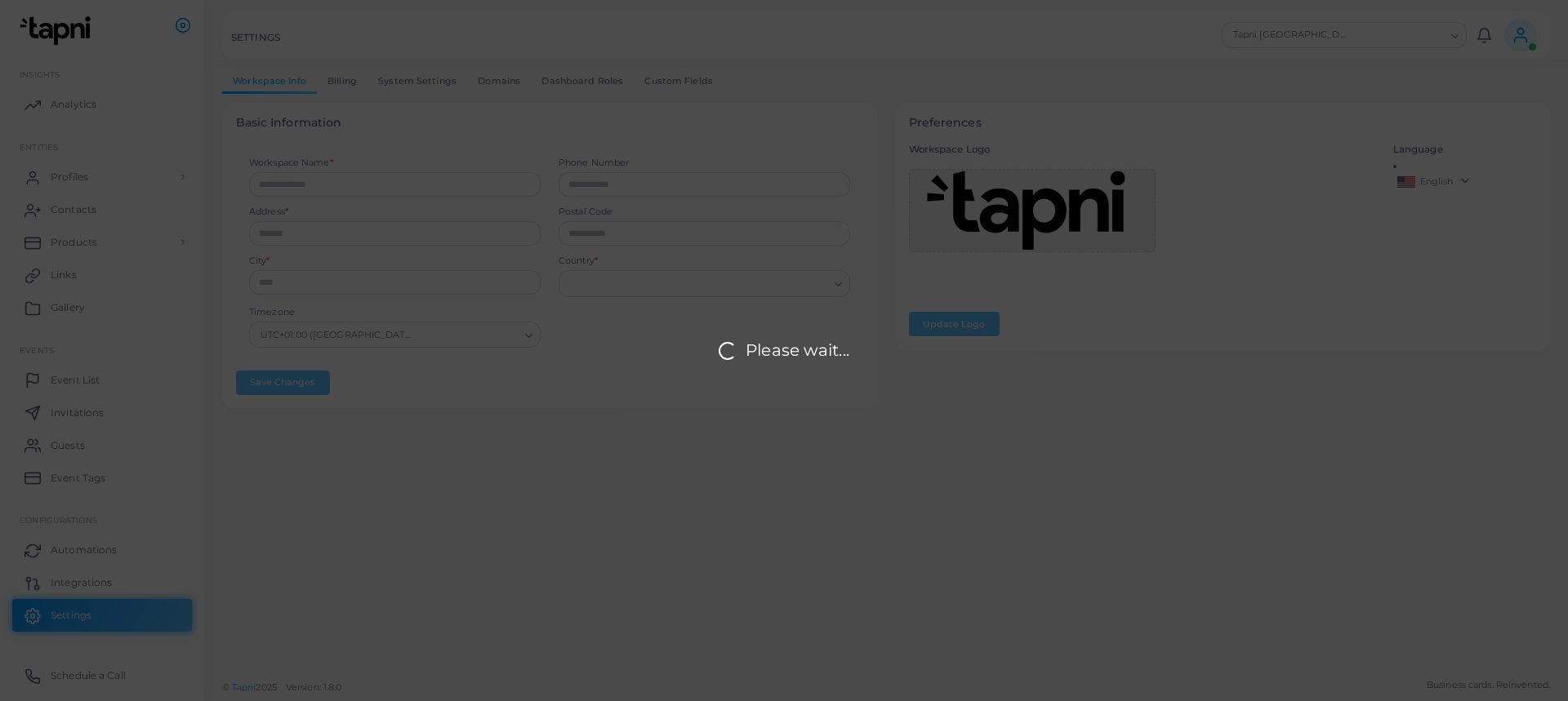
type input "**********"
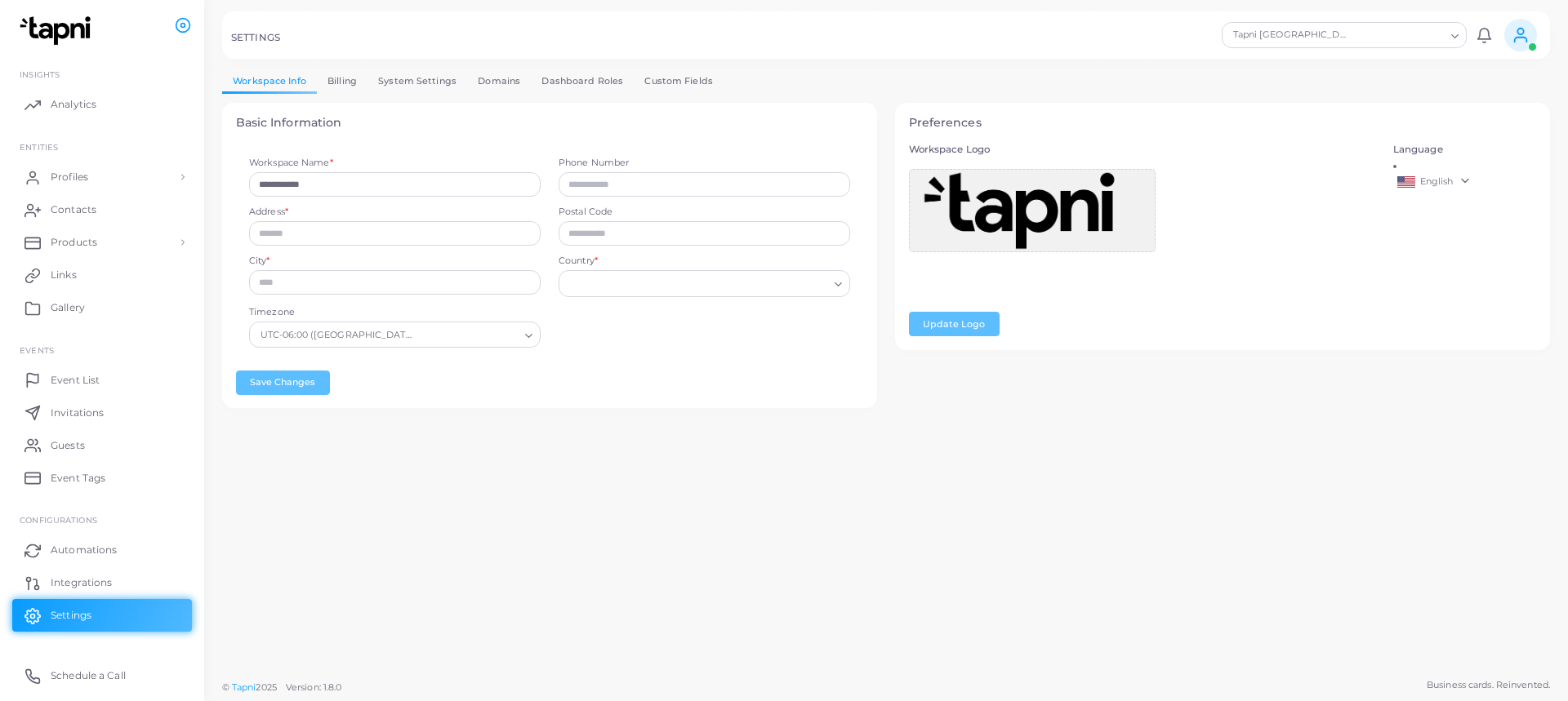
click at [1462, 182] on link "English" at bounding box center [1465, 182] width 144 height 20
click at [1465, 174] on link "English" at bounding box center [1465, 182] width 144 height 20
click at [346, 79] on link "Billing" at bounding box center [342, 81] width 51 height 24
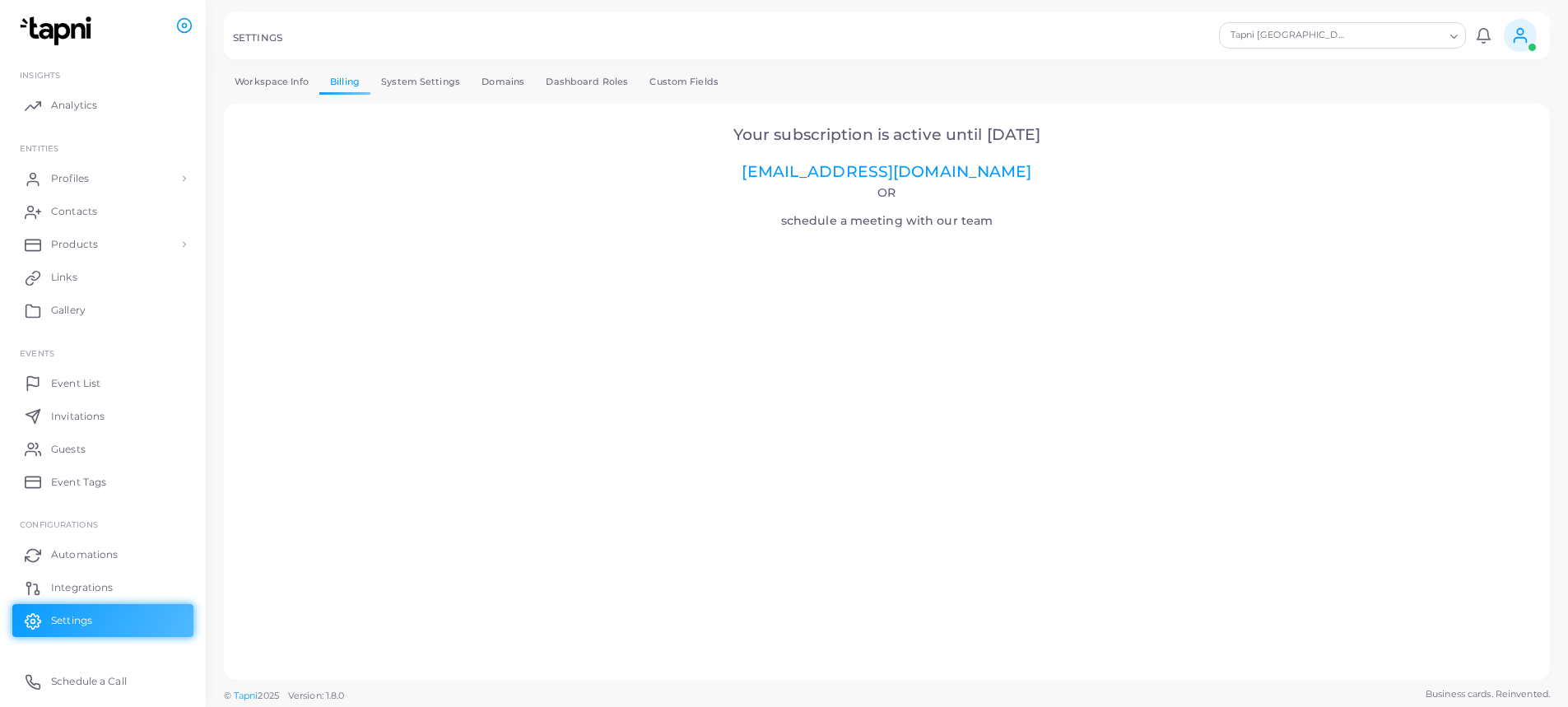
click at [396, 81] on link "System Settings" at bounding box center [421, 82] width 100 height 24
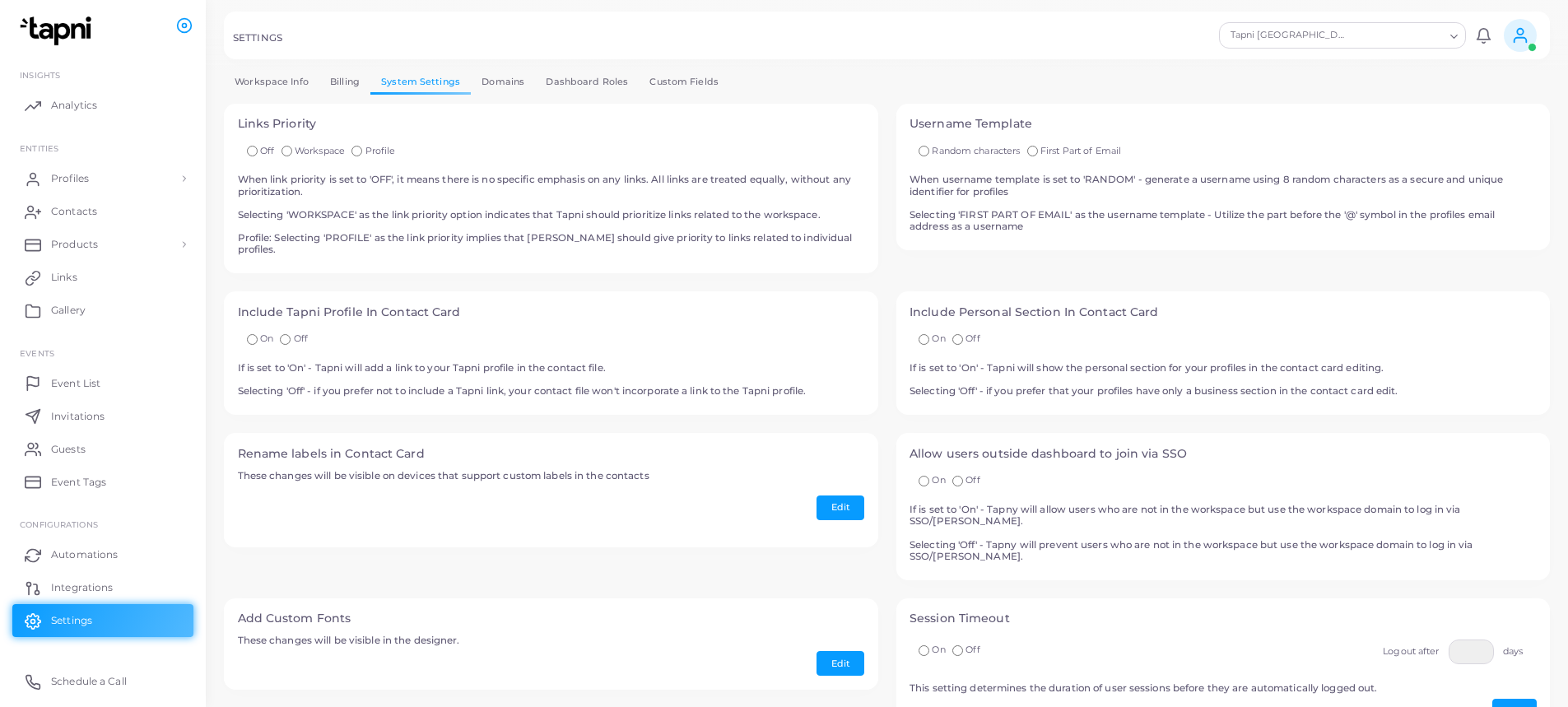
click at [345, 85] on link "Billing" at bounding box center [345, 82] width 51 height 24
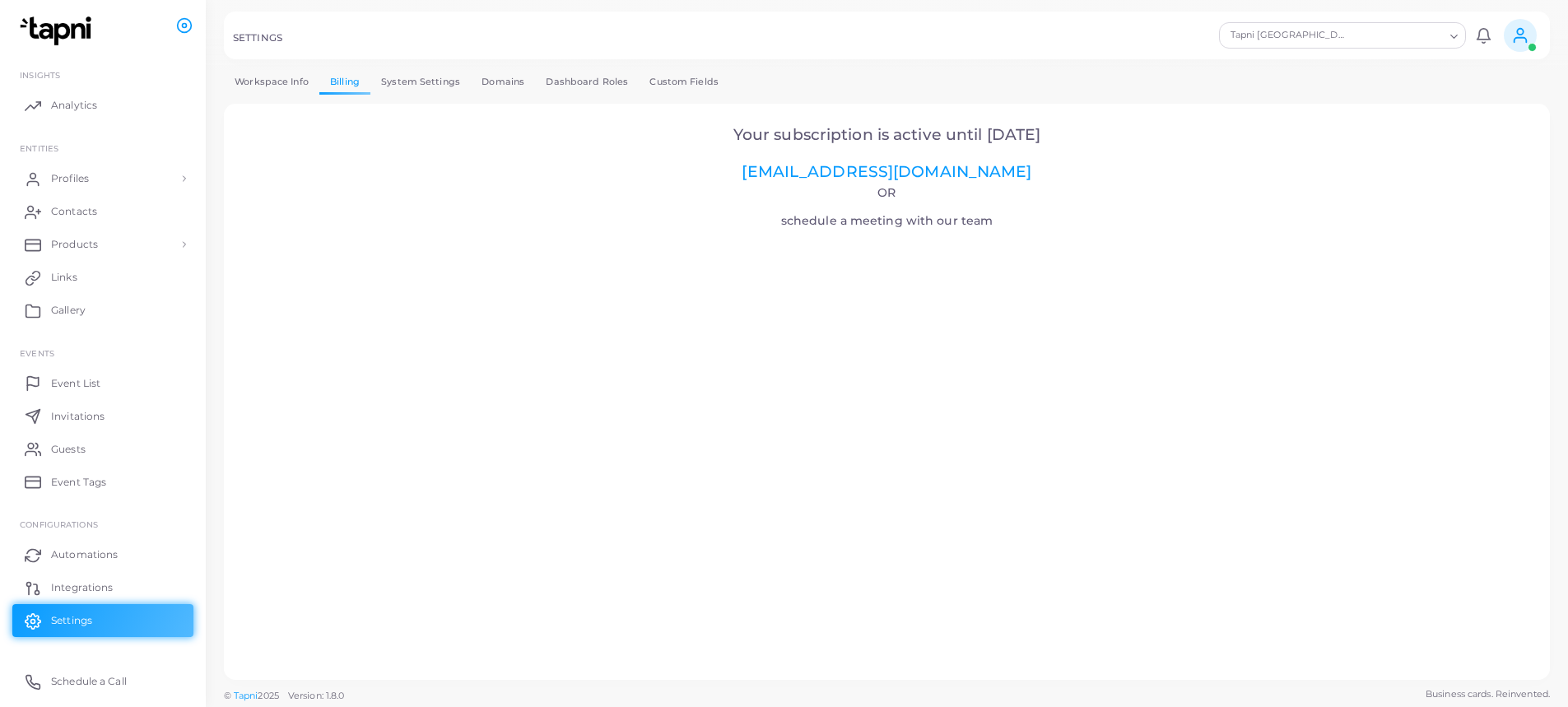
click at [492, 83] on link "Domains" at bounding box center [502, 82] width 64 height 24
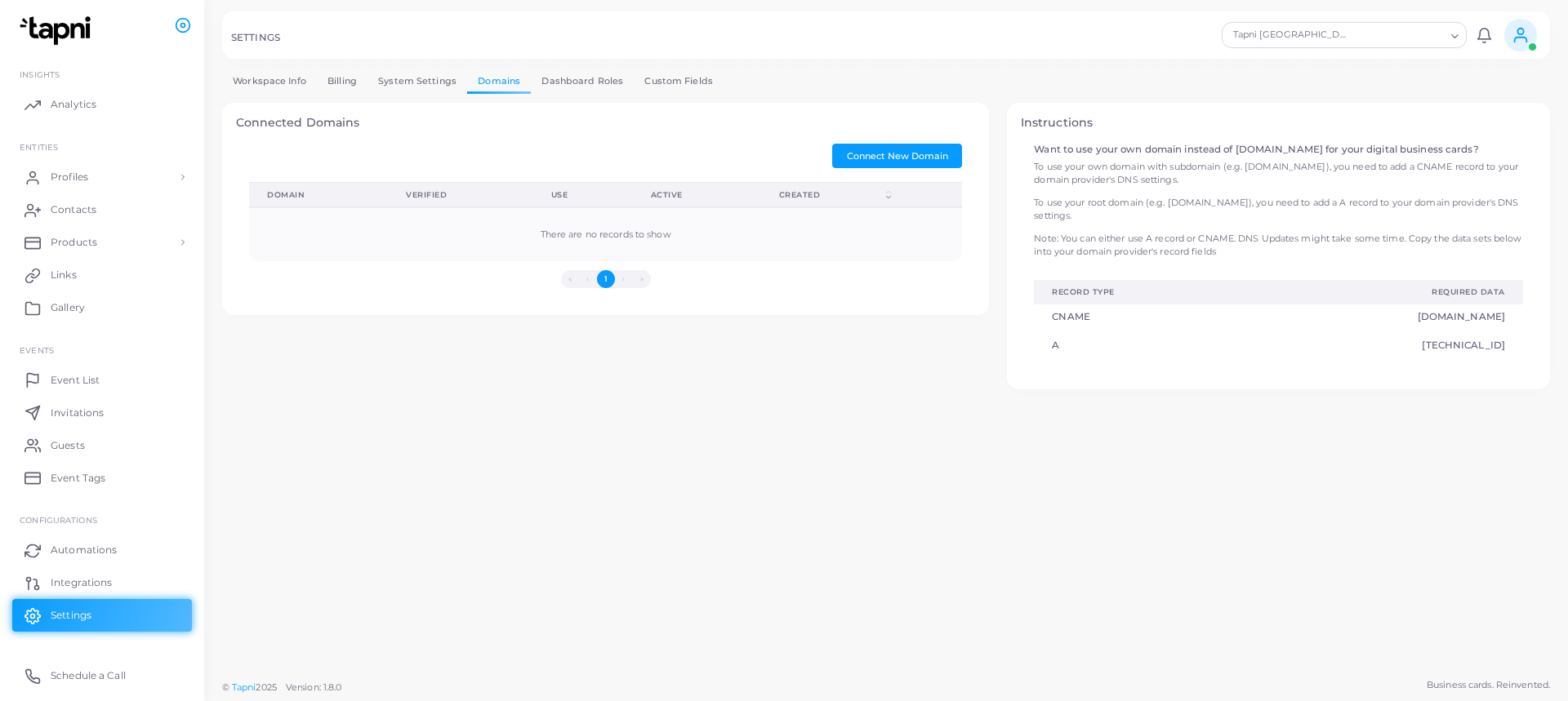
click at [580, 83] on link "Dashboard Roles" at bounding box center [582, 81] width 103 height 24
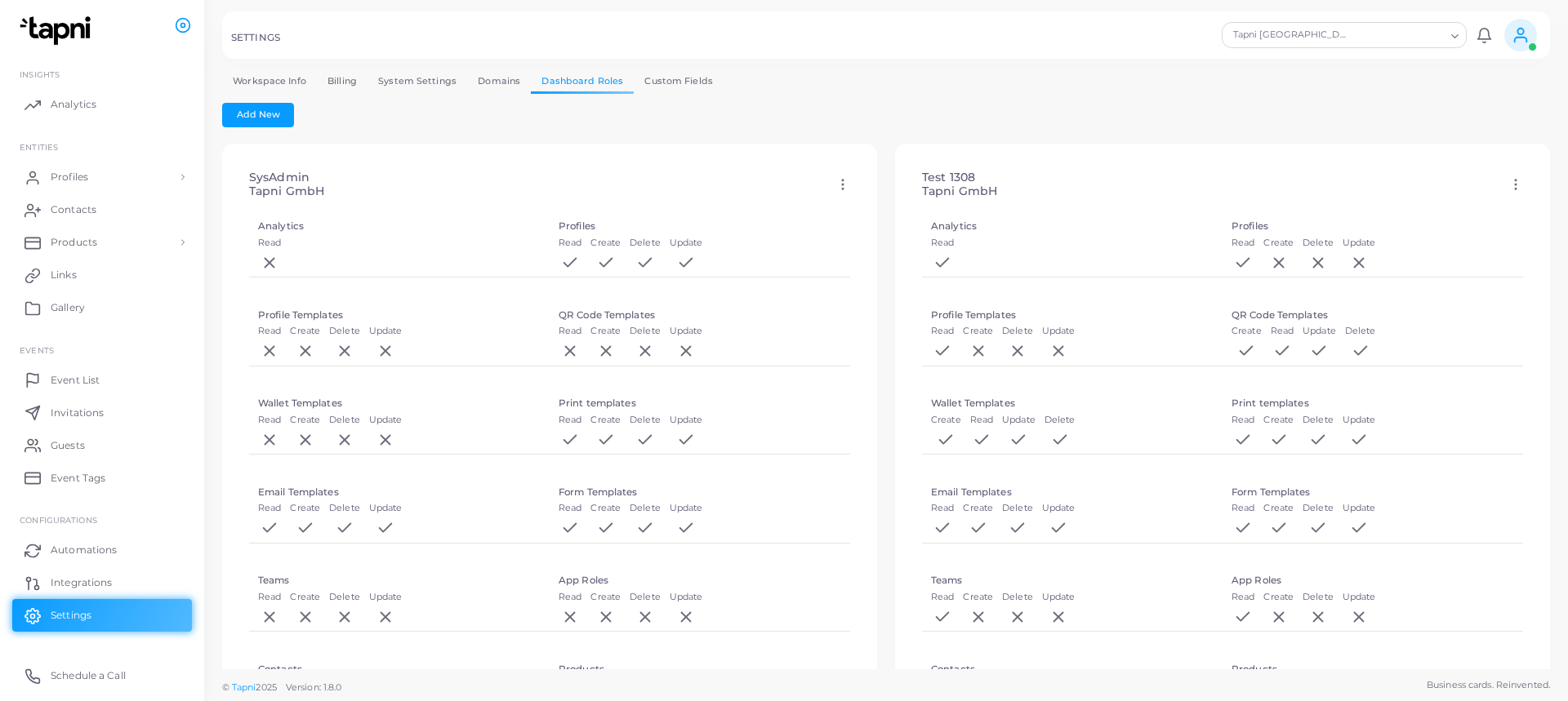
click at [671, 83] on link "Custom Fields" at bounding box center [679, 81] width 90 height 24
